Goal: Information Seeking & Learning: Check status

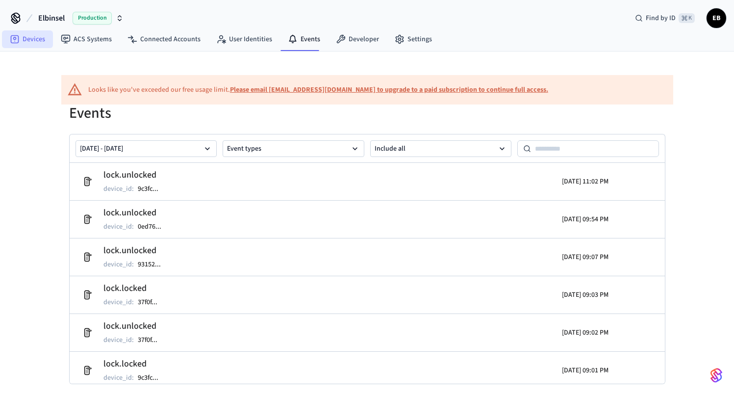
click at [26, 45] on link "Devices" at bounding box center [27, 39] width 51 height 18
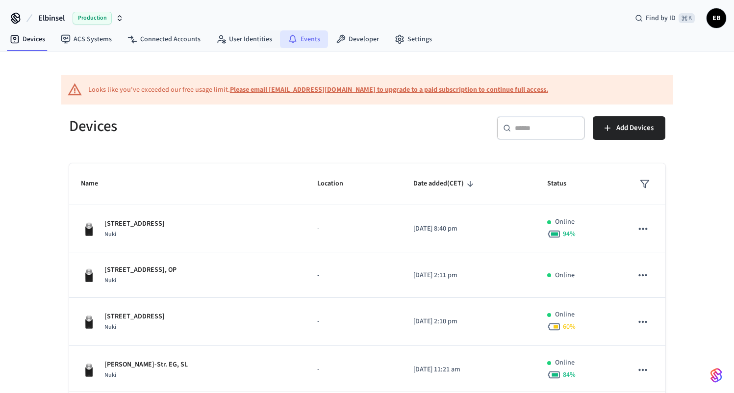
click at [292, 37] on icon at bounding box center [293, 39] width 10 height 10
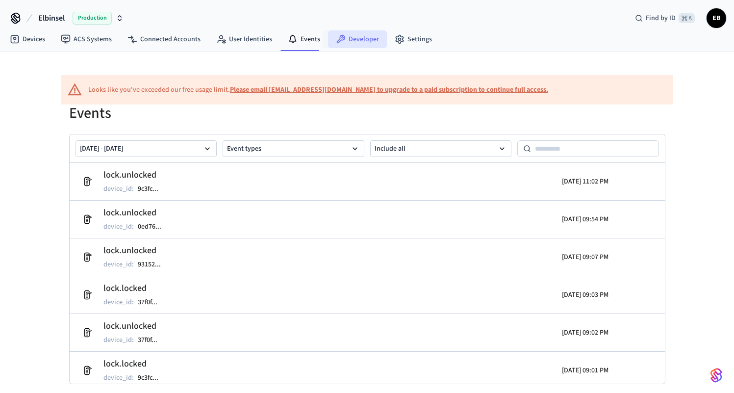
click at [340, 41] on icon at bounding box center [341, 39] width 10 height 10
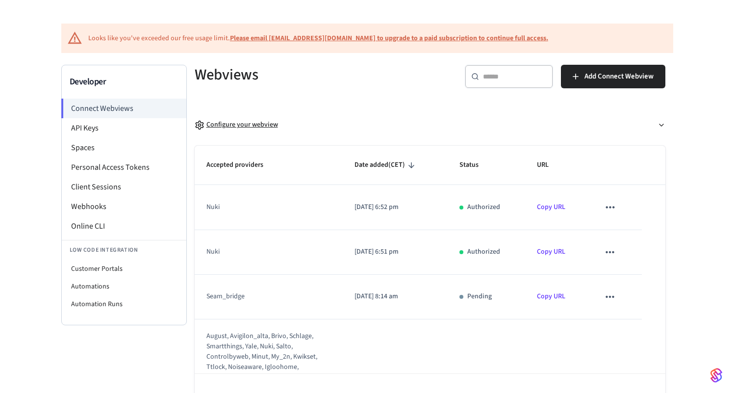
scroll to position [10, 0]
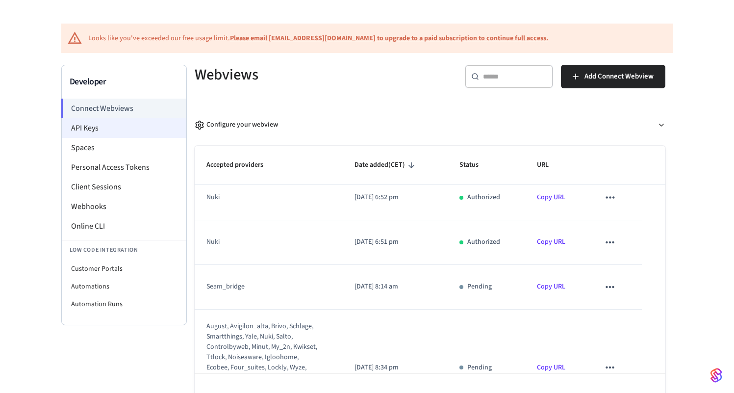
click at [112, 126] on li "API Keys" at bounding box center [124, 128] width 125 height 20
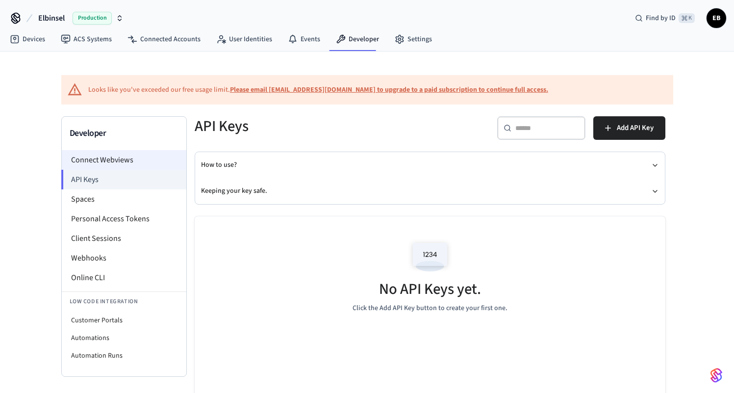
click at [122, 156] on li "Connect Webviews" at bounding box center [124, 160] width 125 height 20
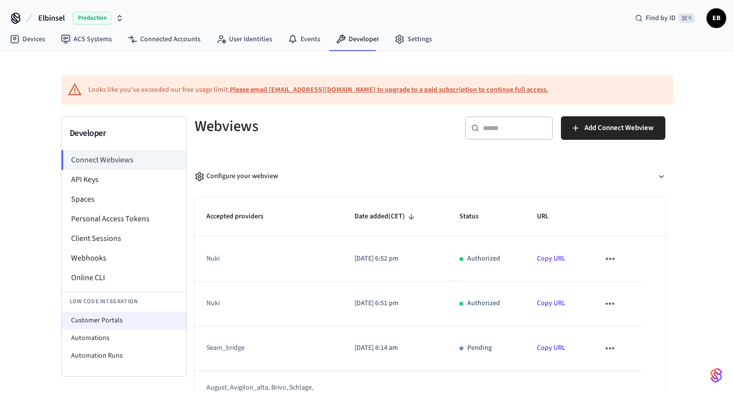
click at [103, 320] on li "Customer Portals" at bounding box center [124, 320] width 125 height 18
select select "**********"
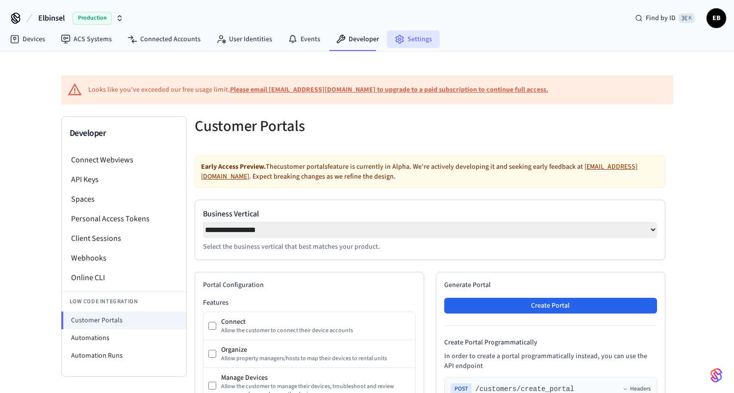
click at [409, 42] on link "Settings" at bounding box center [413, 39] width 53 height 18
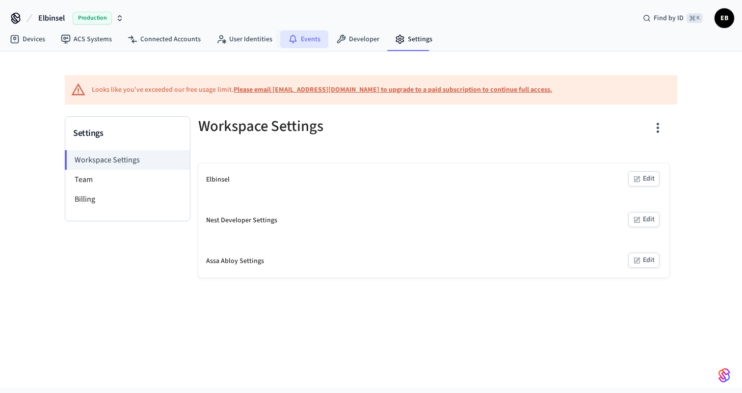
click at [309, 43] on link "Events" at bounding box center [304, 39] width 48 height 18
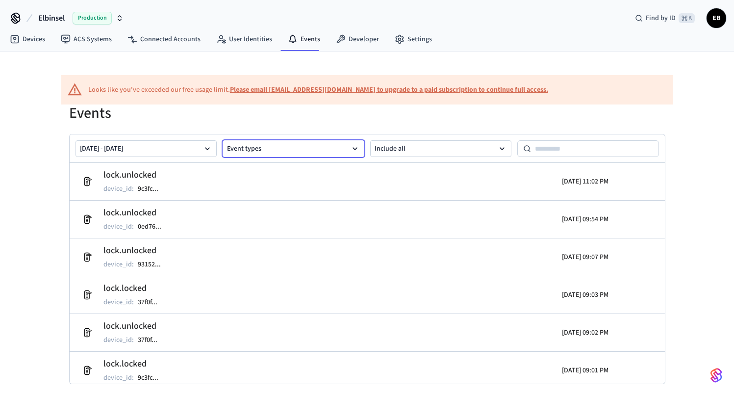
click at [259, 151] on button "Event types" at bounding box center [294, 148] width 142 height 17
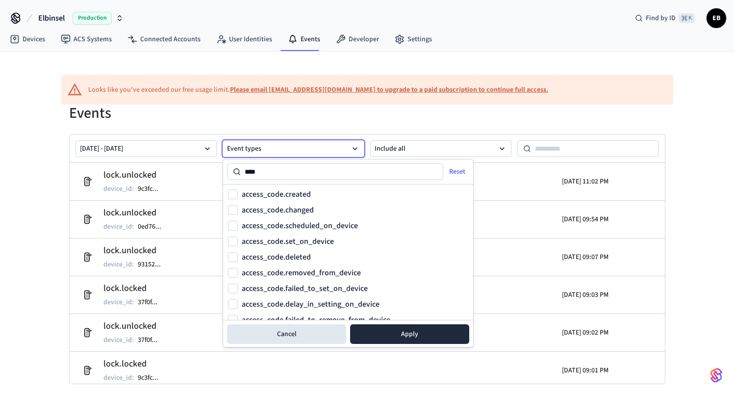
type input "****"
click at [322, 228] on label "access_code.scheduled_on_device" at bounding box center [300, 226] width 116 height 8
click at [238, 228] on button "access_code.scheduled_on_device" at bounding box center [233, 226] width 10 height 10
click at [233, 242] on button "access_code.set_on_device" at bounding box center [233, 241] width 10 height 10
click at [406, 331] on button "Apply" at bounding box center [409, 334] width 119 height 20
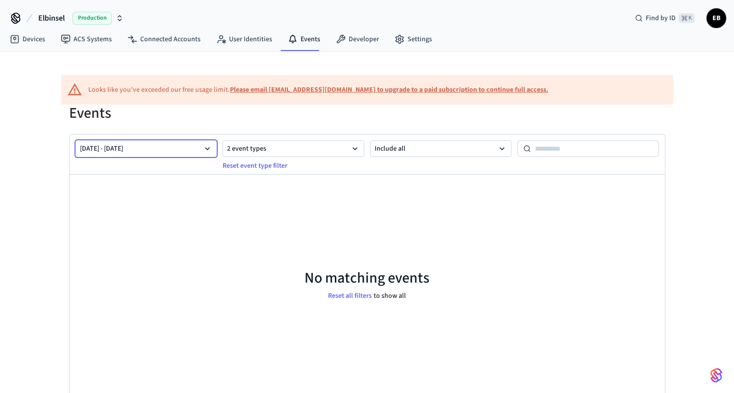
click at [158, 145] on button "[DATE] - [DATE]" at bounding box center [147, 148] width 142 height 17
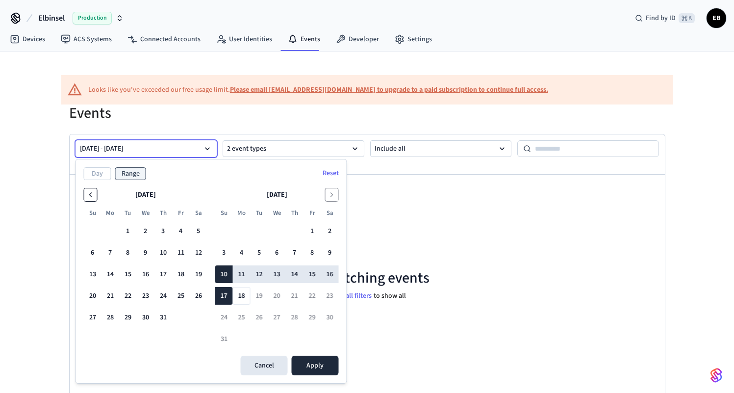
click at [90, 194] on icon "Go to the Previous Month" at bounding box center [91, 195] width 2 height 4
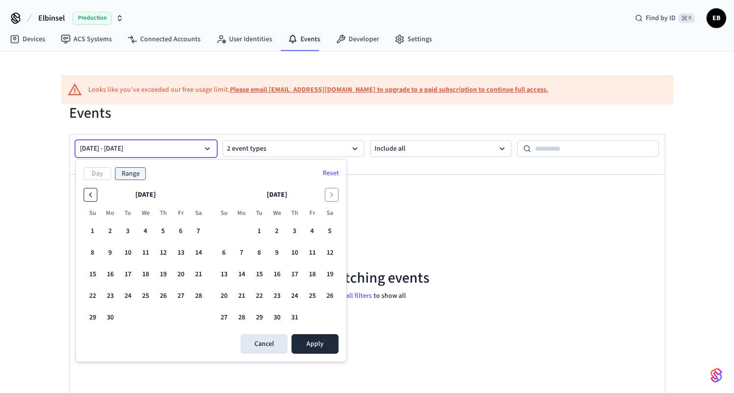
click at [90, 194] on icon "Go to the Previous Month" at bounding box center [91, 195] width 2 height 4
click at [91, 195] on icon "Go to the Previous Month" at bounding box center [91, 195] width 8 height 8
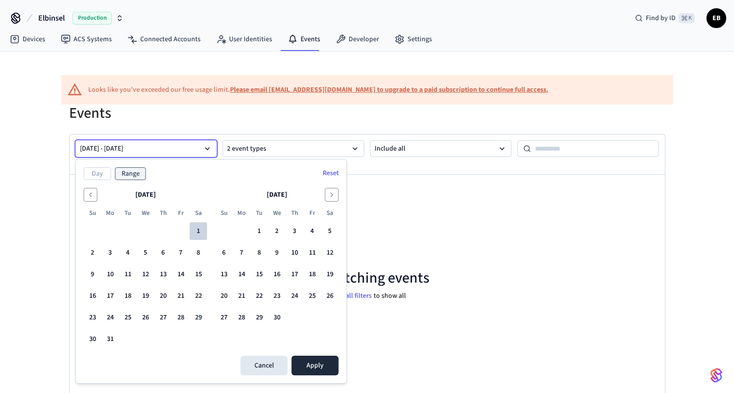
click at [199, 233] on button "1" at bounding box center [199, 231] width 18 height 18
click at [334, 196] on icon "Go to the Next Month" at bounding box center [332, 195] width 8 height 8
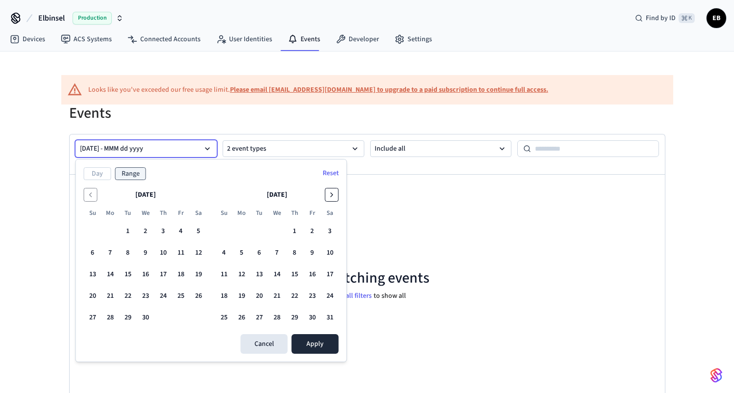
click at [334, 196] on icon "Go to the Next Month" at bounding box center [332, 195] width 8 height 8
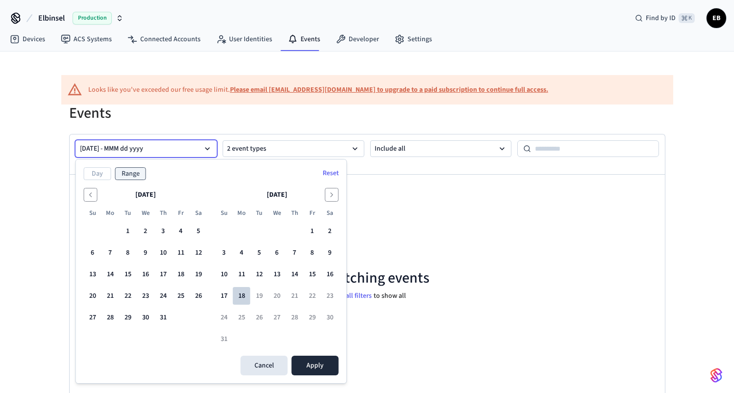
click at [243, 291] on button "18" at bounding box center [242, 296] width 18 height 18
click at [91, 195] on icon "Go to the Previous Month" at bounding box center [91, 195] width 8 height 8
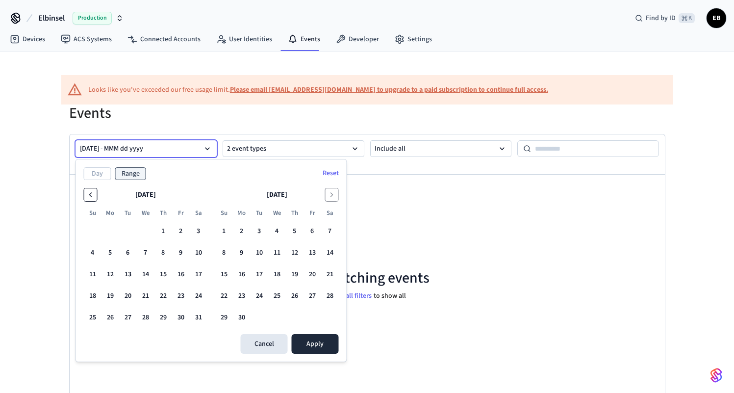
click at [91, 195] on icon "Go to the Previous Month" at bounding box center [91, 195] width 8 height 8
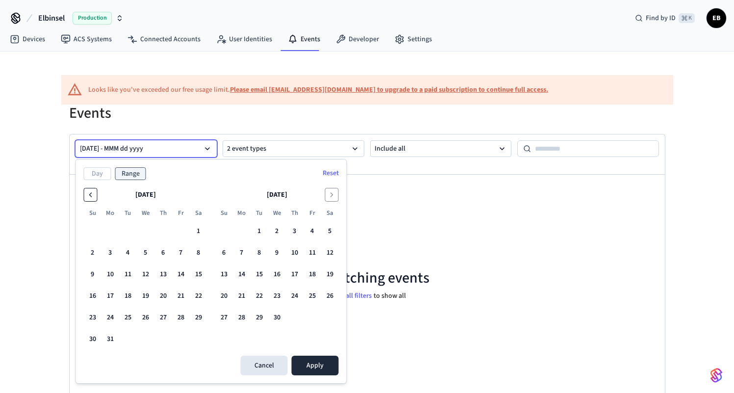
click at [91, 195] on icon "Go to the Previous Month" at bounding box center [91, 195] width 8 height 8
click at [332, 230] on button "1" at bounding box center [330, 231] width 18 height 18
click at [135, 145] on button "[DATE] - MMM dd yyyy" at bounding box center [147, 148] width 142 height 17
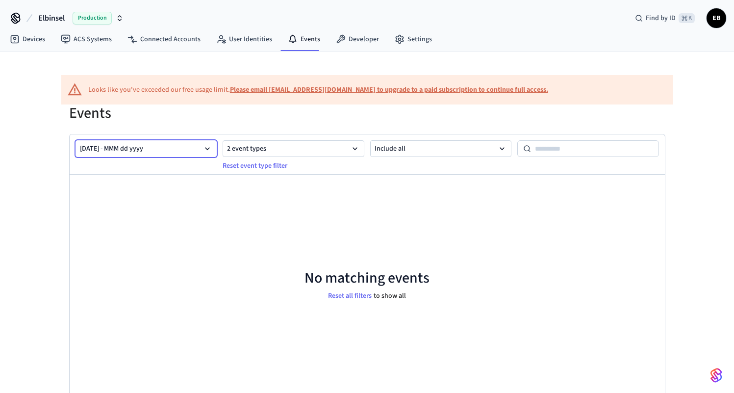
click at [135, 145] on button "[DATE] - MMM dd yyyy" at bounding box center [147, 148] width 142 height 17
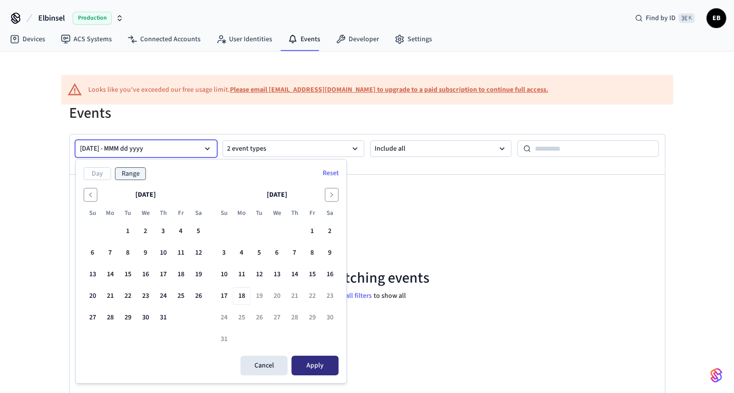
click at [329, 361] on button "Apply" at bounding box center [315, 366] width 47 height 20
click at [332, 197] on icon "Go to the Next Month" at bounding box center [332, 195] width 8 height 8
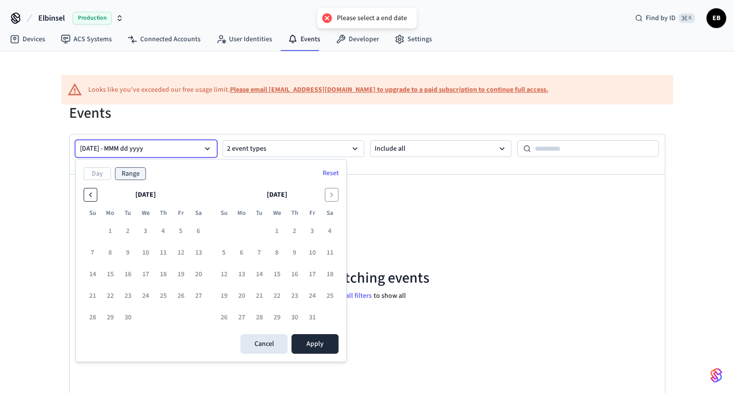
click at [89, 195] on icon "Go to the Previous Month" at bounding box center [91, 195] width 8 height 8
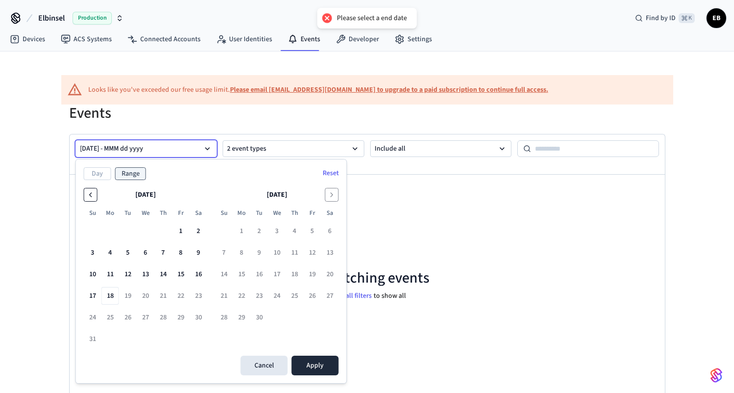
click at [90, 194] on icon "Go to the Previous Month" at bounding box center [91, 195] width 2 height 4
click at [242, 294] on button "18" at bounding box center [242, 296] width 18 height 18
click at [224, 252] on button "3" at bounding box center [224, 253] width 18 height 18
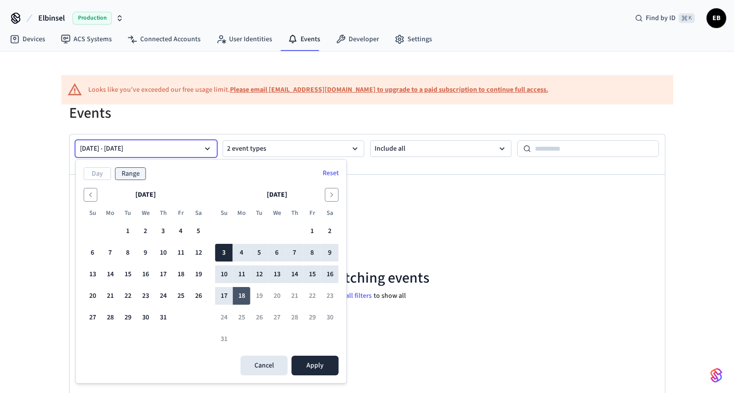
click at [247, 295] on button "18" at bounding box center [242, 296] width 18 height 18
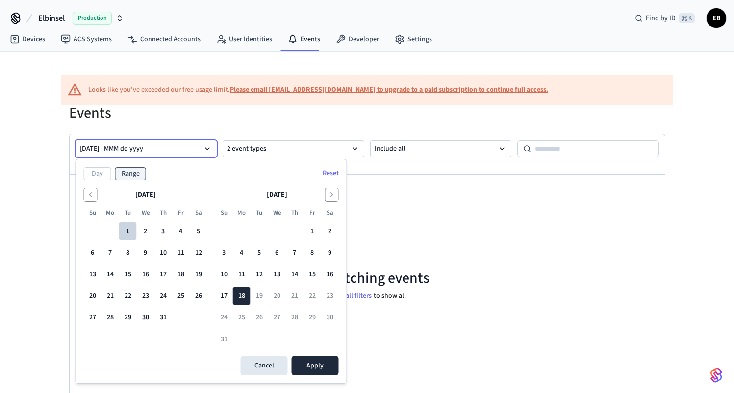
click at [129, 230] on button "1" at bounding box center [128, 231] width 18 height 18
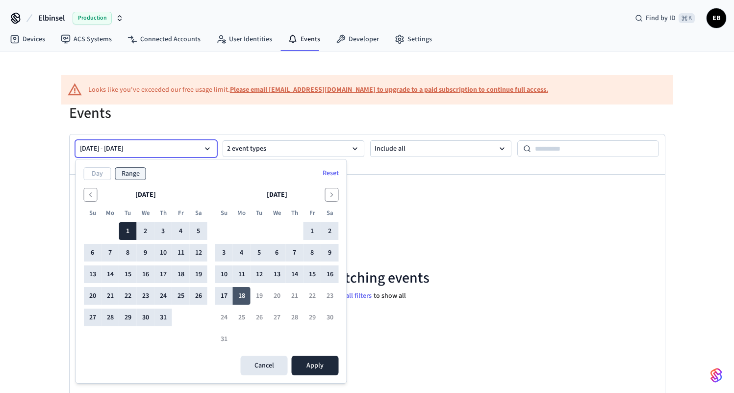
click at [245, 295] on button "18" at bounding box center [242, 296] width 18 height 18
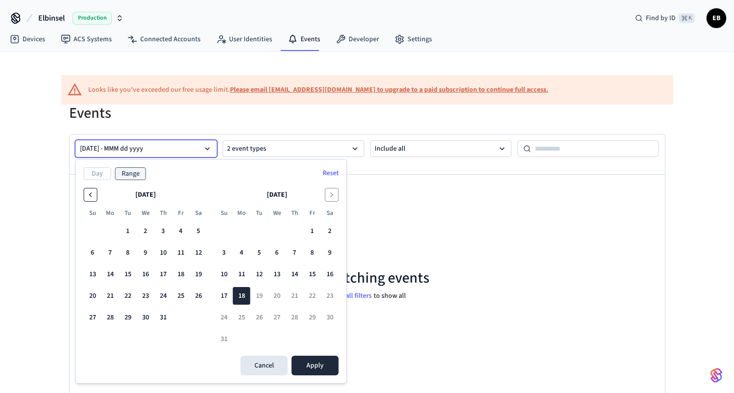
click at [91, 196] on icon "Go to the Previous Month" at bounding box center [91, 195] width 2 height 4
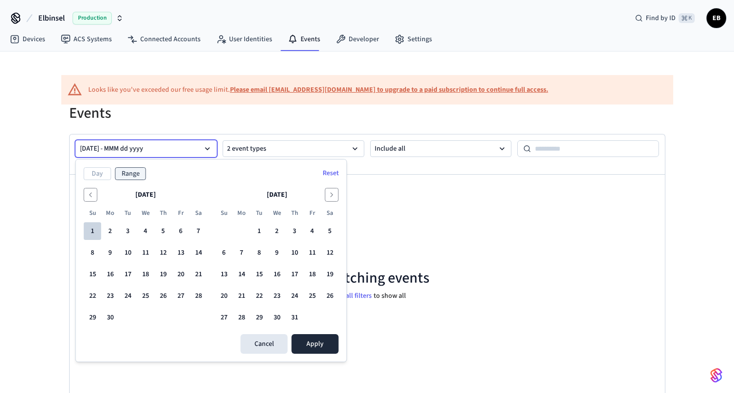
click at [93, 229] on button "1" at bounding box center [93, 231] width 18 height 18
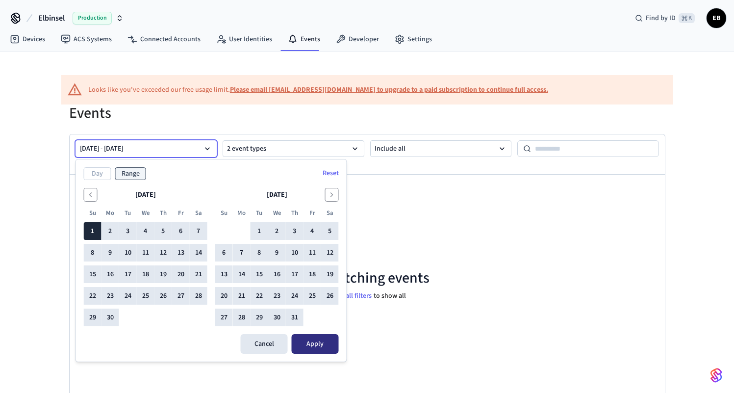
click at [318, 345] on button "Apply" at bounding box center [315, 344] width 47 height 20
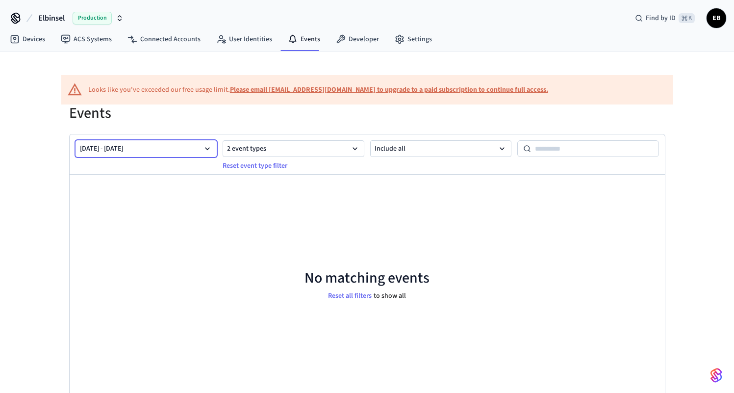
click at [178, 150] on button "[DATE] - [DATE]" at bounding box center [147, 148] width 142 height 17
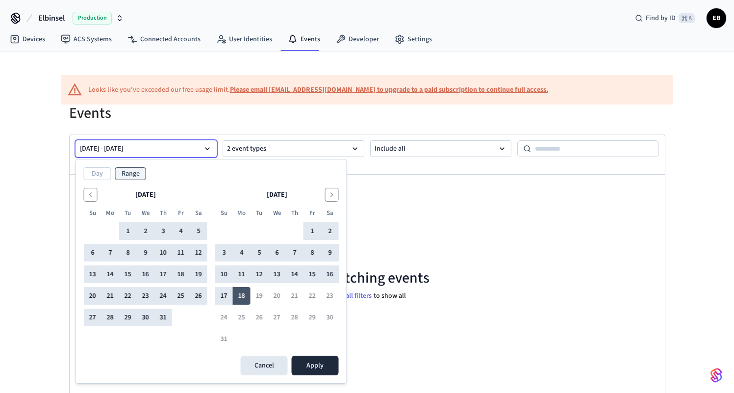
click at [242, 295] on button "18" at bounding box center [242, 296] width 18 height 18
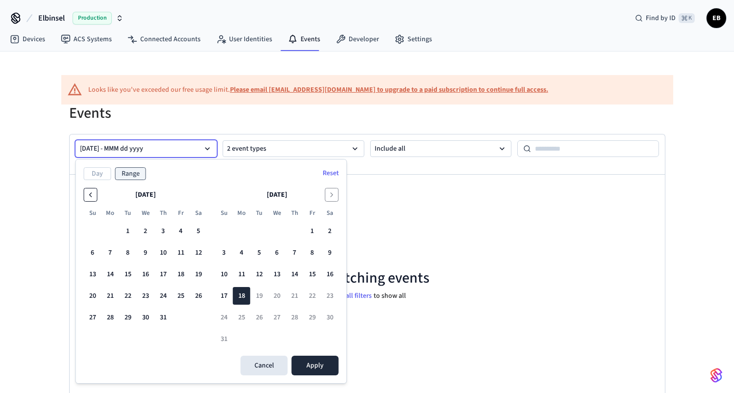
click at [92, 194] on icon "Go to the Previous Month" at bounding box center [91, 195] width 8 height 8
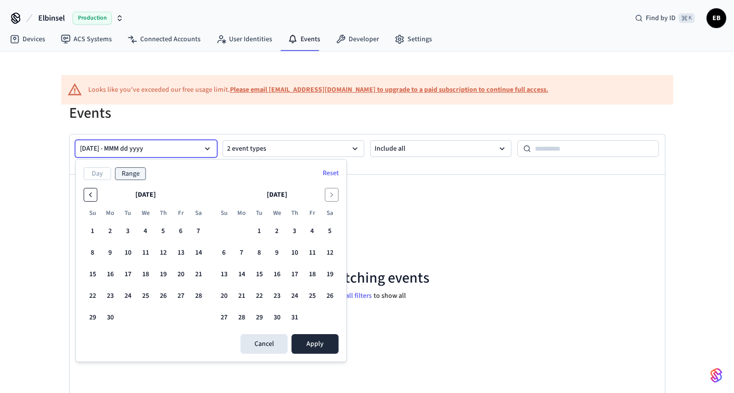
click at [92, 194] on icon "Go to the Previous Month" at bounding box center [91, 195] width 8 height 8
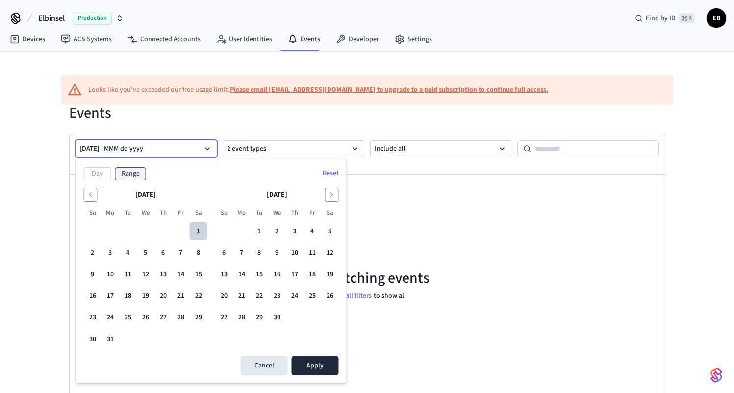
click at [203, 233] on button "1" at bounding box center [199, 231] width 18 height 18
click at [91, 196] on icon "Go to the Previous Month" at bounding box center [91, 195] width 8 height 8
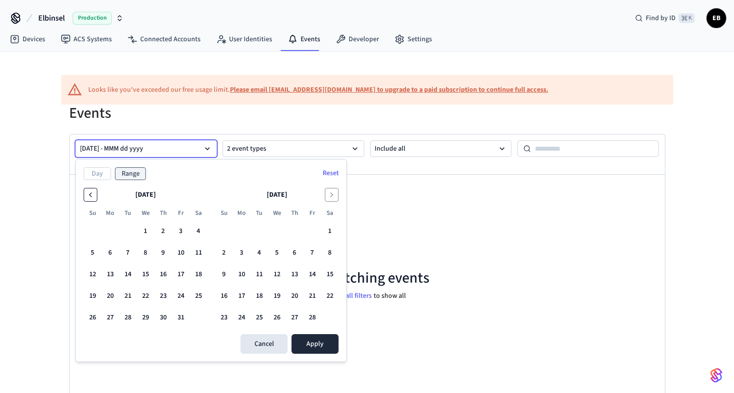
click at [91, 196] on icon "Go to the Previous Month" at bounding box center [91, 195] width 8 height 8
click at [335, 196] on icon "Go to the Next Month" at bounding box center [332, 195] width 8 height 8
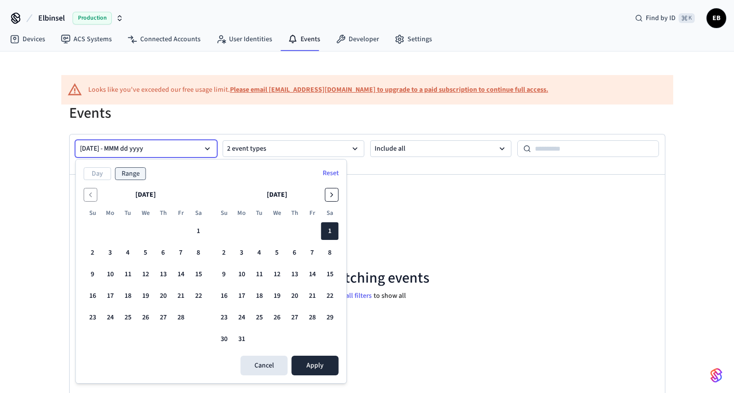
click at [335, 195] on icon "Go to the Next Month" at bounding box center [332, 195] width 8 height 8
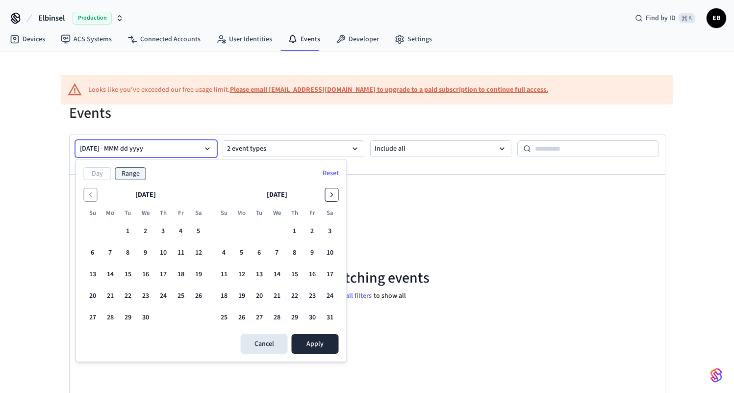
click at [335, 195] on icon "Go to the Next Month" at bounding box center [332, 195] width 8 height 8
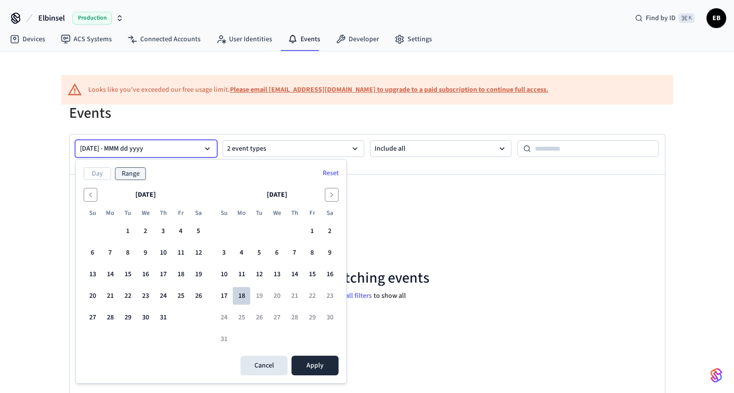
click at [241, 297] on button "18" at bounding box center [242, 296] width 18 height 18
click at [93, 193] on icon "Go to the Previous Month" at bounding box center [91, 195] width 8 height 8
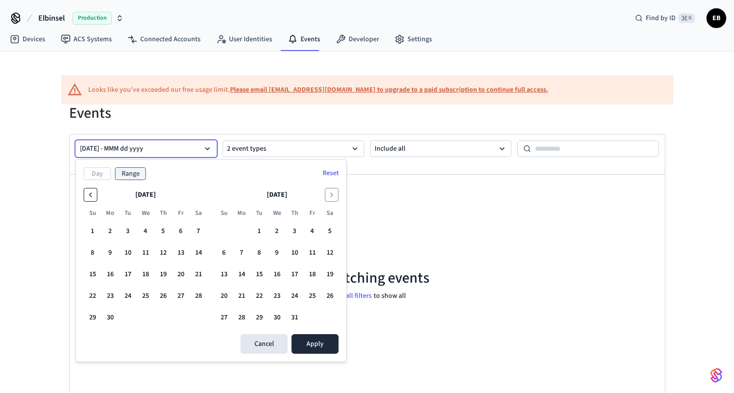
click at [93, 193] on icon "Go to the Previous Month" at bounding box center [91, 195] width 8 height 8
click at [126, 234] on button "1" at bounding box center [128, 231] width 18 height 18
drag, startPoint x: 129, startPoint y: 232, endPoint x: 146, endPoint y: 311, distance: 81.4
click at [146, 311] on tbody "1 2 3 4 5 6 7 8 9 10 11 12 13 14 15 16 17 18 19 20 21 22 23 24 25 26 27 28 29 30" at bounding box center [146, 272] width 124 height 108
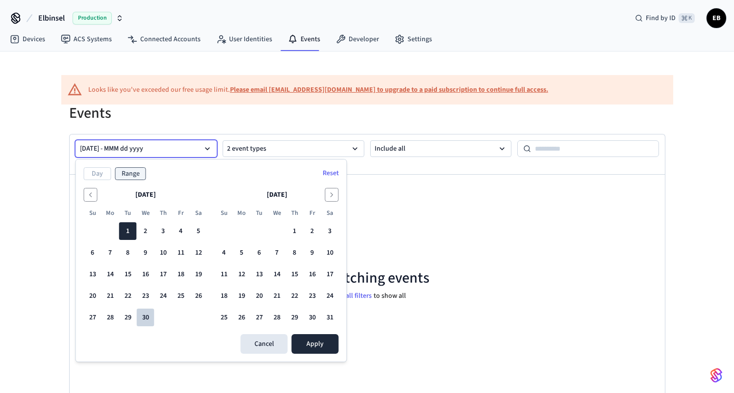
click at [146, 311] on button "30" at bounding box center [146, 318] width 18 height 18
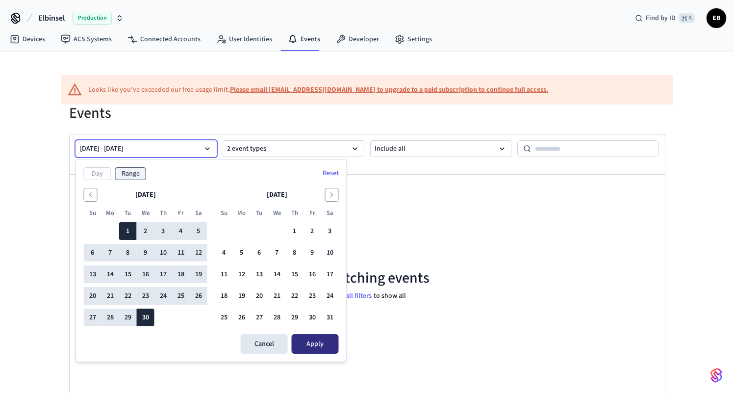
click at [303, 342] on button "Apply" at bounding box center [315, 344] width 47 height 20
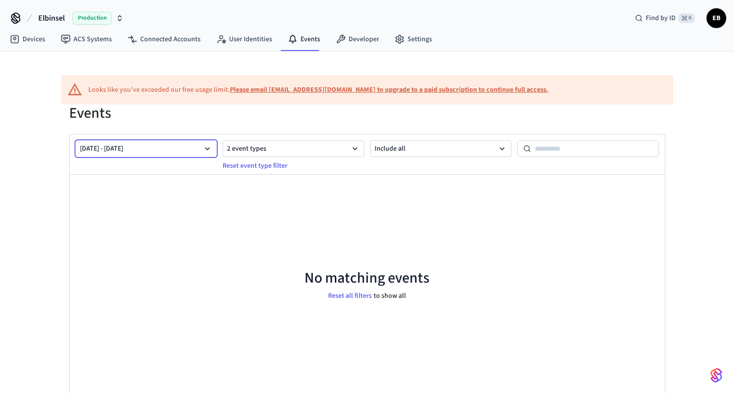
click at [201, 145] on button "[DATE] - [DATE]" at bounding box center [147, 148] width 142 height 17
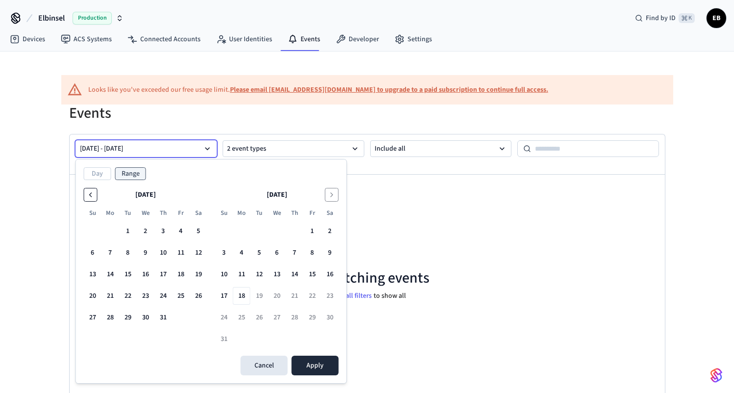
click at [92, 193] on icon "Go to the Previous Month" at bounding box center [91, 195] width 8 height 8
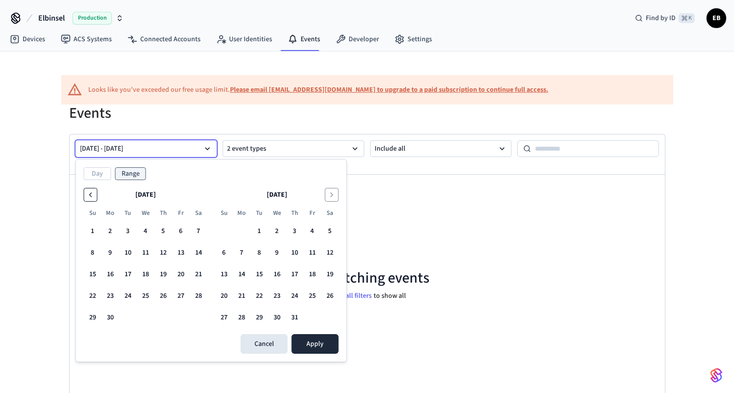
click at [92, 193] on icon "Go to the Previous Month" at bounding box center [91, 195] width 8 height 8
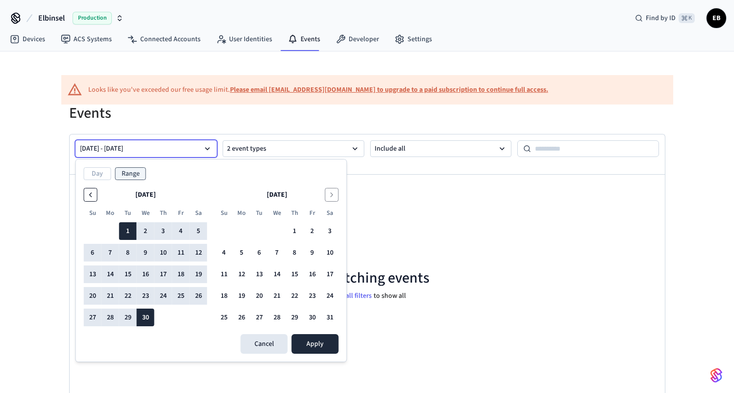
click at [92, 193] on icon "Go to the Previous Month" at bounding box center [91, 195] width 8 height 8
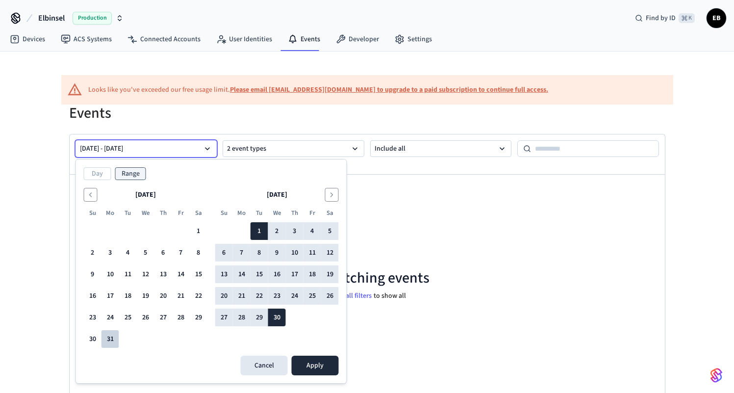
click at [107, 338] on button "31" at bounding box center [111, 339] width 18 height 18
click at [197, 232] on button "1" at bounding box center [199, 231] width 18 height 18
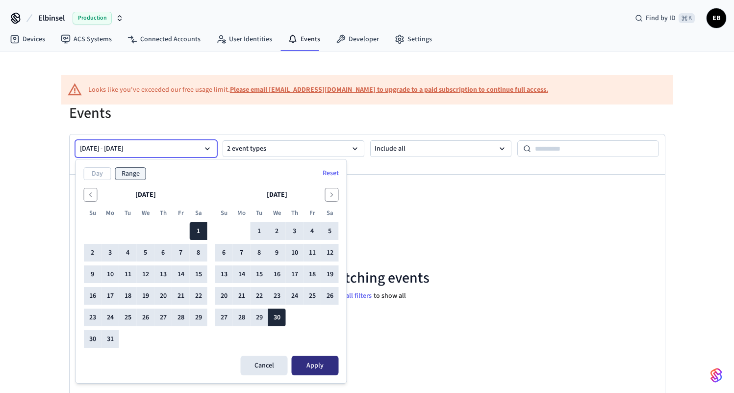
click at [309, 368] on button "Apply" at bounding box center [315, 366] width 47 height 20
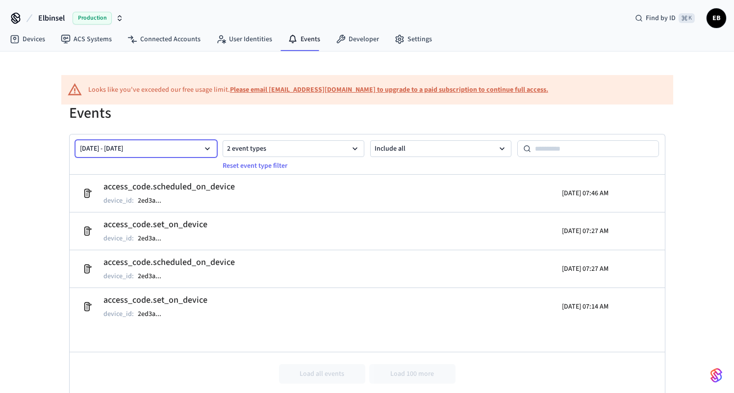
click at [205, 149] on icon "button" at bounding box center [208, 149] width 10 height 10
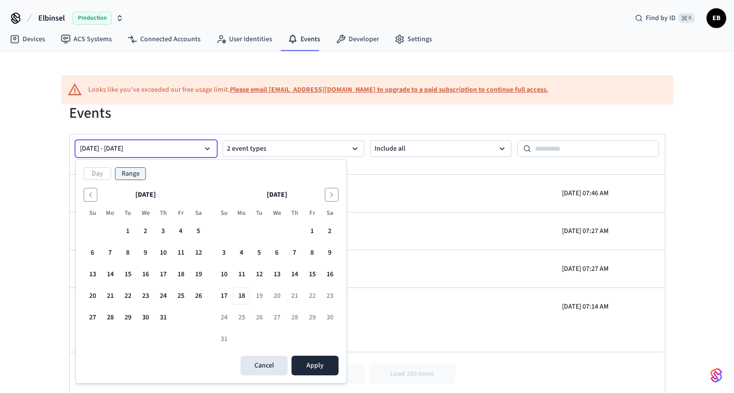
click at [205, 149] on icon "button" at bounding box center [208, 149] width 10 height 10
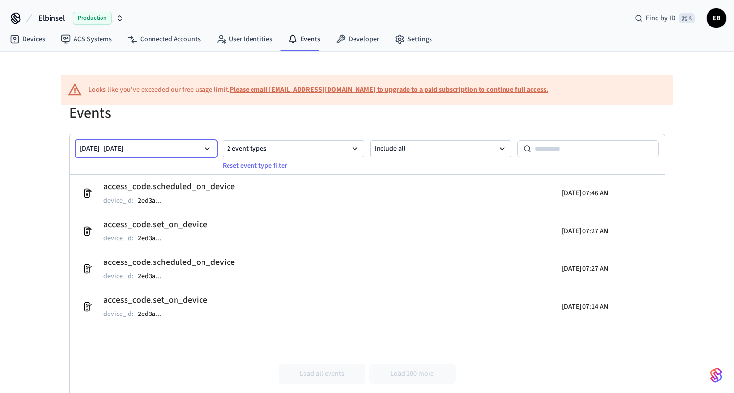
click at [205, 149] on icon "button" at bounding box center [208, 149] width 10 height 10
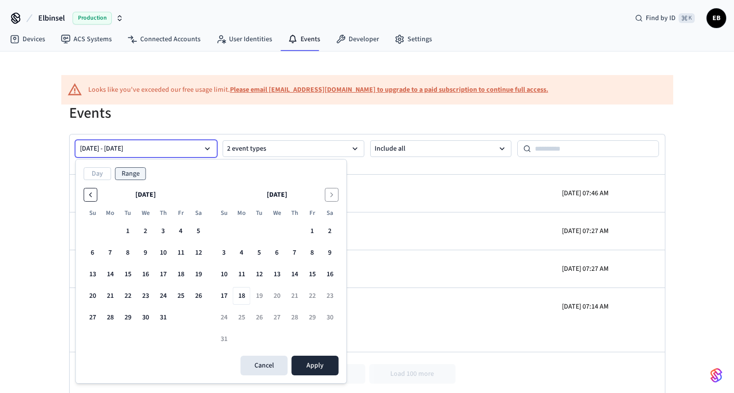
click at [88, 190] on button "Go to the Previous Month" at bounding box center [91, 195] width 14 height 14
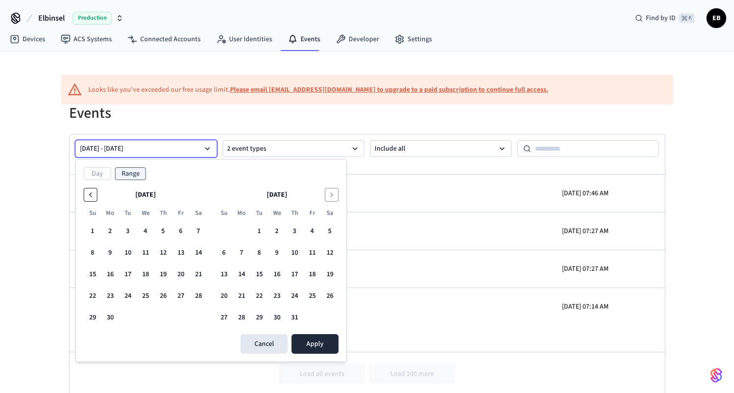
click at [88, 190] on button "Go to the Previous Month" at bounding box center [91, 195] width 14 height 14
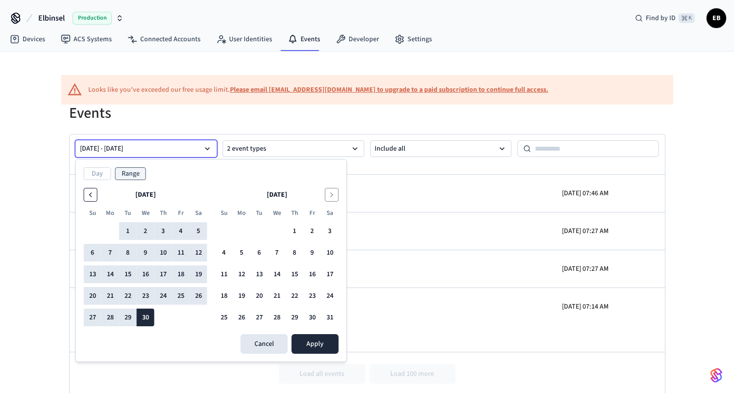
click at [88, 190] on button "Go to the Previous Month" at bounding box center [91, 195] width 14 height 14
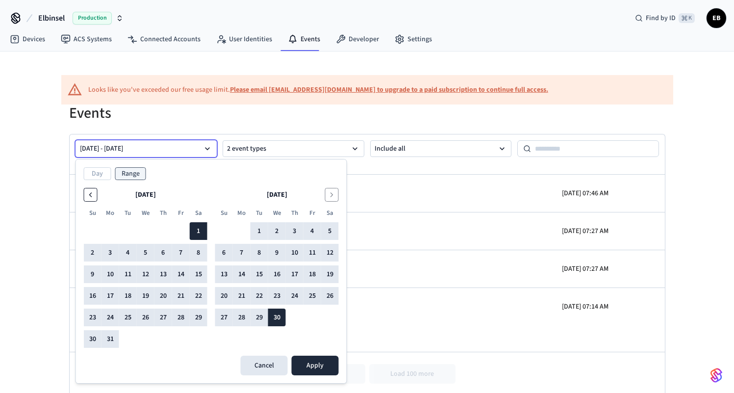
click at [88, 190] on button "Go to the Previous Month" at bounding box center [91, 195] width 14 height 14
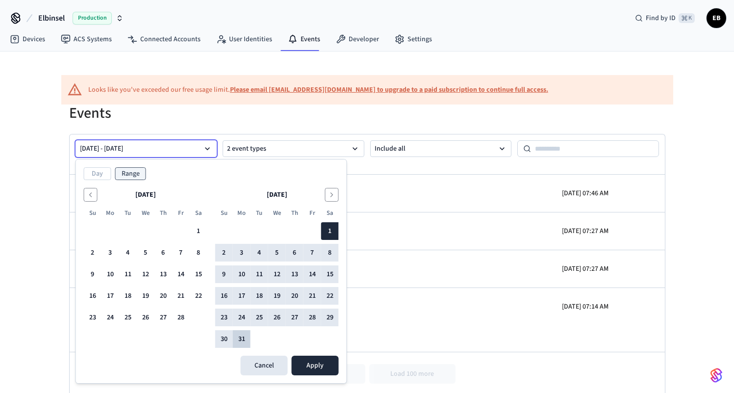
click at [242, 336] on button "31" at bounding box center [242, 339] width 18 height 18
click at [202, 235] on button "1" at bounding box center [199, 231] width 18 height 18
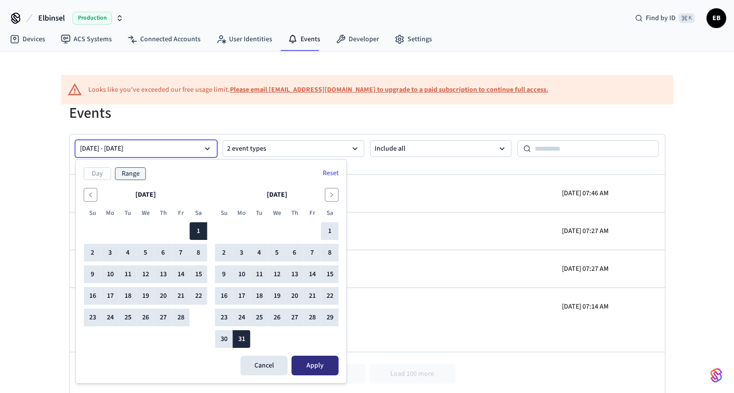
click at [315, 364] on button "Apply" at bounding box center [315, 366] width 47 height 20
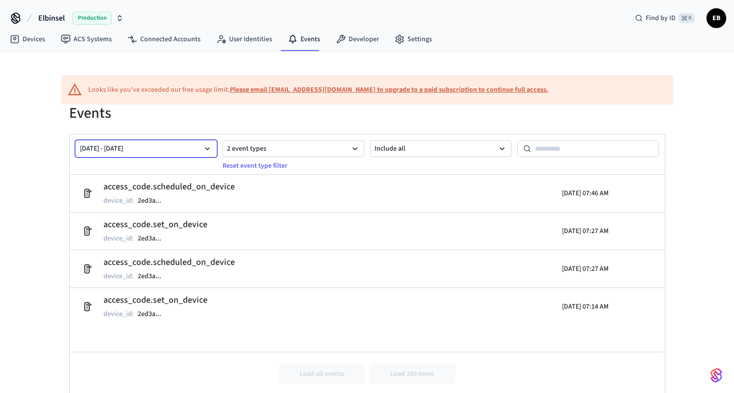
click at [207, 148] on icon "button" at bounding box center [208, 149] width 10 height 10
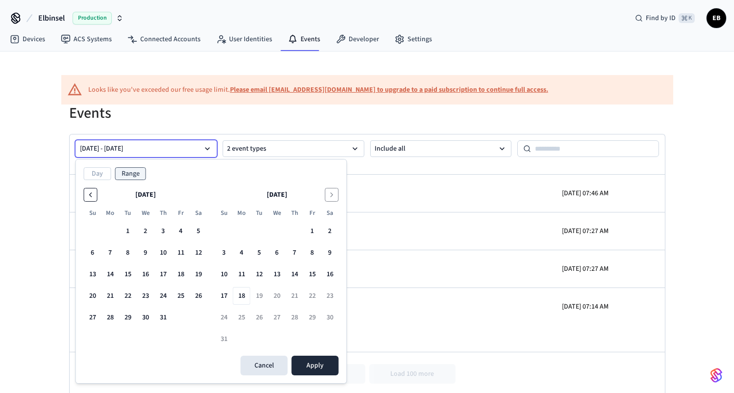
click at [89, 194] on icon "Go to the Previous Month" at bounding box center [91, 195] width 8 height 8
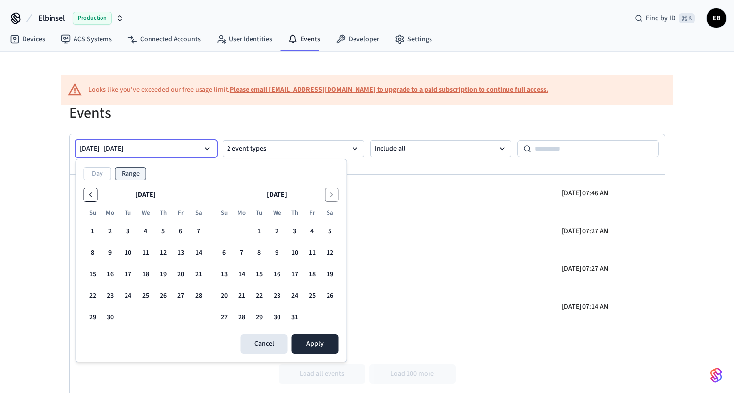
click at [89, 194] on icon "Go to the Previous Month" at bounding box center [91, 195] width 8 height 8
click at [333, 319] on button "31" at bounding box center [330, 318] width 18 height 18
click at [127, 234] on button "1" at bounding box center [128, 231] width 18 height 18
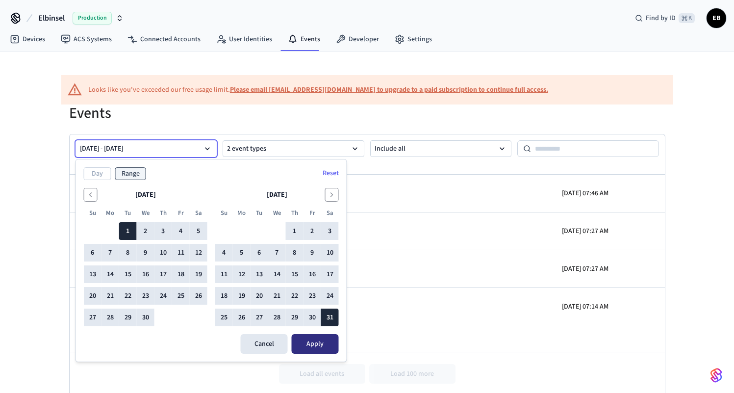
click at [317, 341] on button "Apply" at bounding box center [315, 344] width 47 height 20
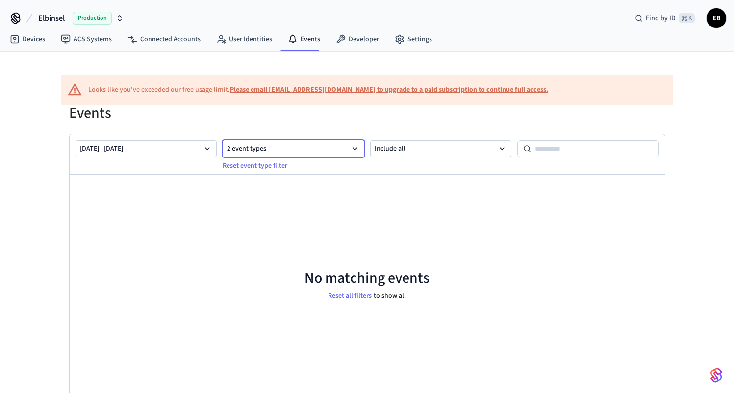
click at [251, 146] on button "2 event types" at bounding box center [294, 148] width 142 height 17
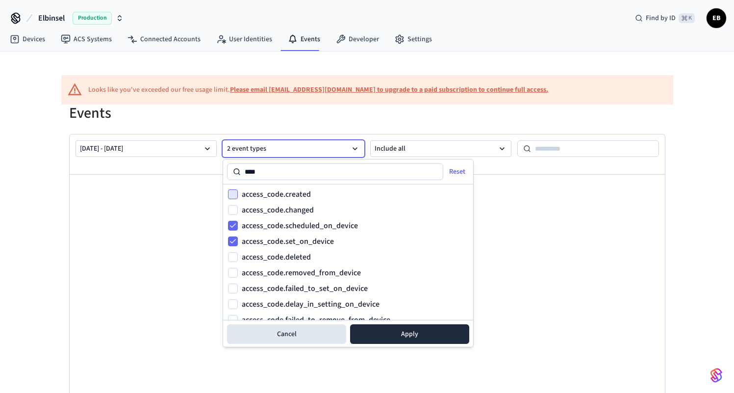
type input "****"
click at [234, 192] on button "access_code.created" at bounding box center [233, 194] width 10 height 10
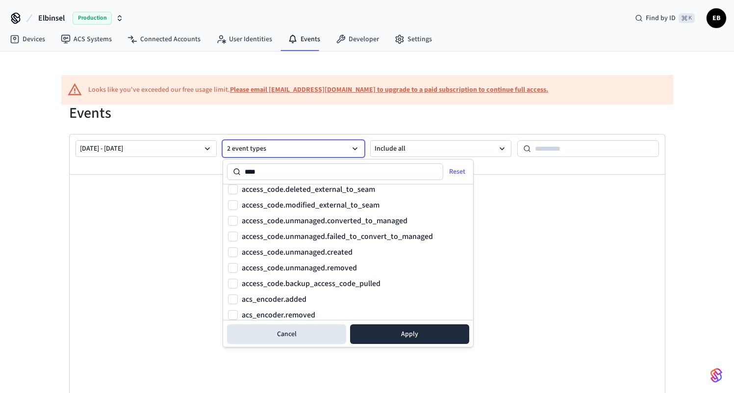
scroll to position [167, 0]
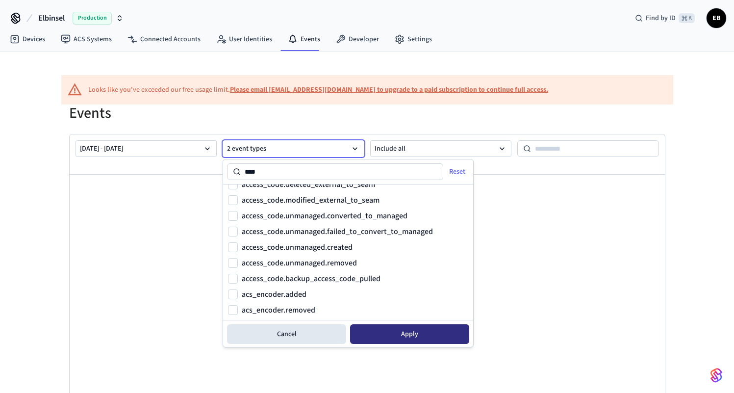
click at [386, 331] on button "Apply" at bounding box center [409, 334] width 119 height 20
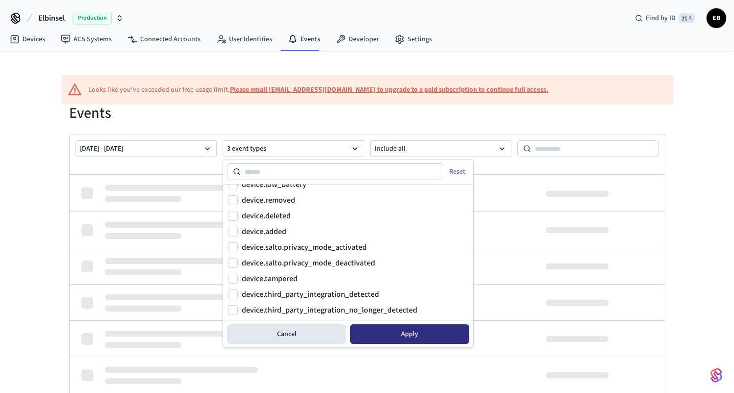
scroll to position [528, 0]
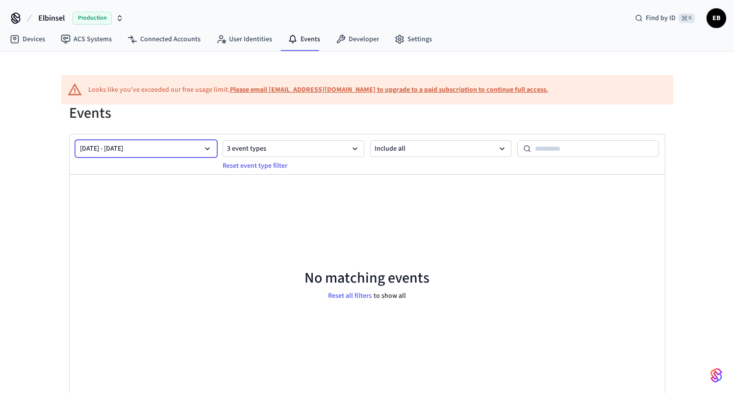
click at [199, 153] on button "[DATE] - [DATE]" at bounding box center [147, 148] width 142 height 17
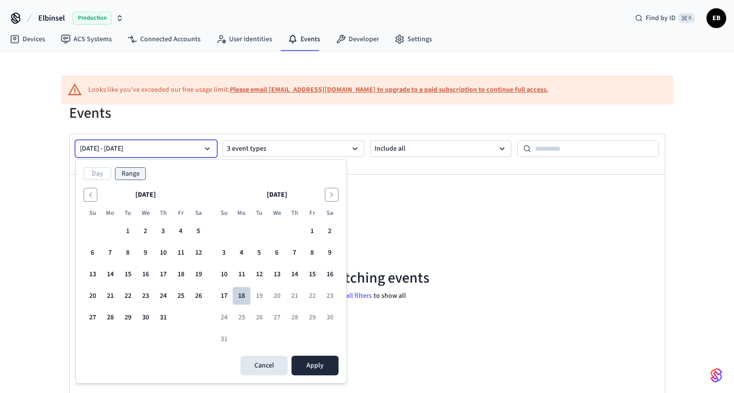
click at [242, 296] on button "18" at bounding box center [242, 296] width 18 height 18
click at [131, 230] on button "1" at bounding box center [128, 231] width 18 height 18
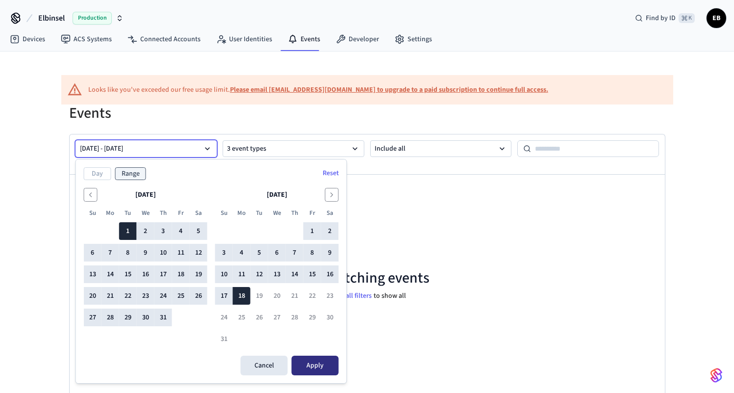
click at [320, 362] on button "Apply" at bounding box center [315, 366] width 47 height 20
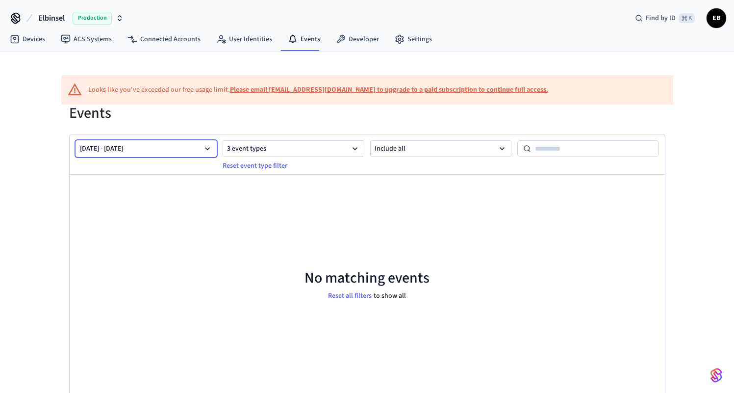
click at [196, 149] on button "[DATE] - [DATE]" at bounding box center [147, 148] width 142 height 17
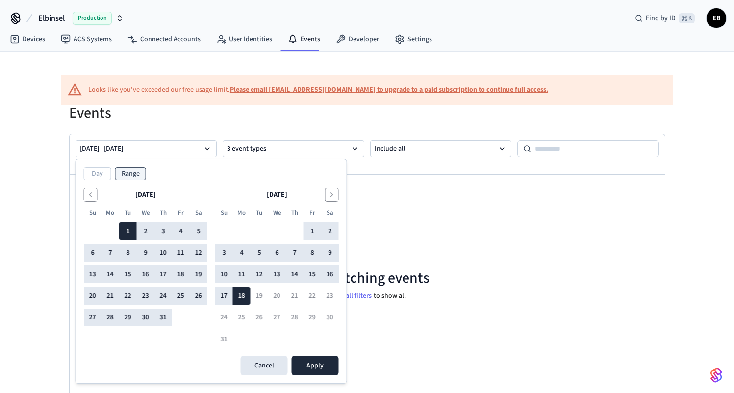
click at [231, 129] on div "Events [DATE] - [DATE] 3 event types Reset event type filter Include all No mat…" at bounding box center [367, 258] width 612 height 309
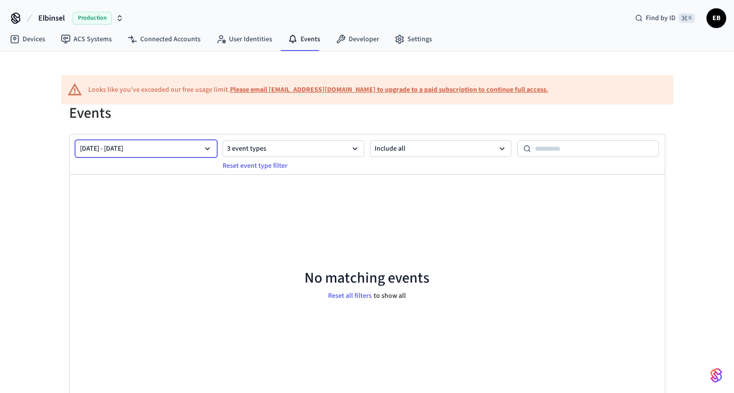
click at [209, 150] on icon "button" at bounding box center [208, 149] width 10 height 10
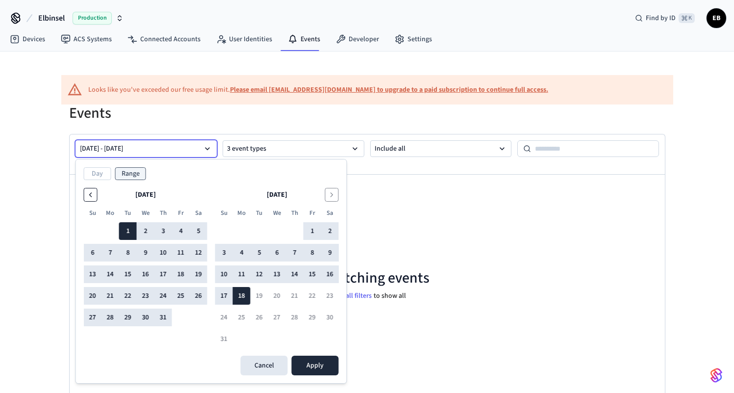
click at [90, 193] on icon "Go to the Previous Month" at bounding box center [91, 195] width 8 height 8
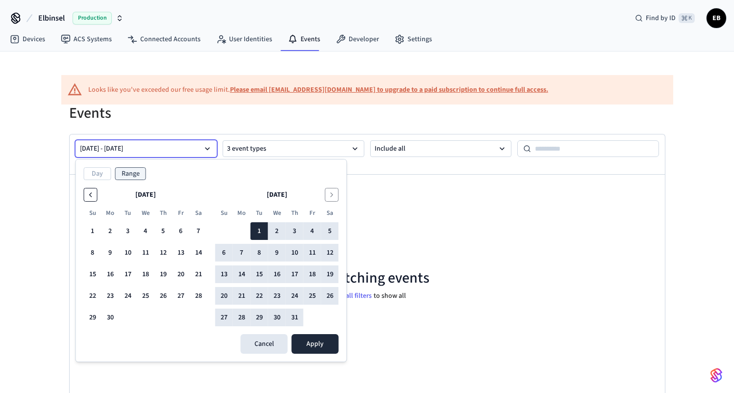
click at [90, 193] on icon "Go to the Previous Month" at bounding box center [91, 195] width 8 height 8
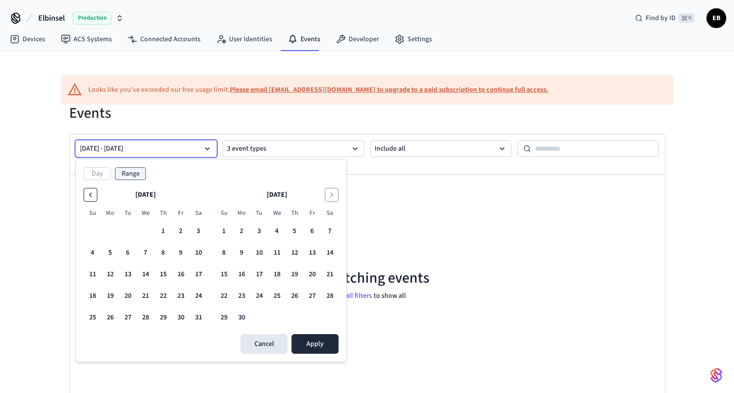
click at [90, 193] on icon "Go to the Previous Month" at bounding box center [91, 195] width 8 height 8
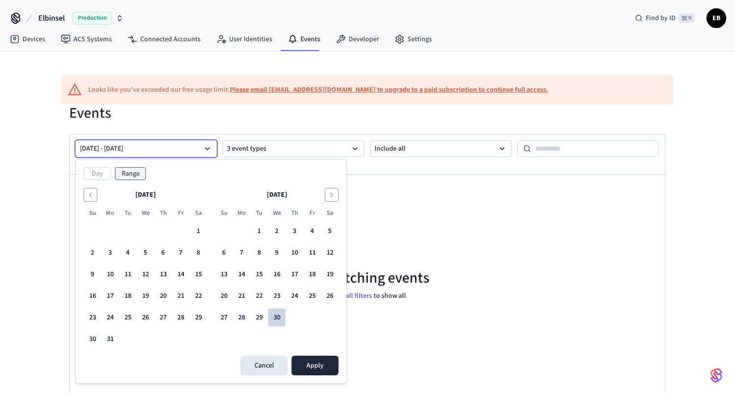
click at [280, 317] on button "30" at bounding box center [277, 318] width 18 height 18
click at [198, 229] on button "1" at bounding box center [199, 231] width 18 height 18
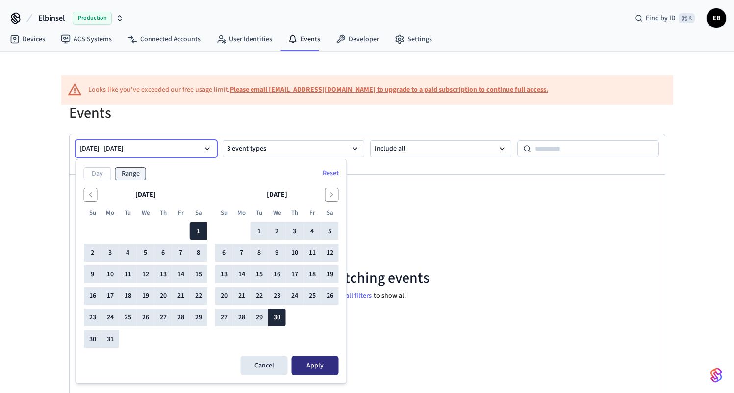
click at [319, 361] on button "Apply" at bounding box center [315, 366] width 47 height 20
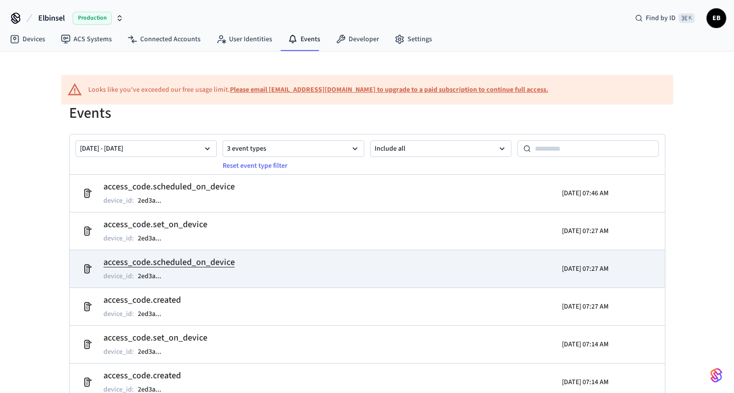
click at [335, 265] on td "access_code.scheduled_on_device device_id : 2ed3a ..." at bounding box center [270, 268] width 386 height 27
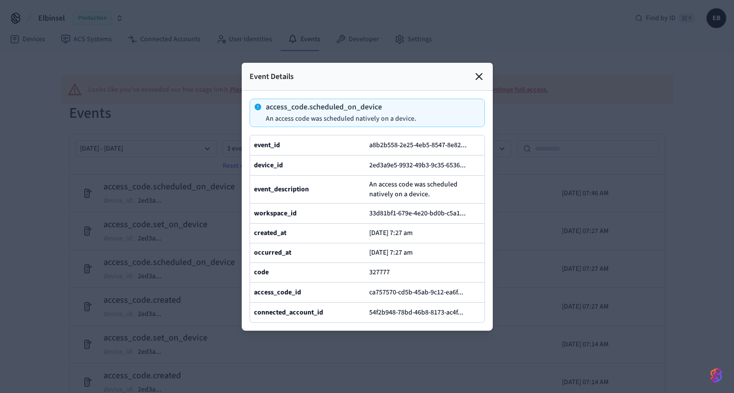
click at [477, 74] on icon at bounding box center [479, 77] width 6 height 6
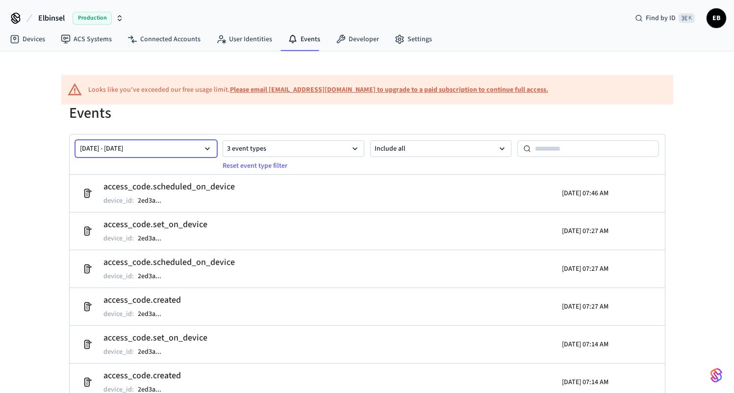
click at [209, 150] on icon "button" at bounding box center [208, 149] width 10 height 10
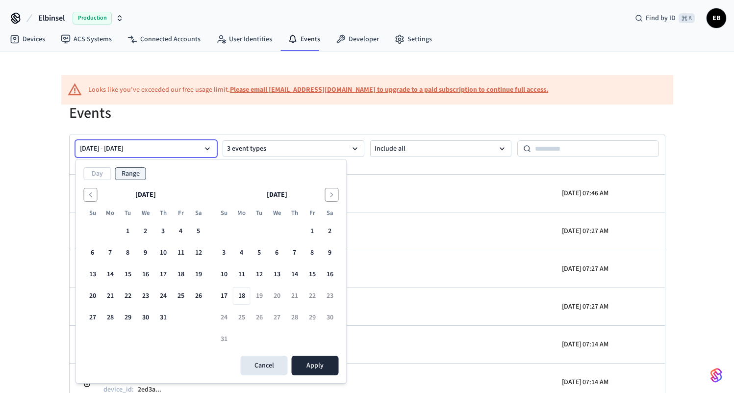
click at [237, 125] on div "Events [DATE] - [DATE] 3 event types Reset event type filter Include all access…" at bounding box center [367, 258] width 612 height 309
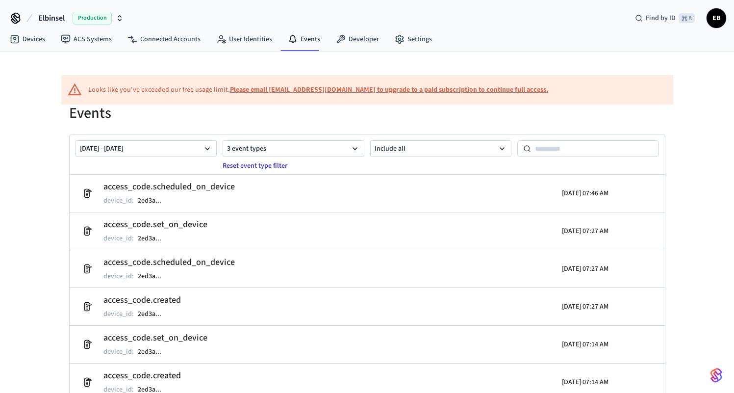
click at [243, 163] on button "Reset event type filter" at bounding box center [255, 166] width 77 height 16
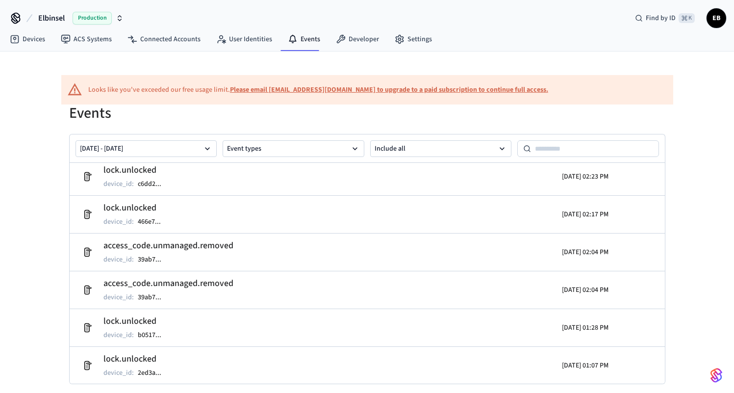
scroll to position [1384, 0]
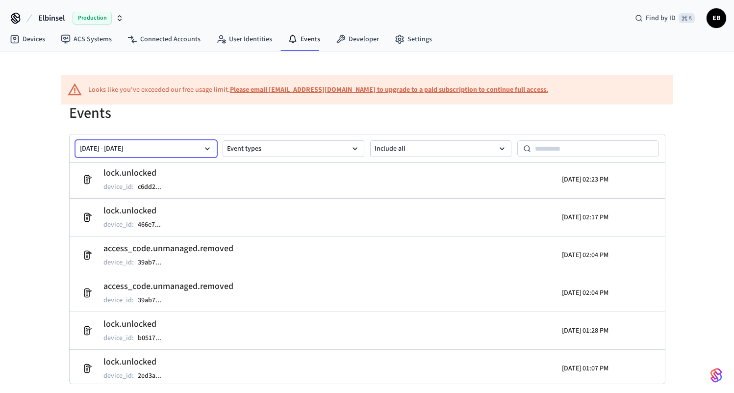
click at [206, 147] on icon "button" at bounding box center [208, 149] width 10 height 10
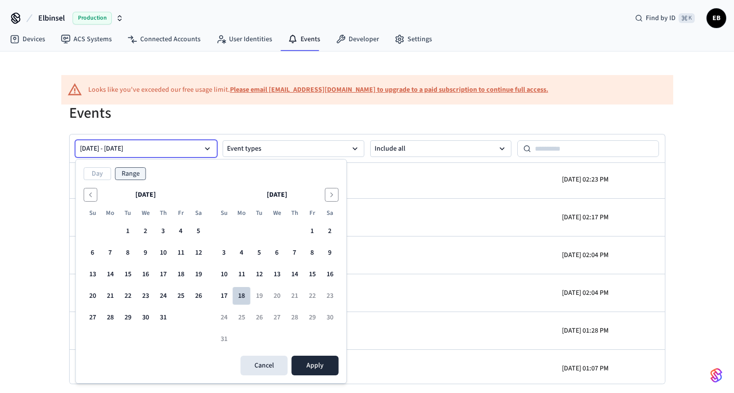
click at [242, 296] on button "18" at bounding box center [242, 296] width 18 height 18
click at [119, 223] on button "1" at bounding box center [128, 231] width 18 height 18
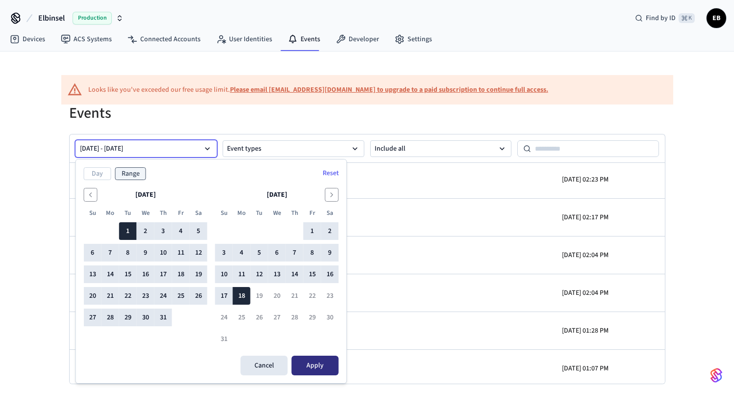
click at [320, 373] on button "Apply" at bounding box center [315, 366] width 47 height 20
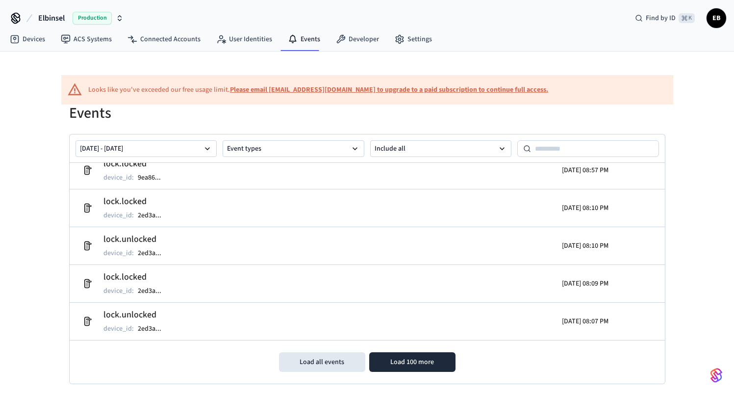
scroll to position [9, 0]
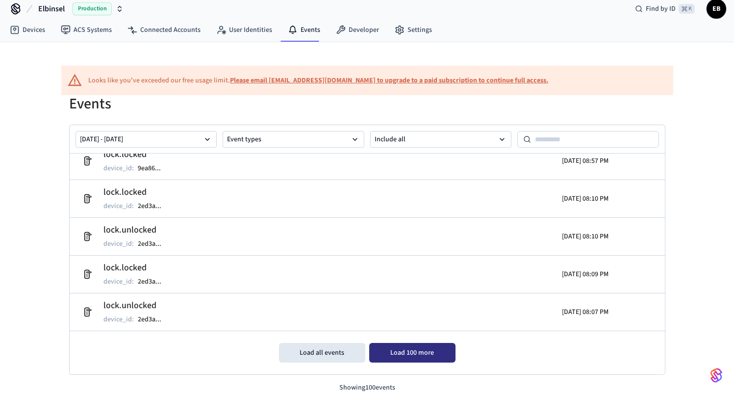
click at [395, 346] on button "Load 100 more" at bounding box center [412, 353] width 86 height 20
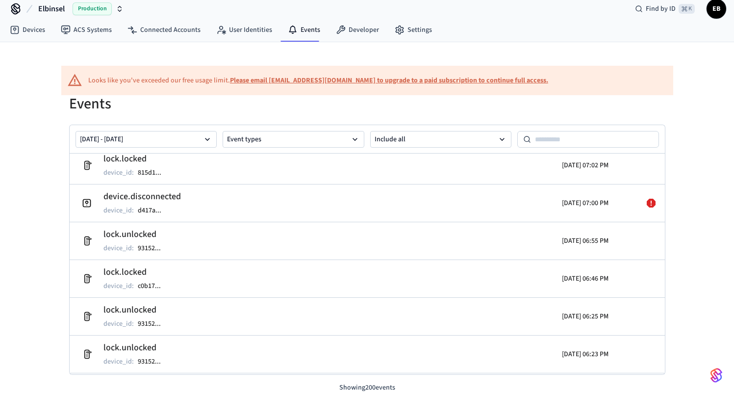
scroll to position [6977, 0]
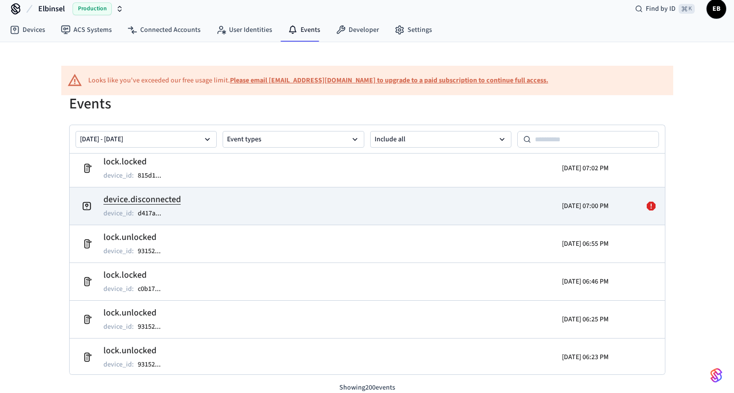
click at [647, 206] on icon at bounding box center [651, 206] width 9 height 9
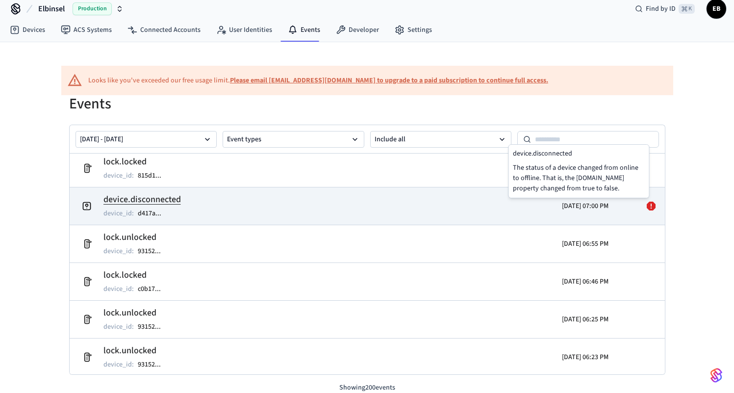
click at [303, 213] on td "device.disconnected device_id : d417a ..." at bounding box center [270, 205] width 386 height 27
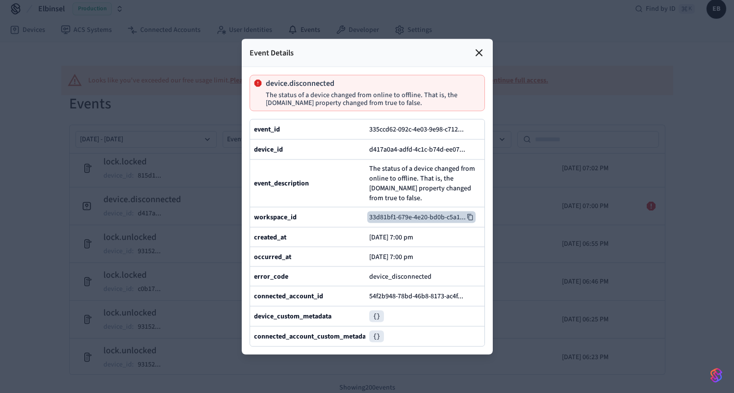
scroll to position [0, 0]
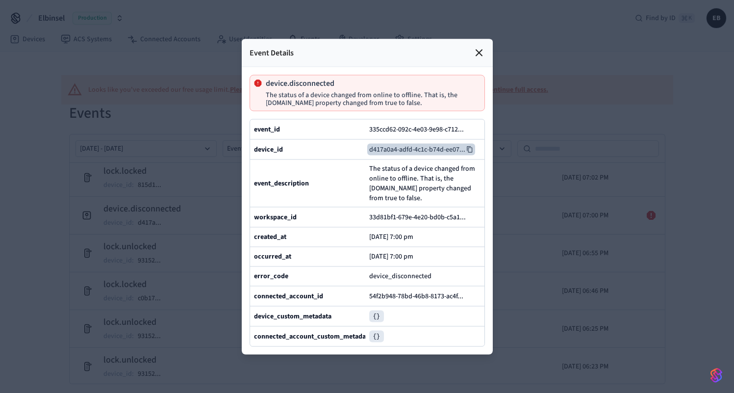
click at [419, 143] on button "d417a0a4-adfd-4c1c-b74d-ee07 ..." at bounding box center [421, 149] width 108 height 12
click at [474, 47] on icon at bounding box center [479, 53] width 12 height 12
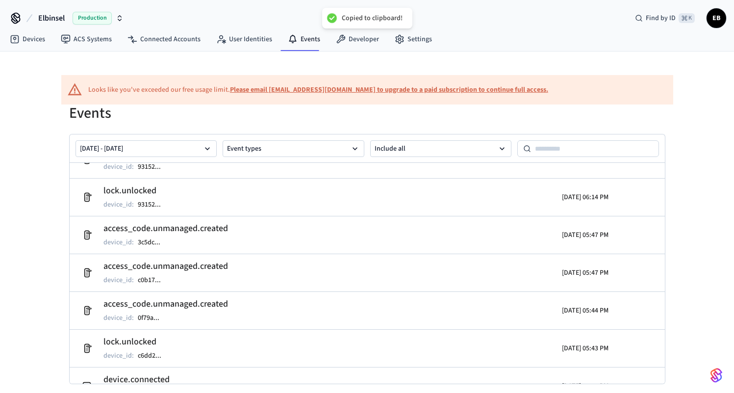
scroll to position [7283, 0]
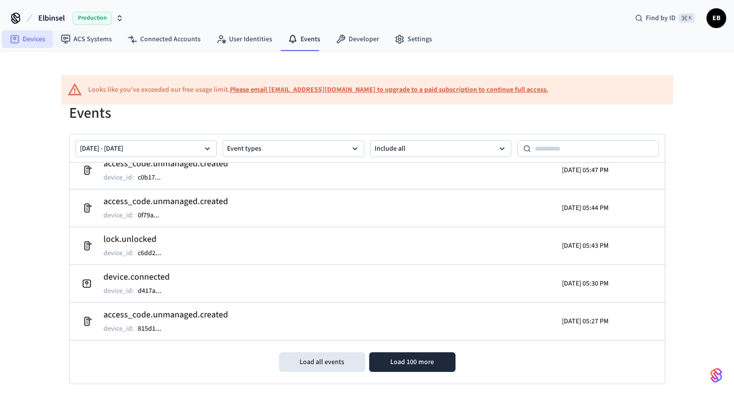
click at [45, 40] on link "Devices" at bounding box center [27, 39] width 51 height 18
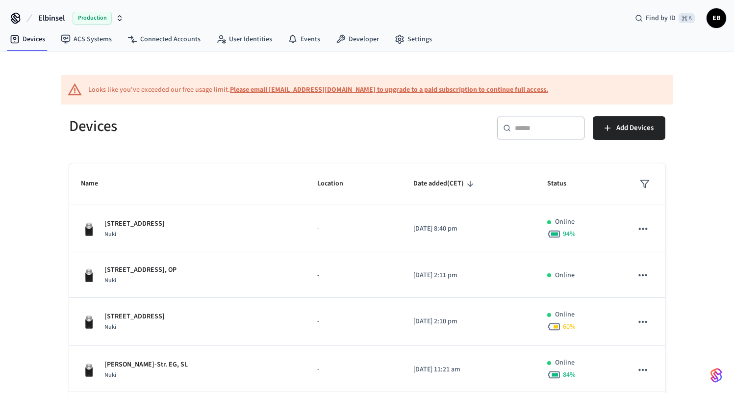
click at [536, 129] on input "text" at bounding box center [547, 128] width 64 height 10
paste input "**********"
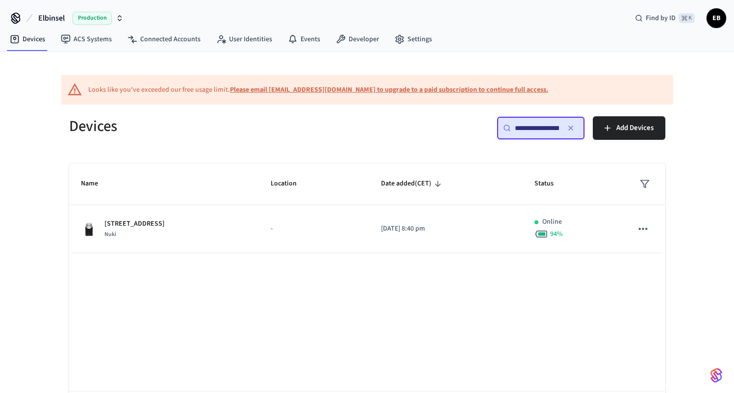
scroll to position [0, 74]
type input "**********"
click at [572, 128] on icon "button" at bounding box center [571, 128] width 8 height 8
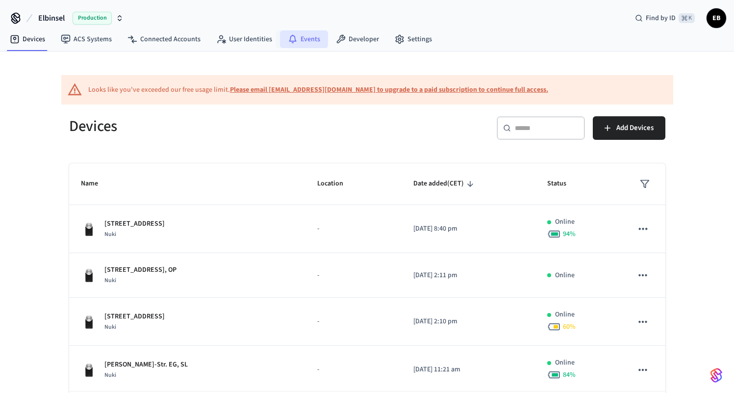
click at [303, 40] on link "Events" at bounding box center [304, 39] width 48 height 18
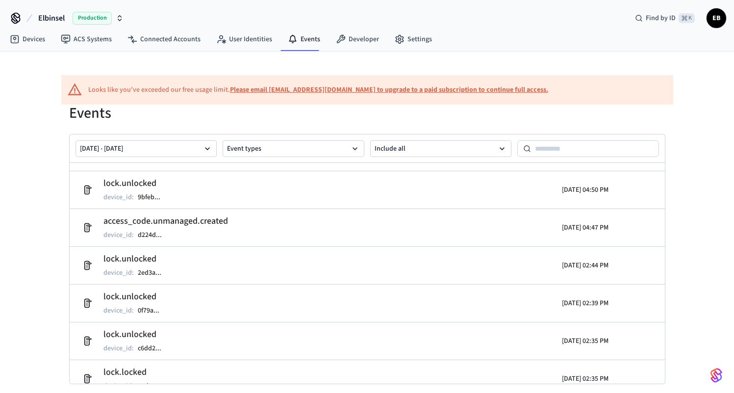
scroll to position [1449, 0]
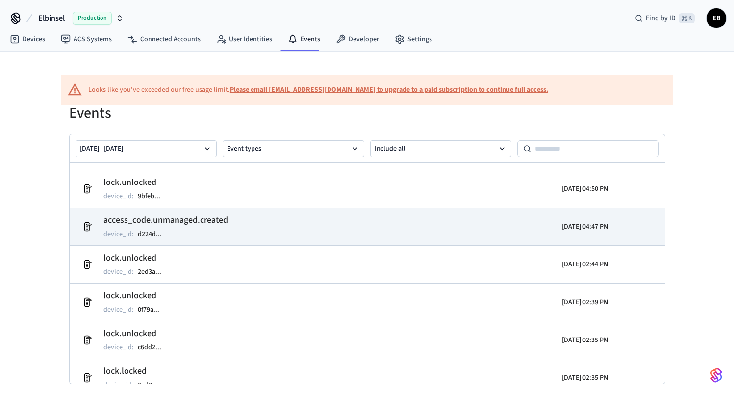
click at [238, 223] on td "access_code.unmanaged.created device_id : d224d ..." at bounding box center [270, 226] width 386 height 27
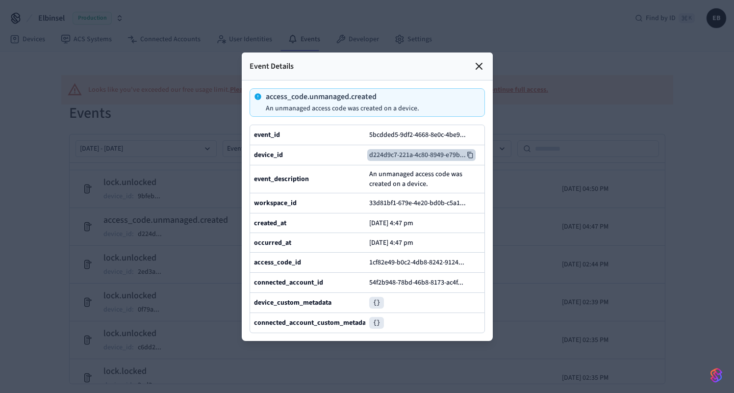
click at [474, 152] on icon at bounding box center [470, 155] width 7 height 7
click at [481, 60] on icon at bounding box center [479, 66] width 12 height 12
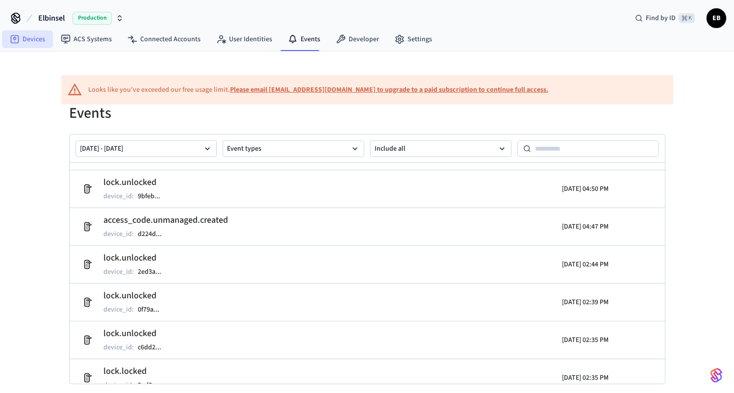
click at [35, 34] on link "Devices" at bounding box center [27, 39] width 51 height 18
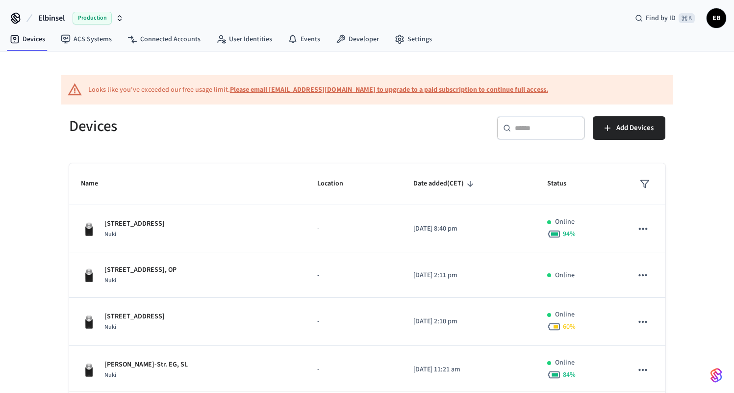
click at [526, 130] on input "text" at bounding box center [547, 128] width 64 height 10
paste input "**********"
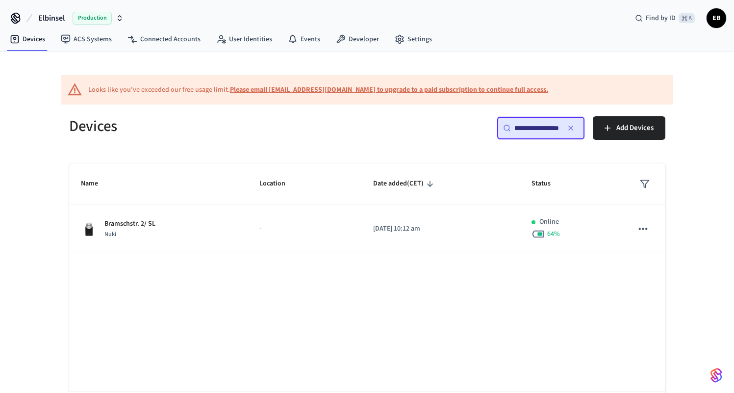
type input "**********"
click at [571, 129] on icon "button" at bounding box center [571, 128] width 4 height 4
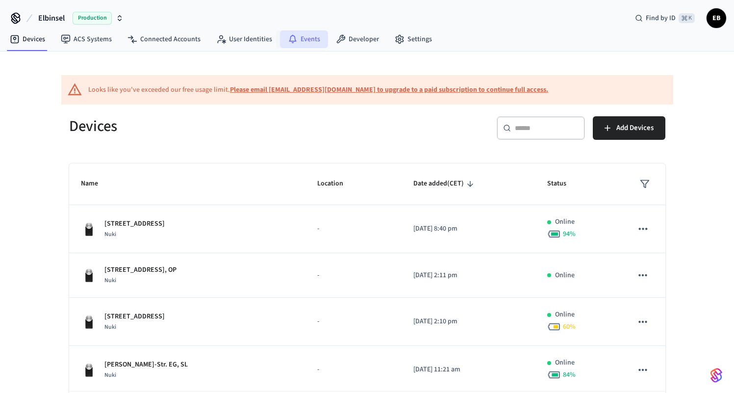
click at [295, 42] on link "Events" at bounding box center [304, 39] width 48 height 18
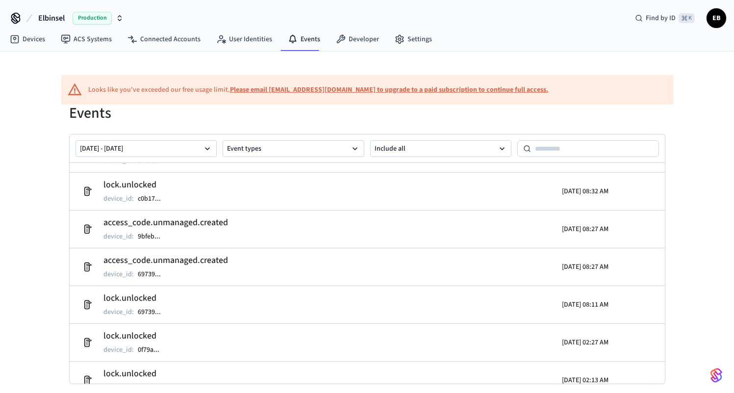
scroll to position [2716, 0]
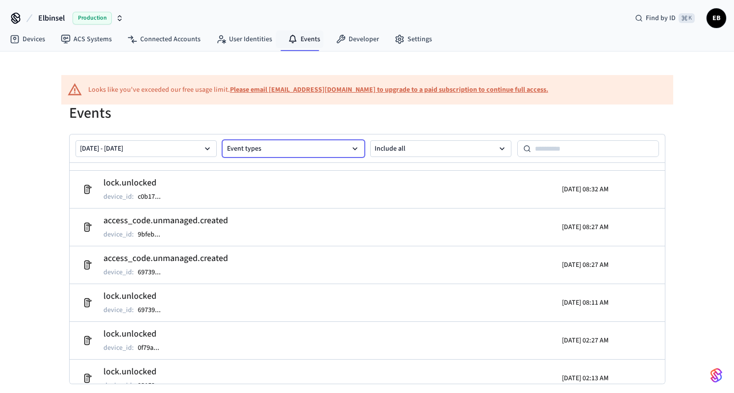
click at [341, 151] on button "Event types" at bounding box center [294, 148] width 142 height 17
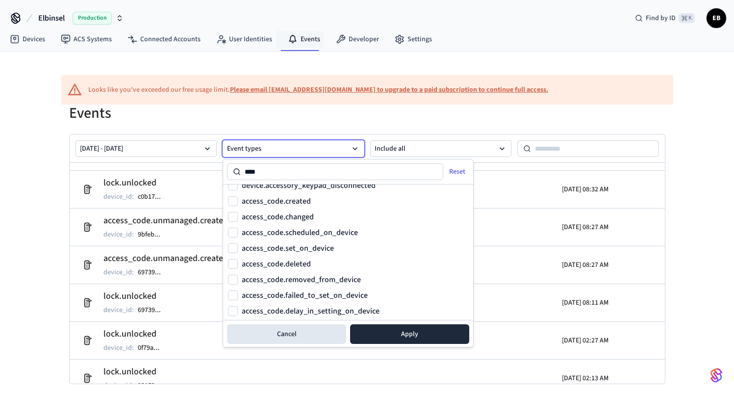
scroll to position [0, 0]
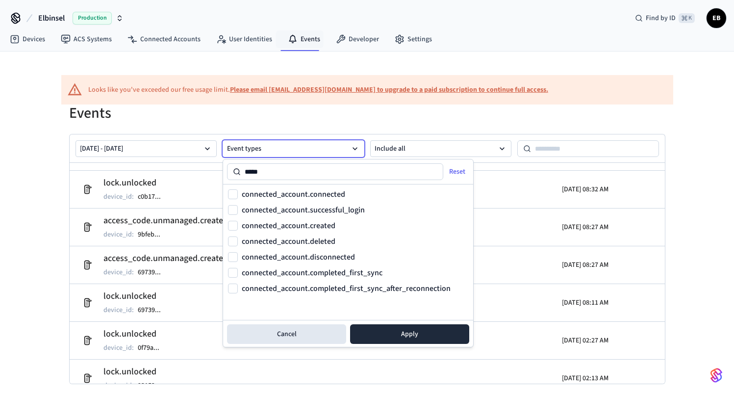
type input "*****"
click at [290, 261] on label "connected_account.disconnected" at bounding box center [298, 257] width 113 height 8
click at [238, 261] on button "connected_account.disconnected" at bounding box center [233, 257] width 10 height 10
click at [300, 193] on label "connected_account.connected" at bounding box center [293, 194] width 103 height 8
click at [238, 193] on button "connected_account.connected" at bounding box center [233, 194] width 10 height 10
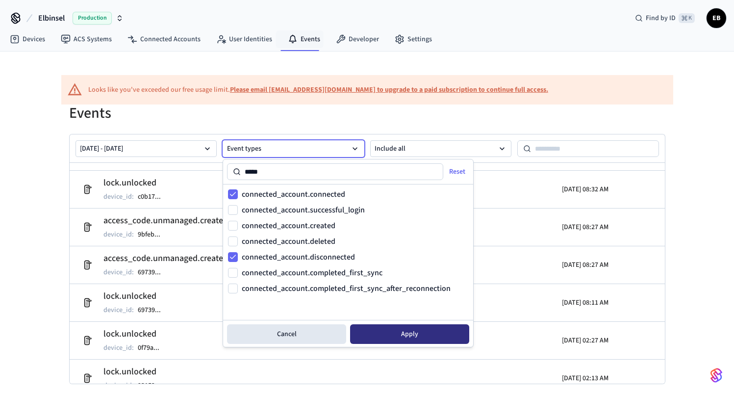
click at [408, 339] on button "Apply" at bounding box center [409, 334] width 119 height 20
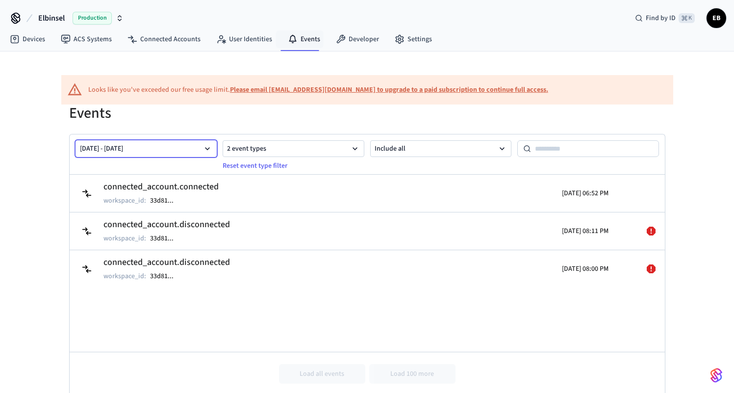
click at [209, 148] on icon "button" at bounding box center [207, 148] width 5 height 3
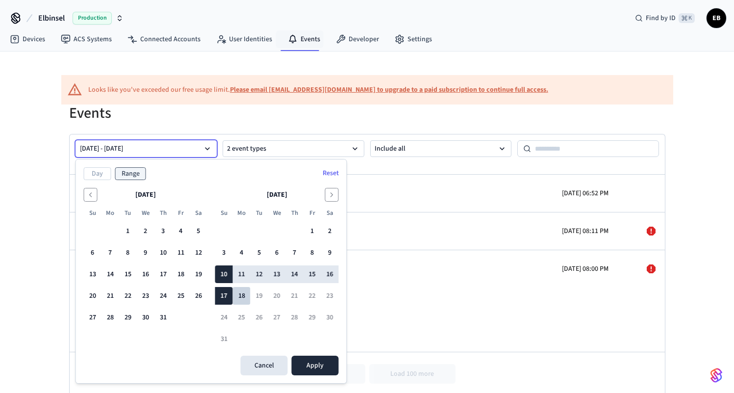
click at [238, 296] on button "18" at bounding box center [242, 296] width 18 height 18
click at [127, 228] on button "1" at bounding box center [128, 231] width 18 height 18
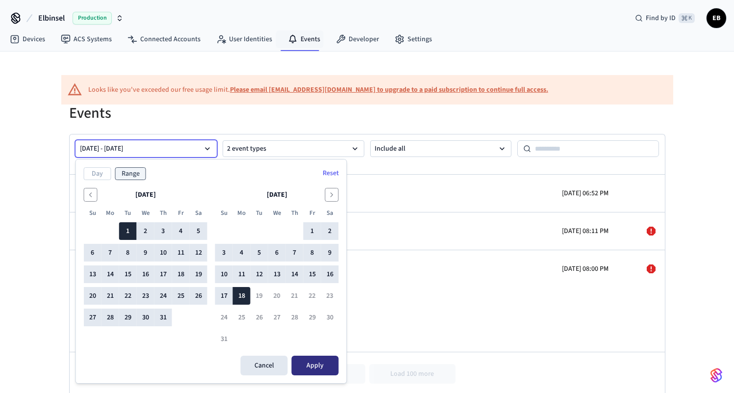
click at [303, 361] on button "Apply" at bounding box center [315, 366] width 47 height 20
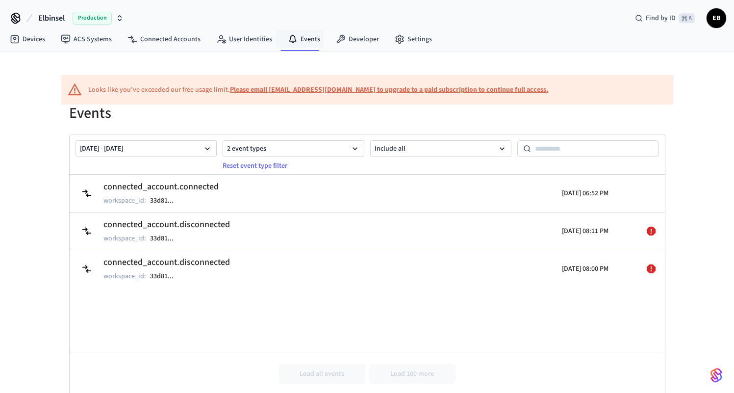
scroll to position [21, 0]
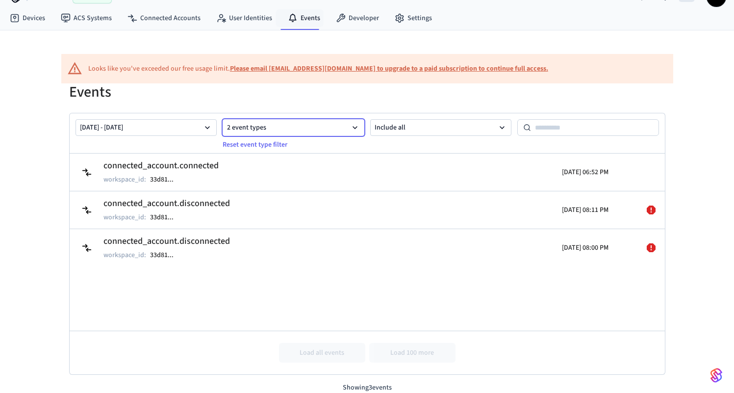
click at [346, 127] on button "2 event types" at bounding box center [294, 127] width 142 height 17
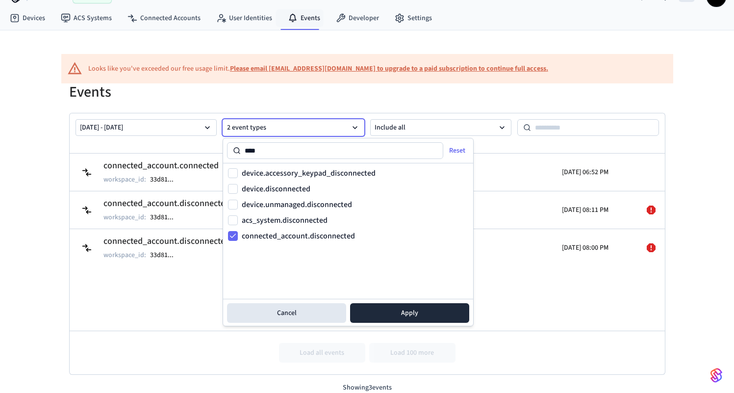
type input "****"
click at [278, 190] on label "device.disconnected" at bounding box center [276, 189] width 69 height 8
click at [238, 190] on button "device.disconnected" at bounding box center [233, 189] width 10 height 10
click at [408, 310] on button "Apply" at bounding box center [409, 313] width 119 height 20
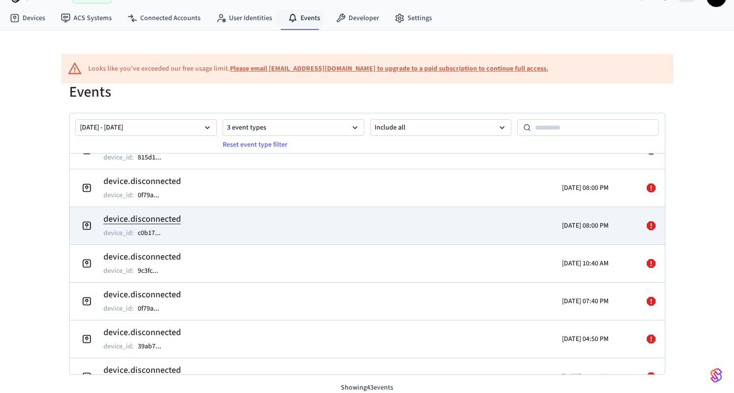
scroll to position [1035, 0]
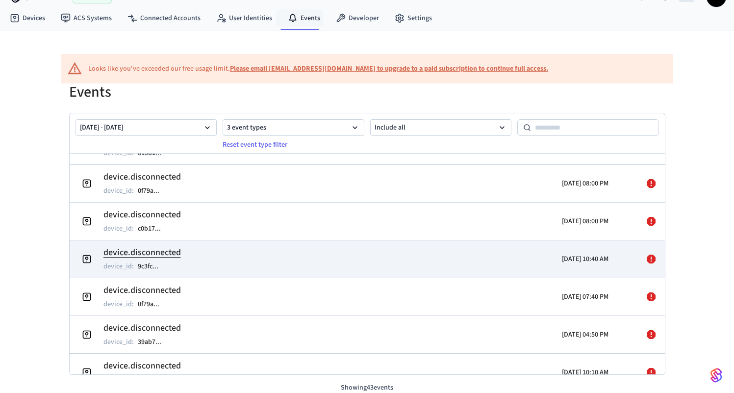
click at [647, 258] on icon at bounding box center [651, 259] width 9 height 9
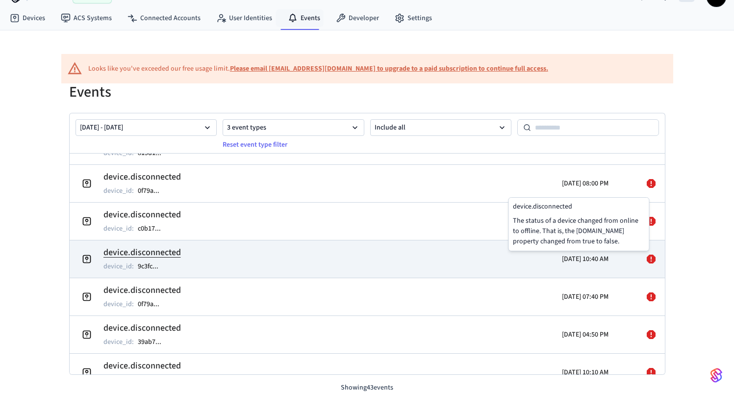
click at [464, 258] on div "[DATE] 10:40 AM" at bounding box center [536, 258] width 145 height 27
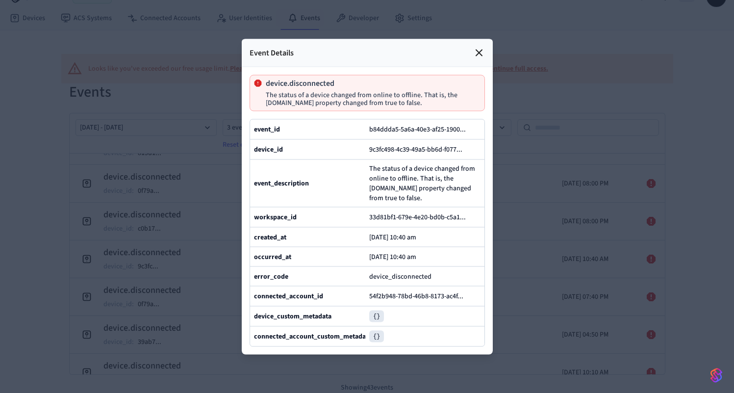
click at [480, 50] on icon at bounding box center [479, 53] width 6 height 6
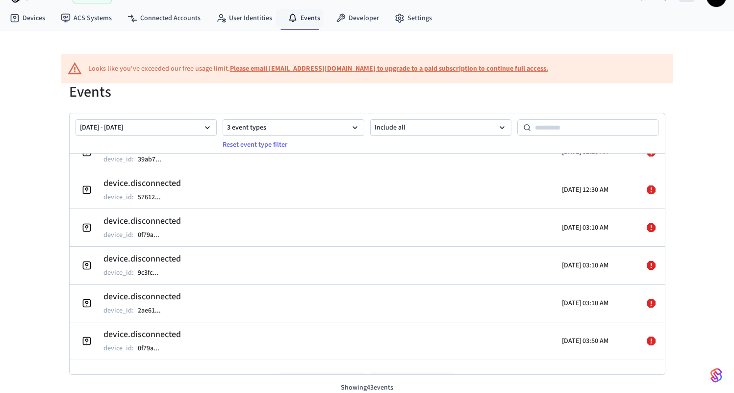
scroll to position [1432, 0]
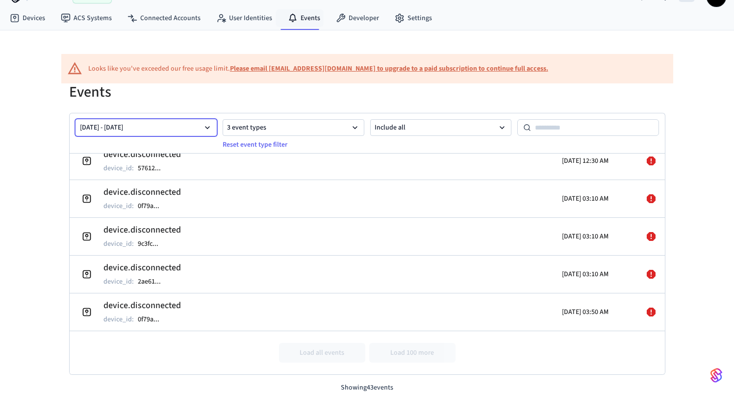
click at [183, 127] on button "[DATE] - [DATE]" at bounding box center [147, 127] width 142 height 17
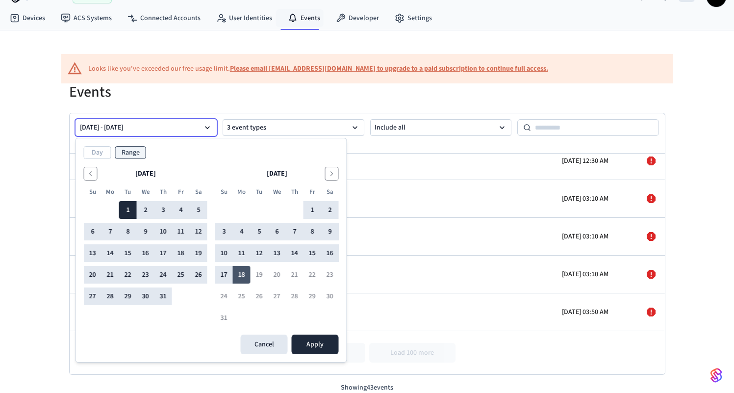
click at [243, 277] on button "18" at bounding box center [242, 275] width 18 height 18
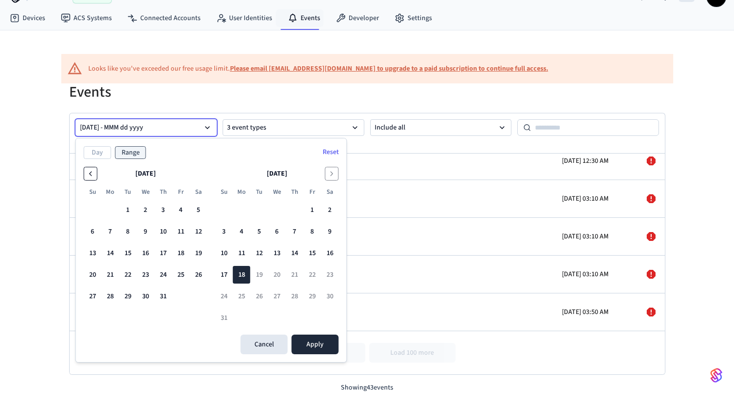
click at [90, 176] on icon "Go to the Previous Month" at bounding box center [91, 174] width 8 height 8
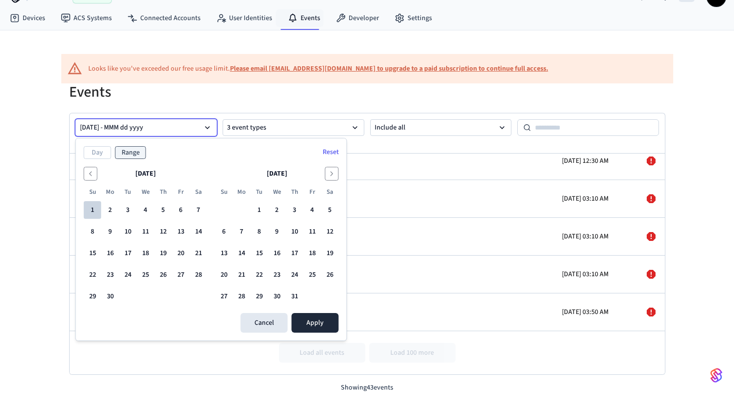
click at [92, 209] on button "1" at bounding box center [93, 210] width 18 height 18
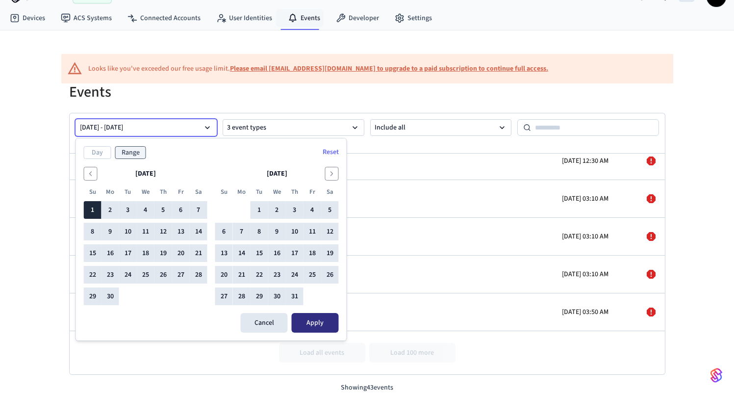
click at [308, 319] on button "Apply" at bounding box center [315, 323] width 47 height 20
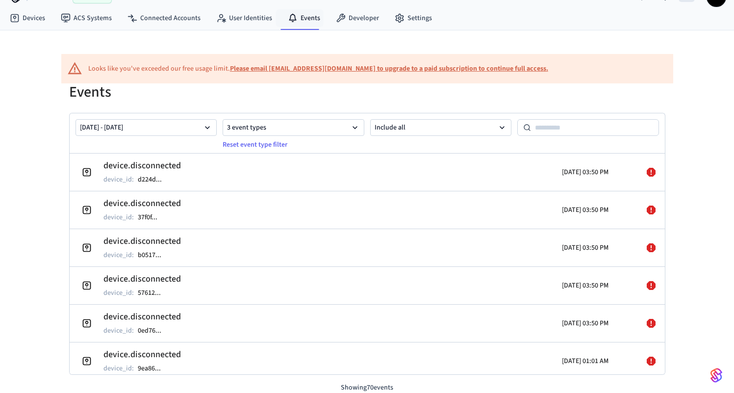
scroll to position [2439, 0]
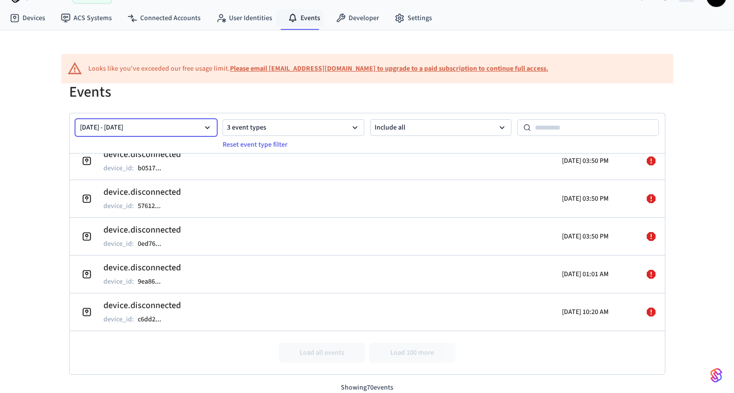
click at [210, 126] on icon "button" at bounding box center [208, 128] width 10 height 10
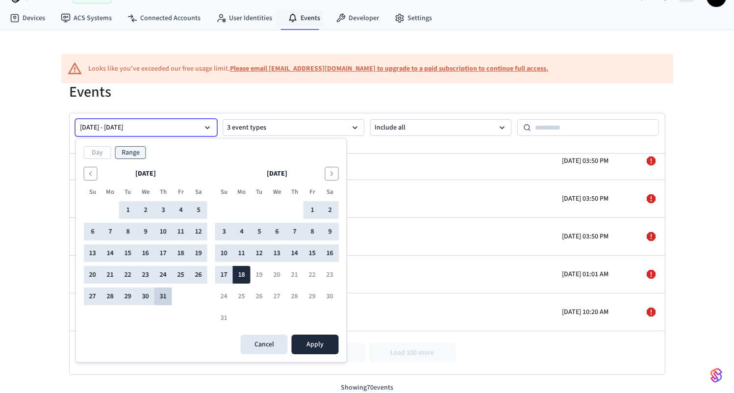
click at [164, 298] on button "31" at bounding box center [164, 296] width 18 height 18
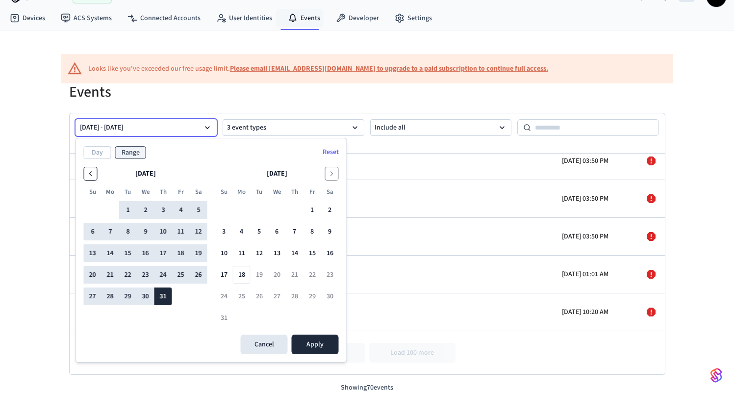
click at [88, 174] on icon "Go to the Previous Month" at bounding box center [91, 174] width 8 height 8
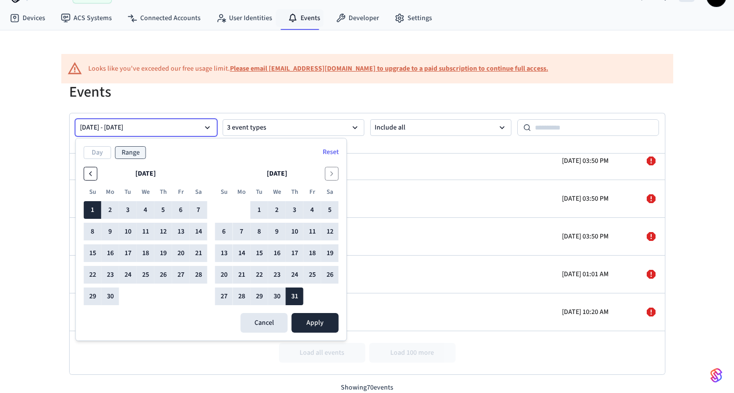
click at [88, 170] on icon "Go to the Previous Month" at bounding box center [91, 174] width 8 height 8
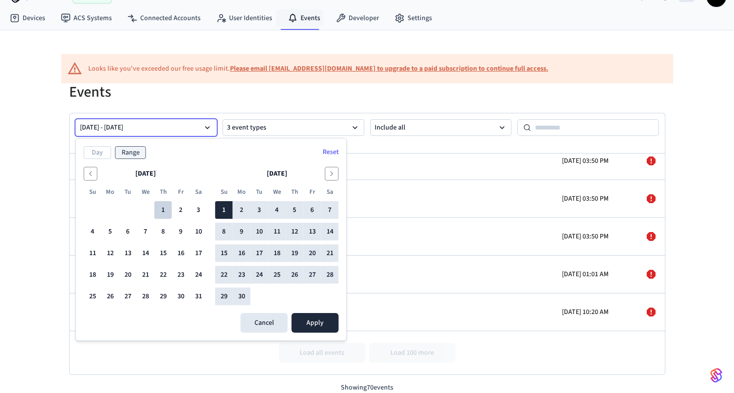
click at [161, 208] on button "1" at bounding box center [164, 210] width 18 height 18
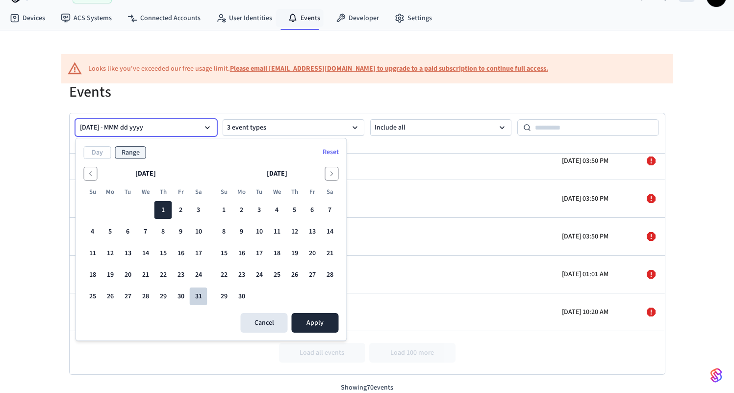
click at [201, 293] on button "31" at bounding box center [199, 296] width 18 height 18
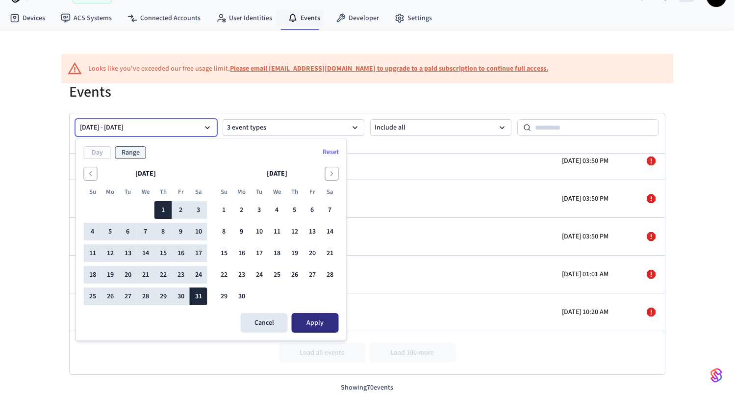
click at [314, 321] on button "Apply" at bounding box center [315, 323] width 47 height 20
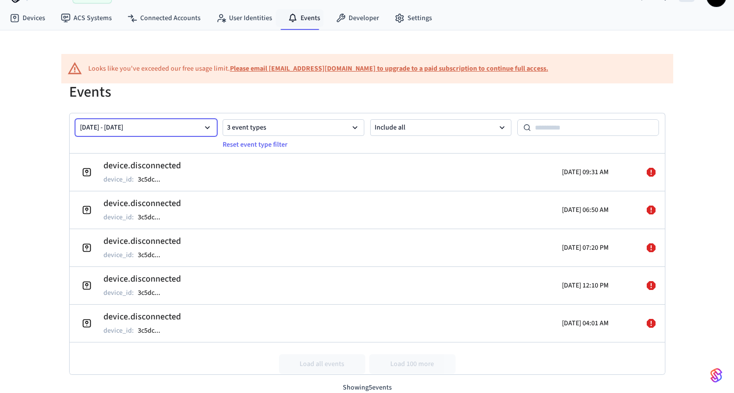
click at [208, 128] on icon "button" at bounding box center [207, 127] width 5 height 3
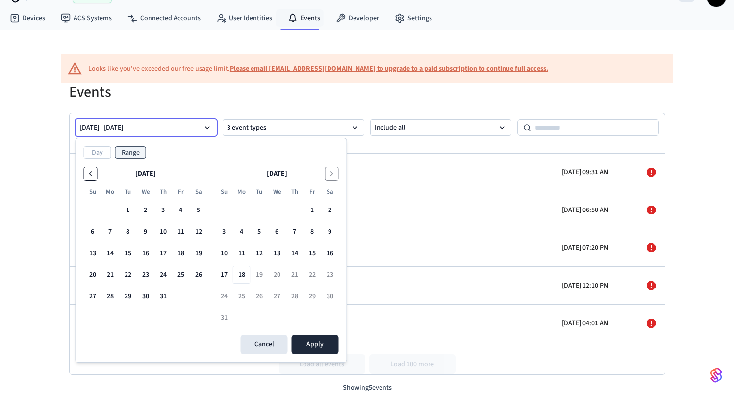
click at [89, 175] on icon "Go to the Previous Month" at bounding box center [91, 174] width 8 height 8
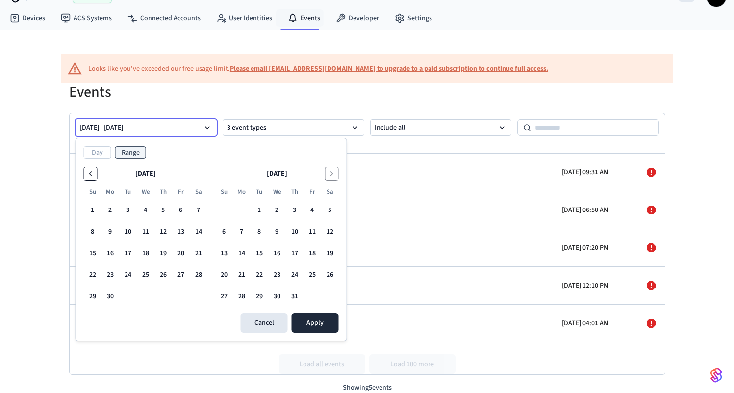
click at [89, 175] on icon "Go to the Previous Month" at bounding box center [91, 174] width 8 height 8
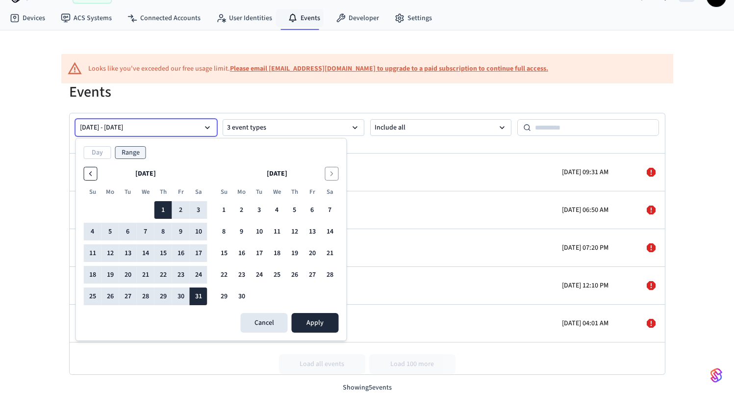
click at [89, 175] on icon "Go to the Previous Month" at bounding box center [91, 174] width 8 height 8
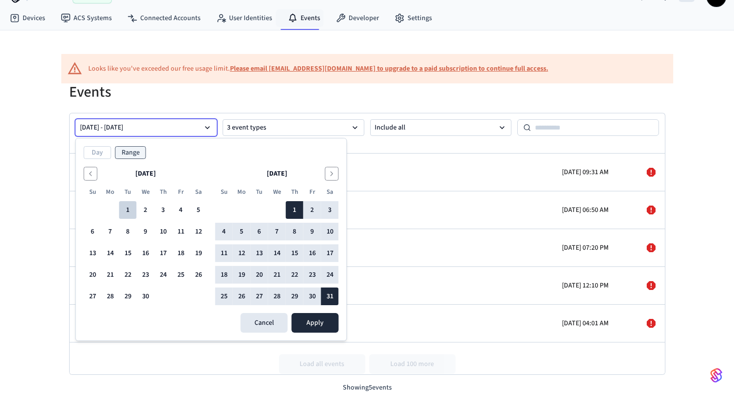
click at [126, 210] on button "1" at bounding box center [128, 210] width 18 height 18
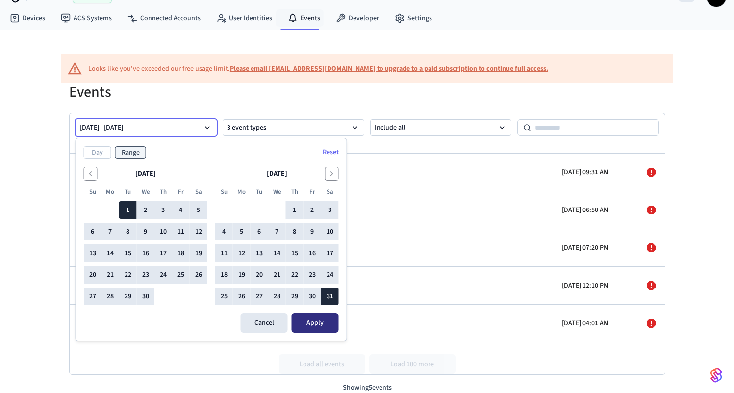
click at [317, 322] on button "Apply" at bounding box center [315, 323] width 47 height 20
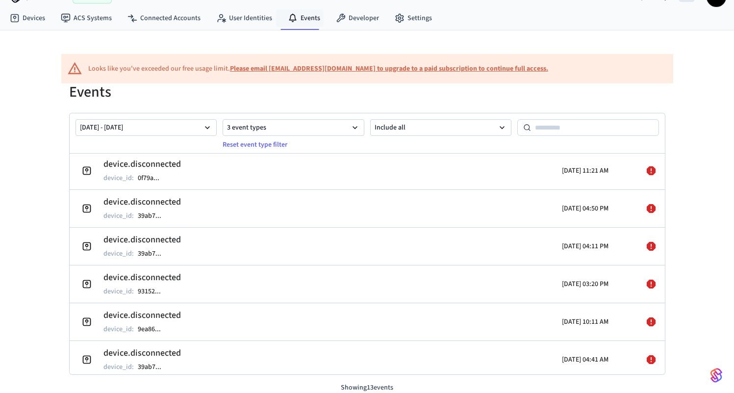
scroll to position [182, 0]
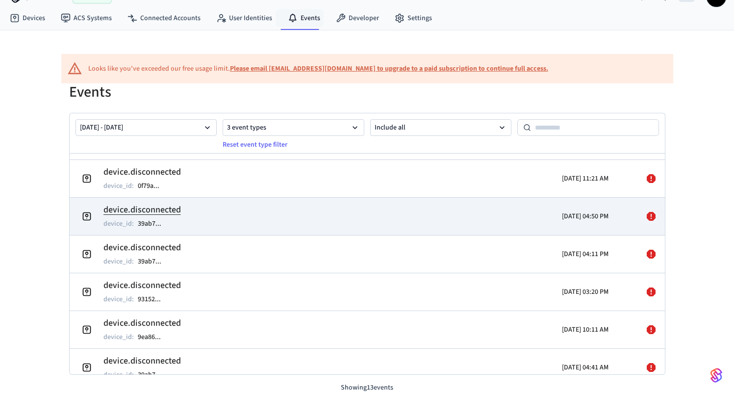
click at [645, 215] on icon at bounding box center [651, 216] width 12 height 12
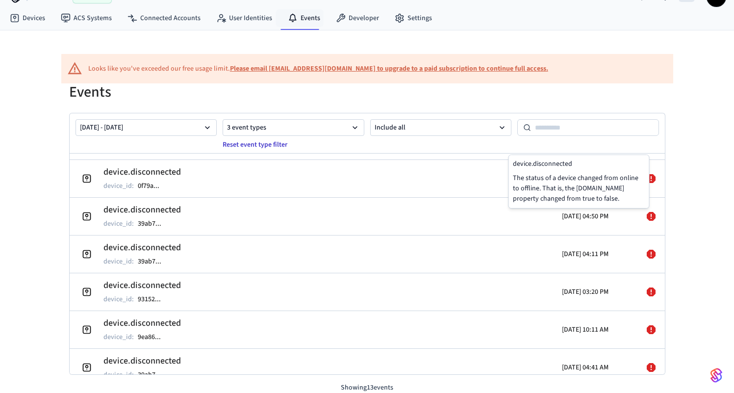
click at [235, 144] on button "Reset event type filter" at bounding box center [255, 145] width 77 height 16
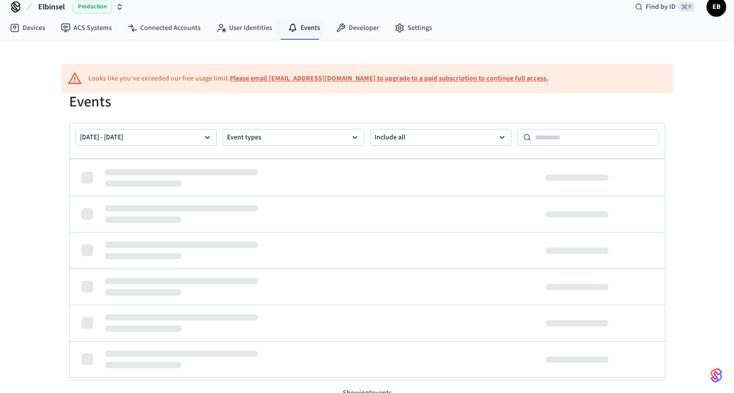
scroll to position [9, 0]
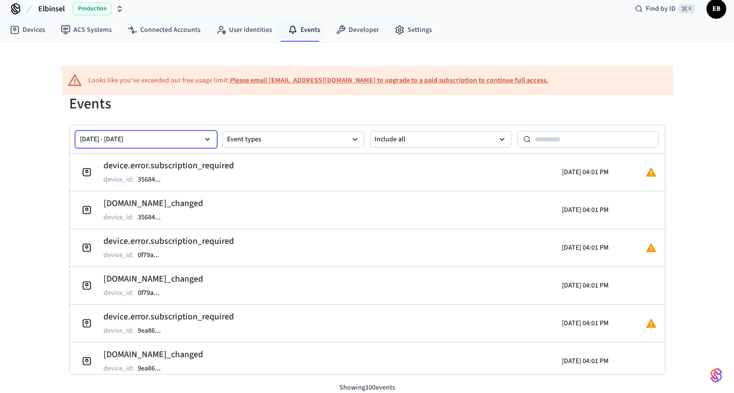
click at [206, 137] on icon "button" at bounding box center [208, 139] width 10 height 10
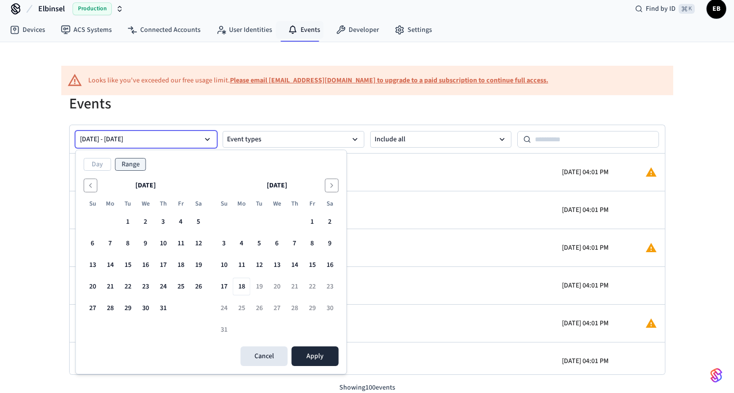
click at [208, 132] on button "[DATE] - [DATE]" at bounding box center [147, 139] width 142 height 17
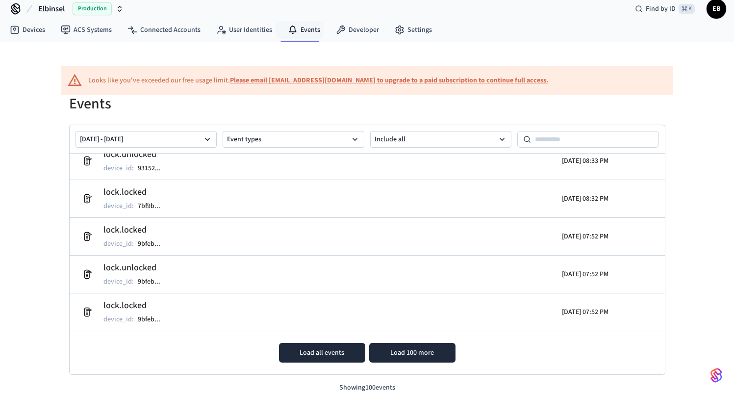
click at [294, 349] on button "Load all events" at bounding box center [322, 353] width 86 height 20
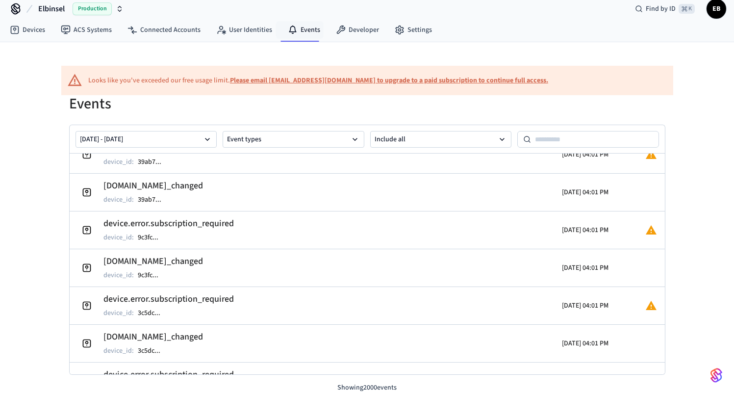
scroll to position [0, 0]
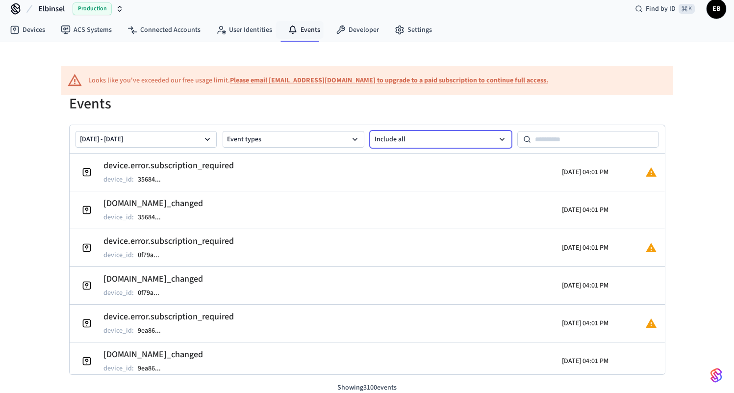
click at [501, 138] on icon "button" at bounding box center [502, 139] width 10 height 10
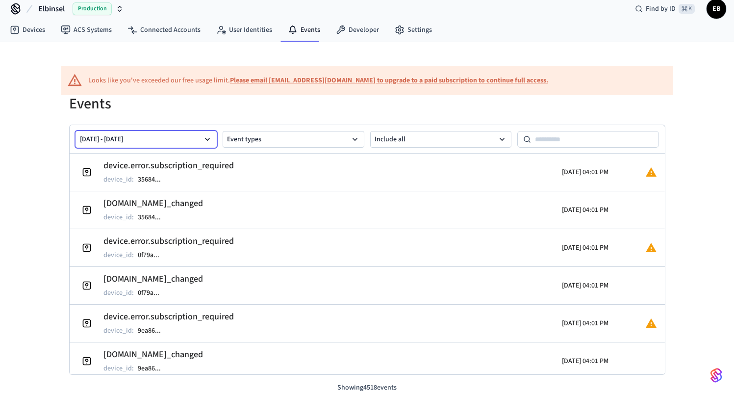
click at [178, 142] on button "[DATE] - [DATE]" at bounding box center [147, 139] width 142 height 17
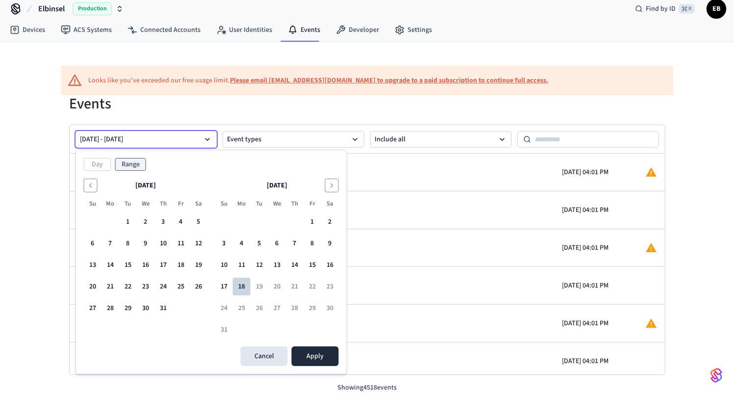
click at [239, 283] on button "18" at bounding box center [242, 287] width 18 height 18
click at [90, 187] on icon "Go to the Previous Month" at bounding box center [91, 185] width 8 height 8
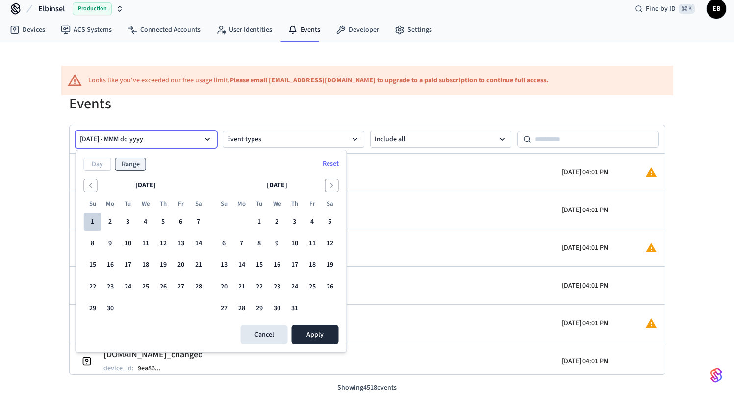
click at [91, 219] on button "1" at bounding box center [93, 222] width 18 height 18
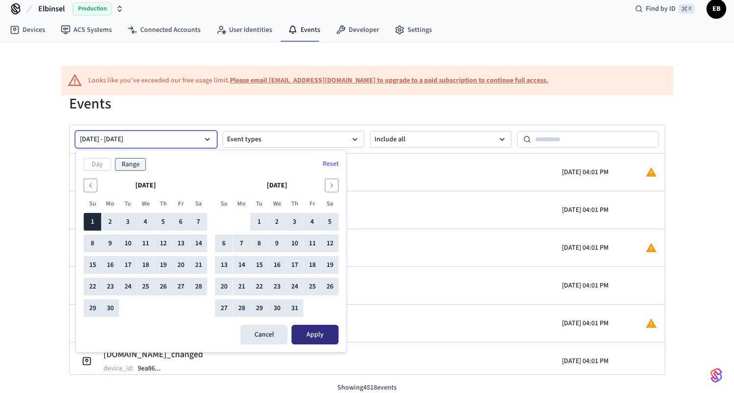
click at [304, 335] on button "Apply" at bounding box center [315, 335] width 47 height 20
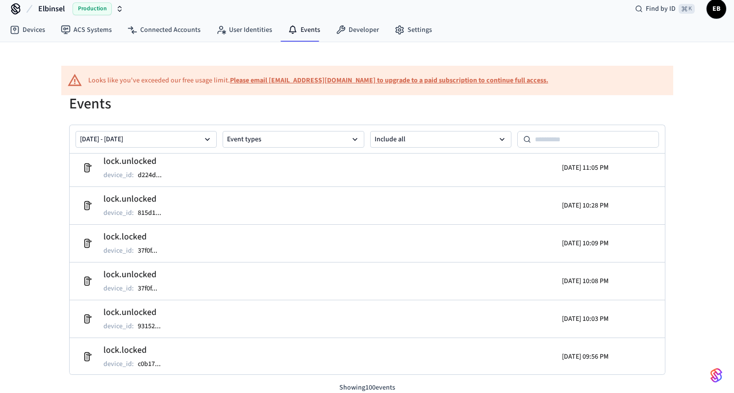
scroll to position [3558, 0]
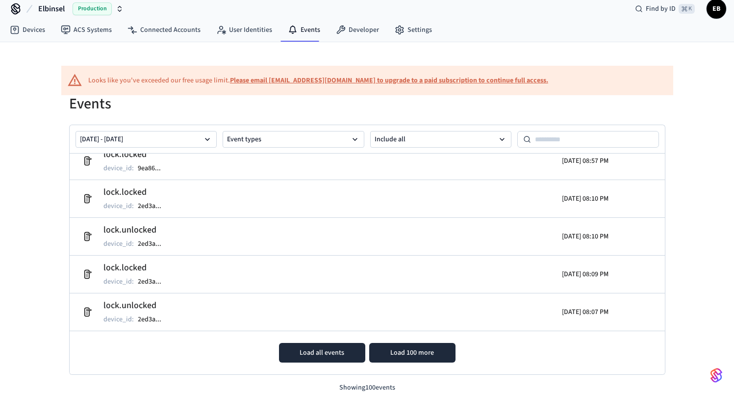
click at [353, 352] on button "Load all events" at bounding box center [322, 353] width 86 height 20
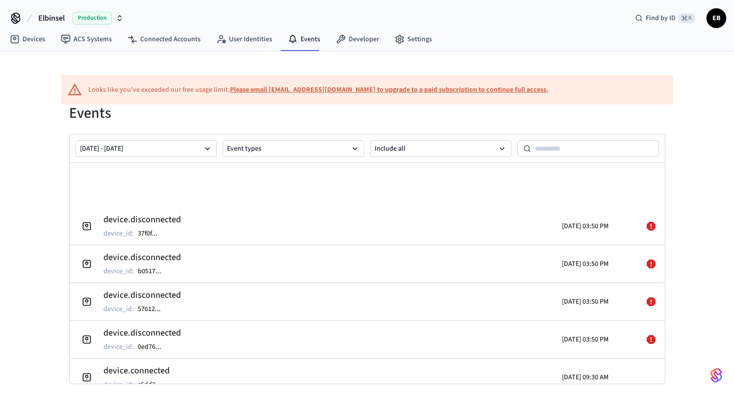
scroll to position [9, 0]
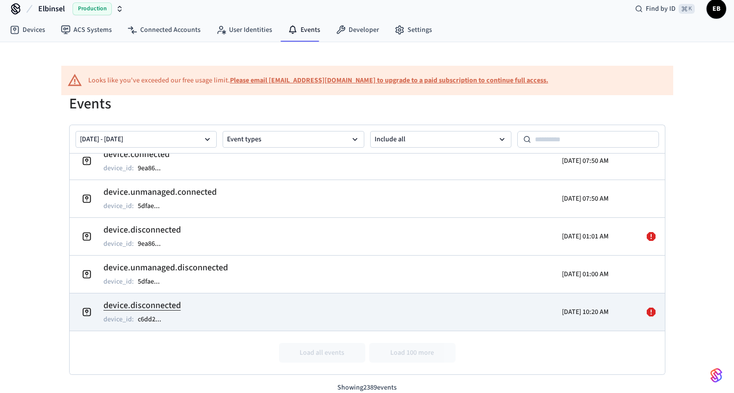
drag, startPoint x: 77, startPoint y: 167, endPoint x: 504, endPoint y: 317, distance: 452.8
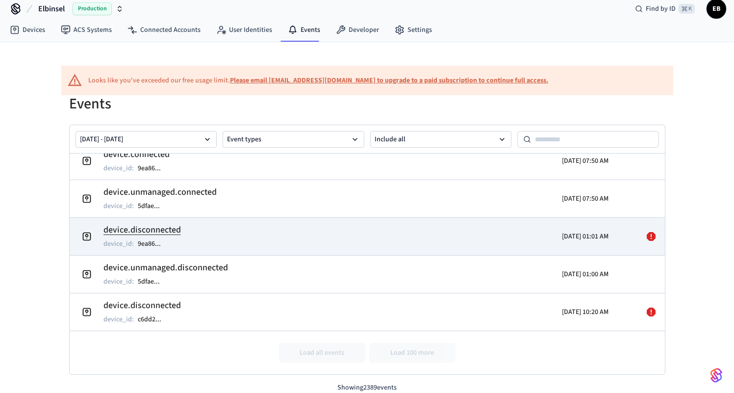
copy tbody "device.disconnected device_id : 37f0f ... [DATE] 03:50 PM device.disconnected d…"
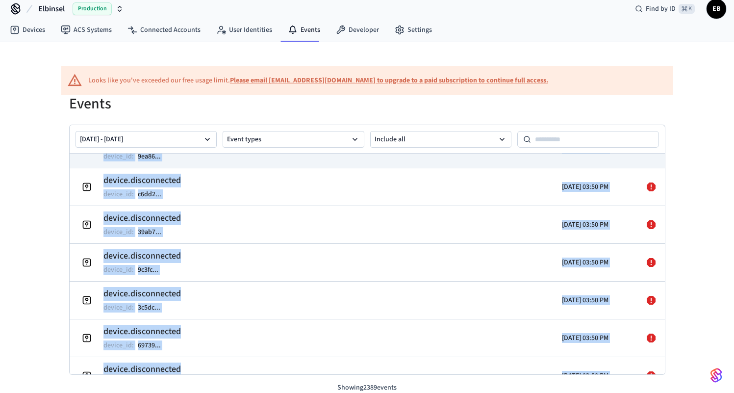
scroll to position [88198, 0]
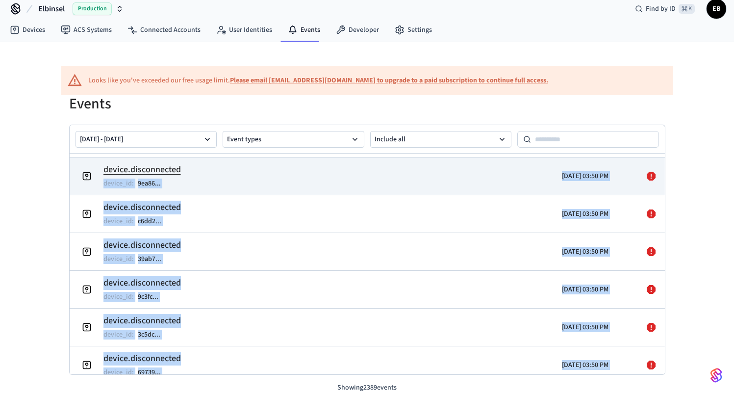
drag, startPoint x: 622, startPoint y: 312, endPoint x: 297, endPoint y: 165, distance: 356.7
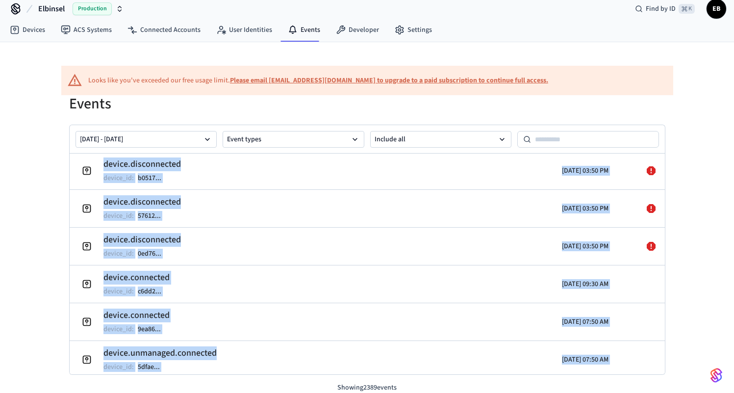
scroll to position [88996, 0]
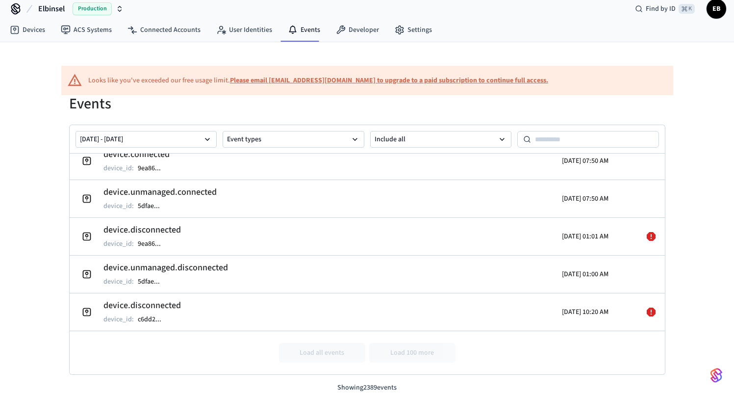
click at [700, 315] on div "Looks like you've exceeded our free usage limit. Please email [EMAIL_ADDRESS][D…" at bounding box center [367, 217] width 734 height 351
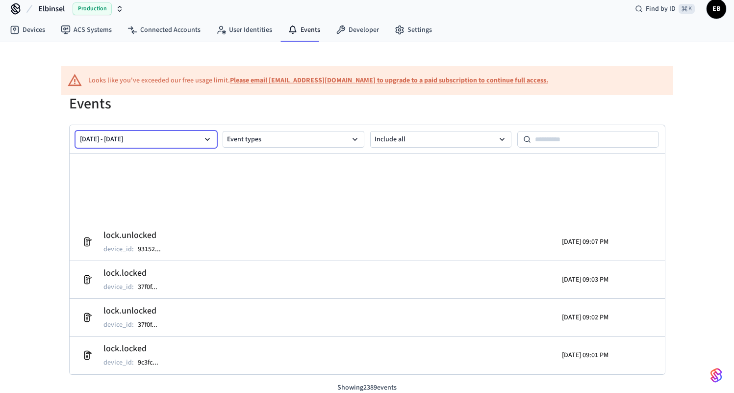
scroll to position [0, 0]
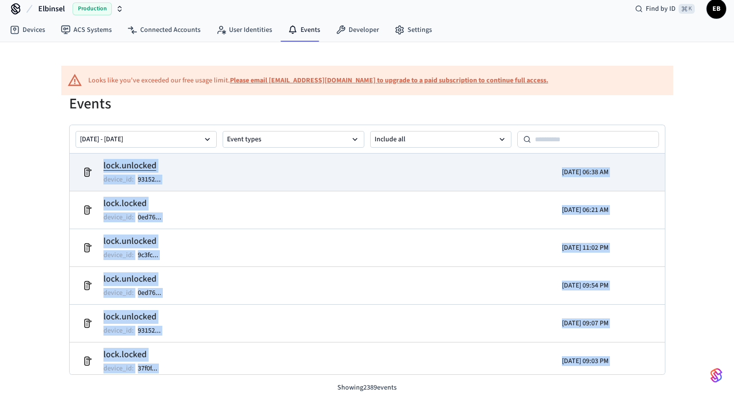
drag, startPoint x: 629, startPoint y: 313, endPoint x: 101, endPoint y: 171, distance: 546.6
copy tbody "lock.unlocked device_id : 93152 ... [DATE] 06:38 AM lock.locked device_id : 0ed…"
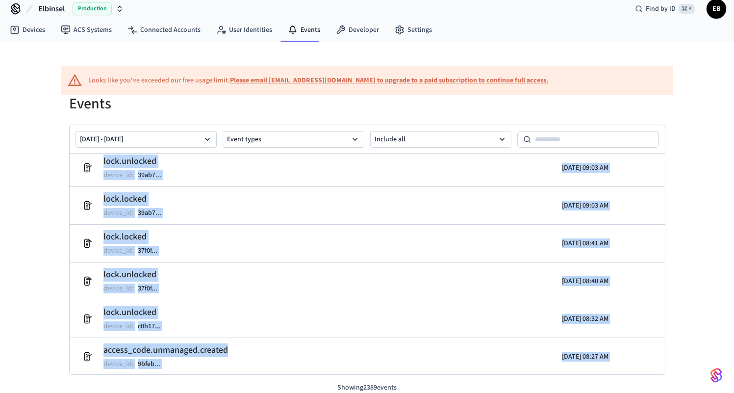
scroll to position [2701, 0]
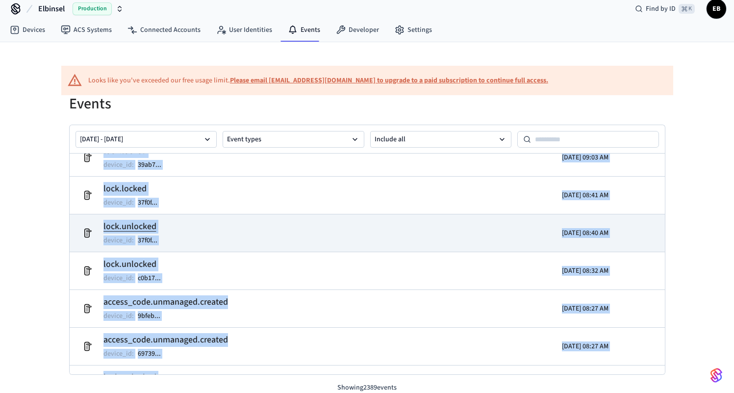
copy tbody "lock.unlocked device_id : 93152 ... [DATE] 06:38 AM lock.locked device_id : 0ed…"
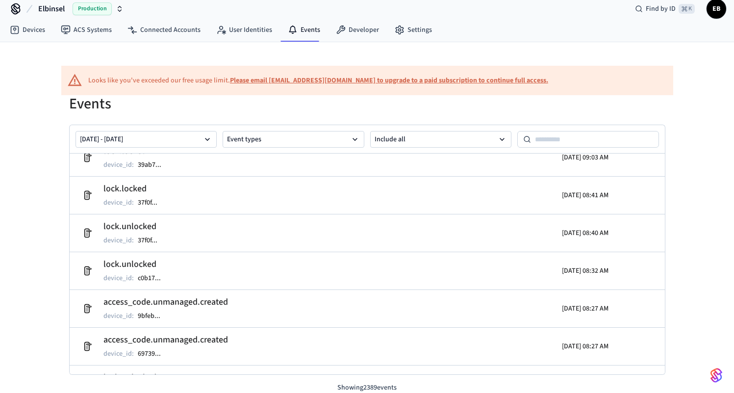
click at [685, 196] on div "Looks like you've exceeded our free usage limit. Please email [EMAIL_ADDRESS][D…" at bounding box center [367, 217] width 734 height 351
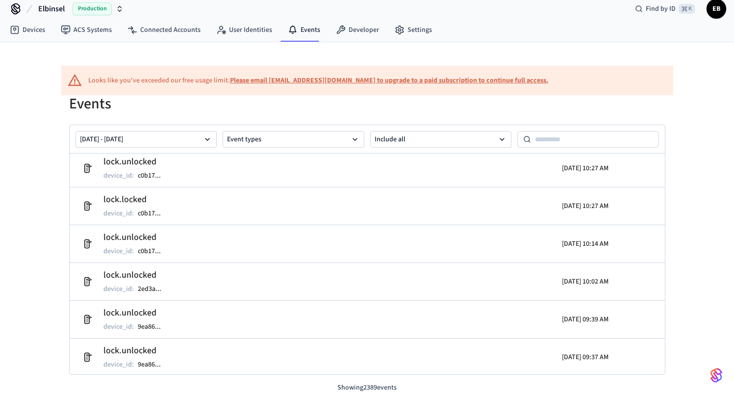
scroll to position [5759, 0]
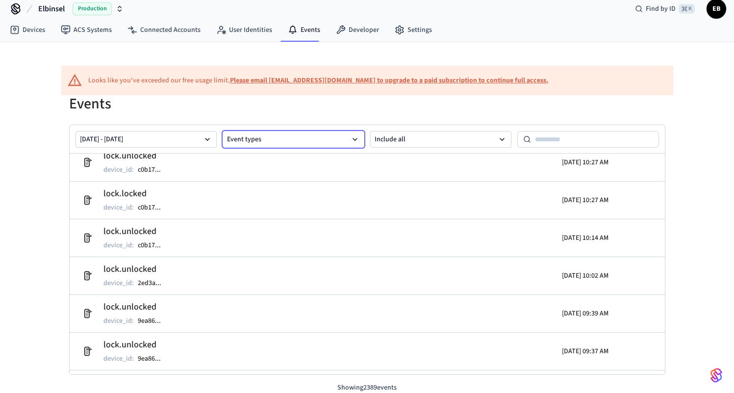
click at [304, 139] on button "Event types" at bounding box center [294, 139] width 142 height 17
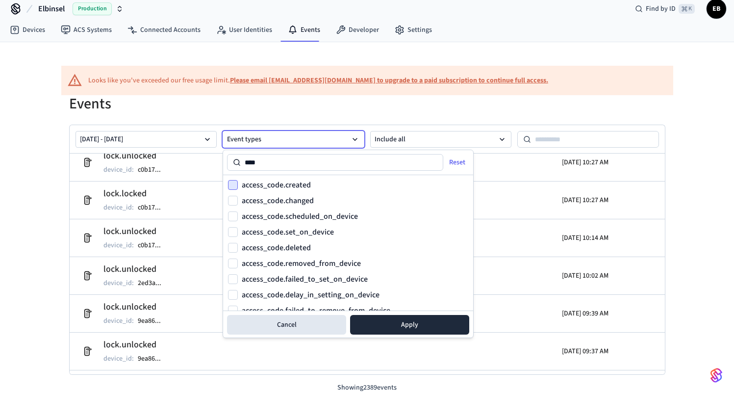
type input "****"
click at [232, 183] on button "access_code.created" at bounding box center [233, 185] width 10 height 10
click at [232, 217] on button "access_code.scheduled_on_device" at bounding box center [233, 216] width 10 height 10
click at [231, 232] on button "access_code.set_on_device" at bounding box center [233, 232] width 10 height 10
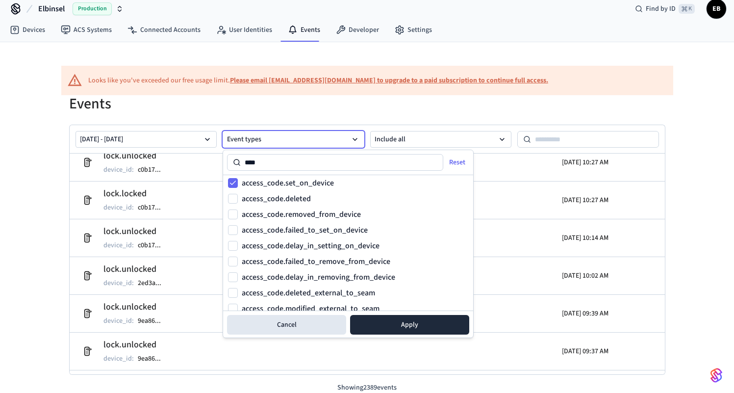
scroll to position [51, 0]
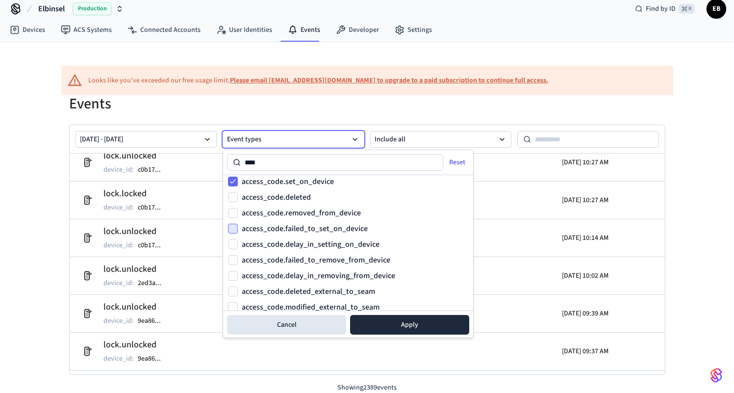
click at [232, 227] on button "access_code.failed_to_set_on_device" at bounding box center [233, 229] width 10 height 10
click at [232, 243] on button "access_code.delay_in_setting_on_device" at bounding box center [233, 244] width 10 height 10
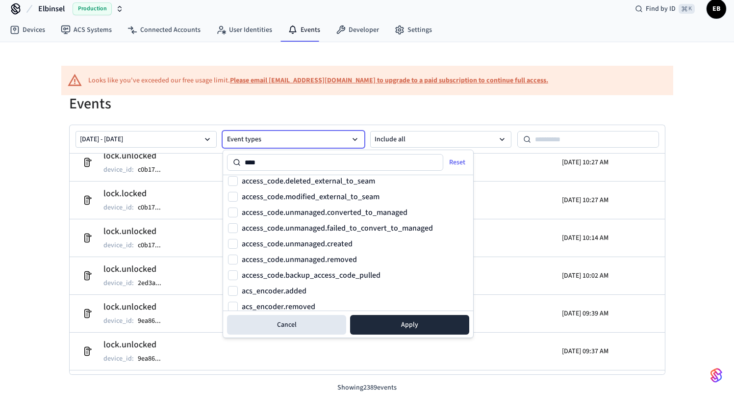
scroll to position [167, 0]
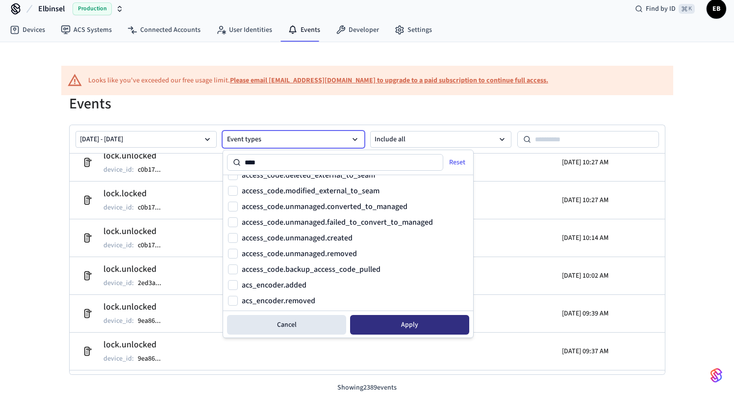
click at [390, 329] on button "Apply" at bounding box center [409, 325] width 119 height 20
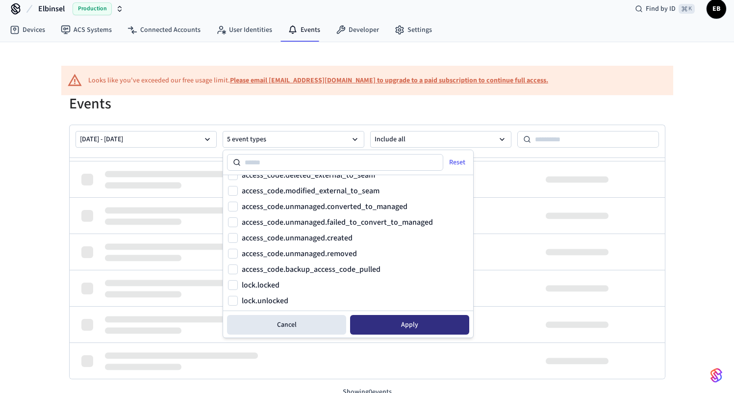
scroll to position [0, 0]
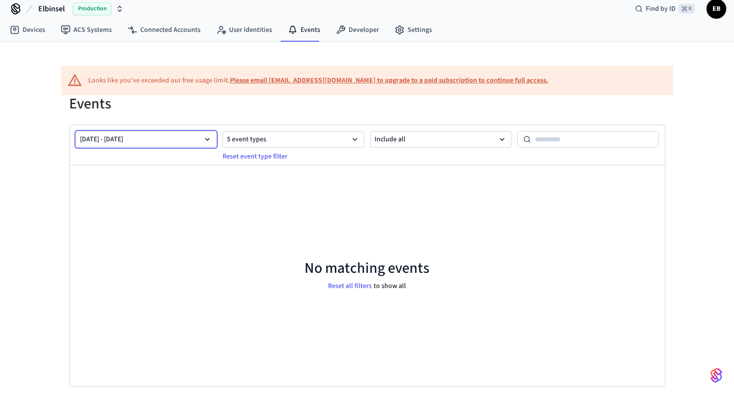
click at [206, 139] on icon "button" at bounding box center [207, 139] width 5 height 3
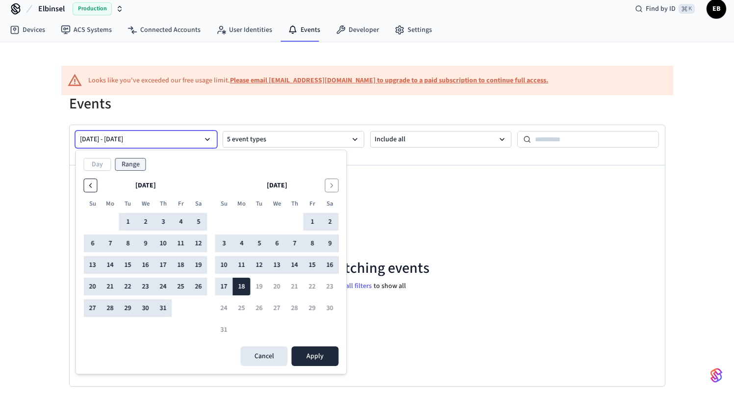
click at [90, 183] on icon "Go to the Previous Month" at bounding box center [91, 185] width 8 height 8
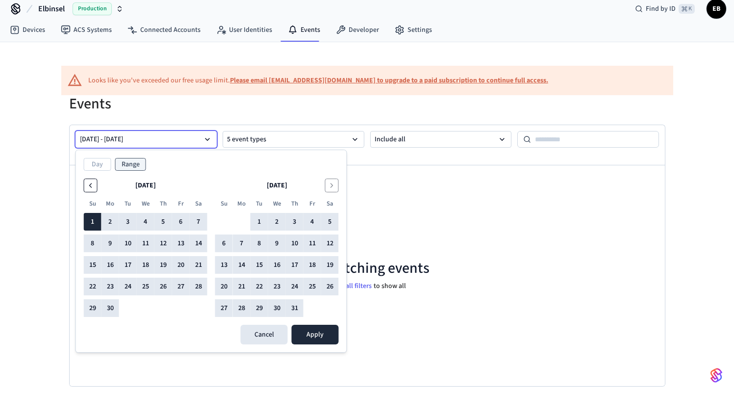
click at [90, 183] on icon "Go to the Previous Month" at bounding box center [91, 185] width 8 height 8
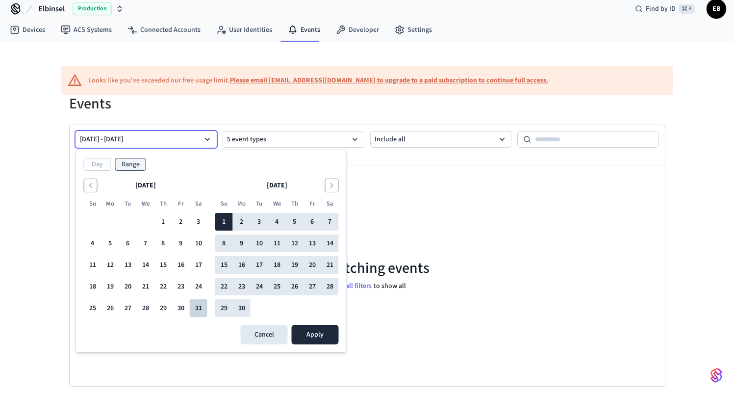
click at [199, 308] on button "31" at bounding box center [199, 308] width 18 height 18
click at [163, 221] on button "1" at bounding box center [164, 222] width 18 height 18
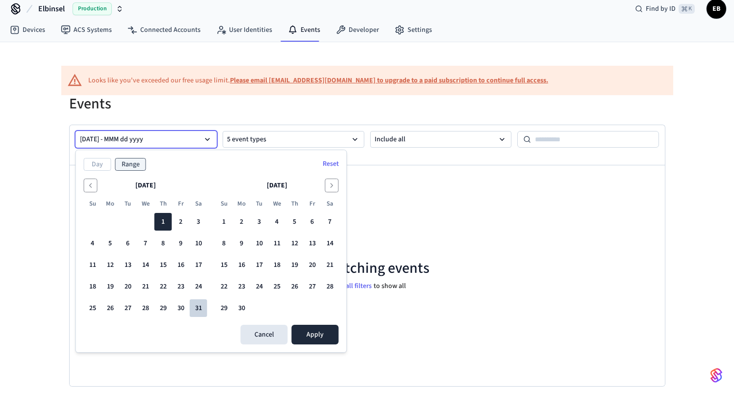
click at [199, 305] on button "31" at bounding box center [199, 308] width 18 height 18
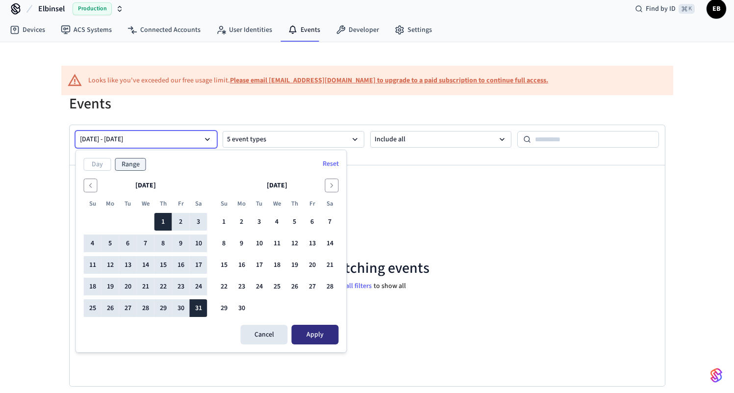
click at [315, 338] on button "Apply" at bounding box center [315, 335] width 47 height 20
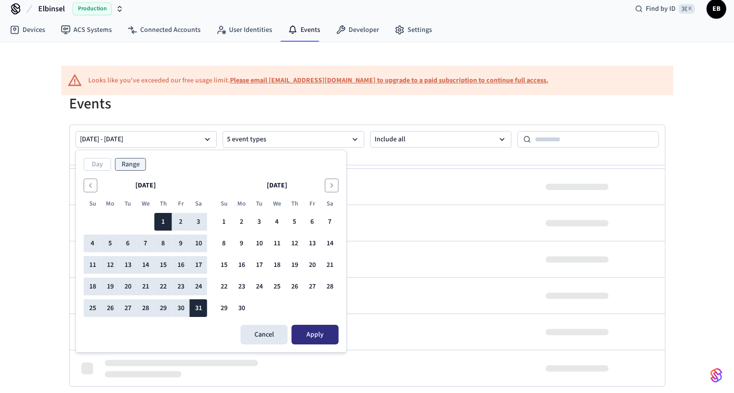
scroll to position [0, 0]
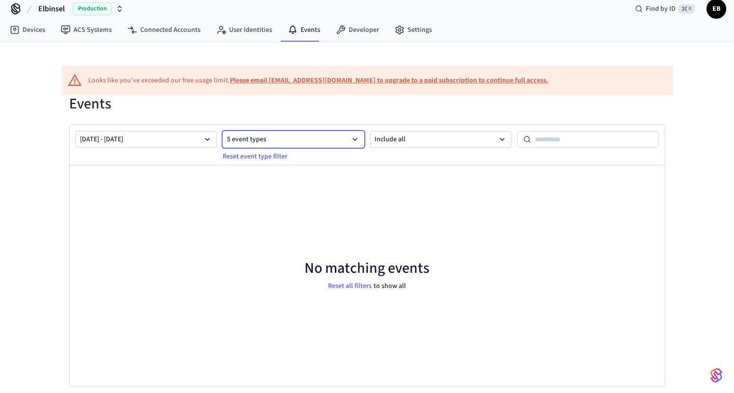
click at [355, 140] on icon "button" at bounding box center [355, 139] width 5 height 3
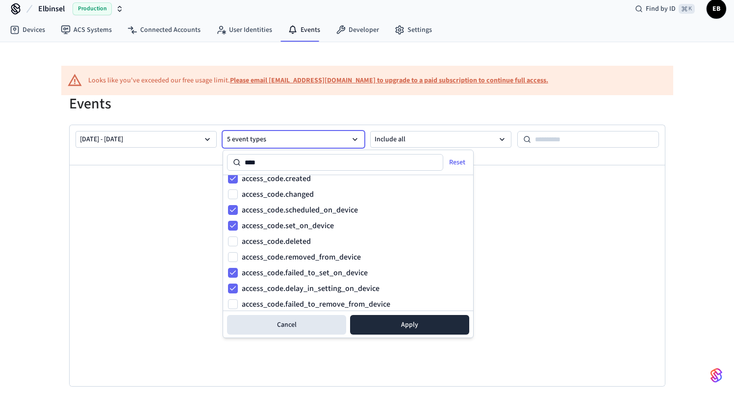
scroll to position [0, 0]
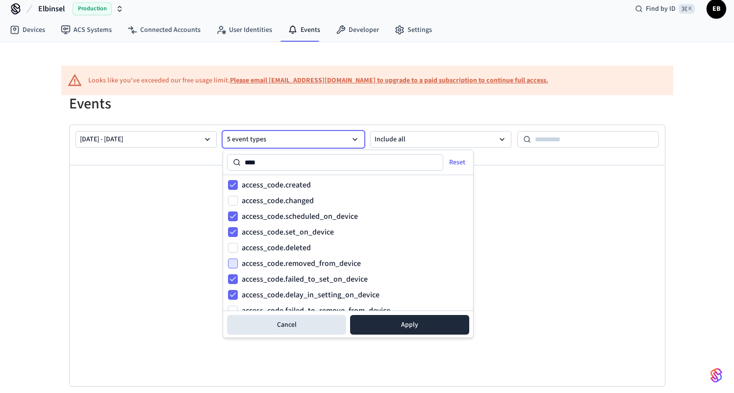
type input "****"
click at [232, 262] on button "access_code.removed_from_device" at bounding box center [233, 263] width 10 height 10
click at [232, 246] on button "access_code.deleted" at bounding box center [233, 248] width 10 height 10
click at [232, 200] on button "access_code.changed" at bounding box center [233, 201] width 10 height 10
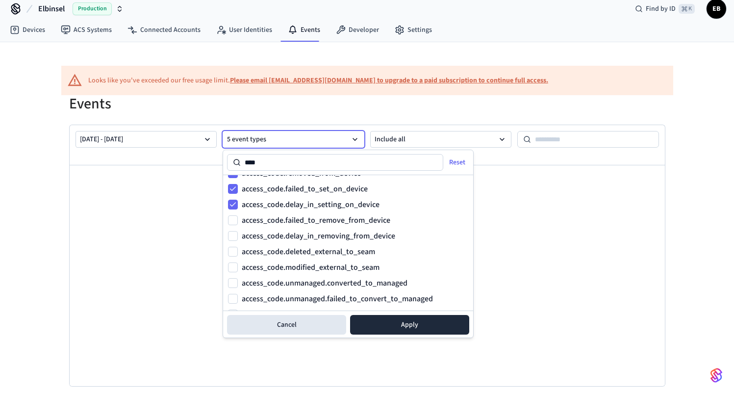
scroll to position [91, 0]
click at [233, 219] on button "access_code.failed_to_remove_from_device" at bounding box center [233, 219] width 10 height 10
click at [231, 237] on button "access_code.delay_in_removing_from_device" at bounding box center [233, 235] width 10 height 10
click at [232, 250] on button "access_code.deleted_external_to_seam" at bounding box center [233, 251] width 10 height 10
click at [232, 268] on button "access_code.modified_external_to_seam" at bounding box center [233, 266] width 10 height 10
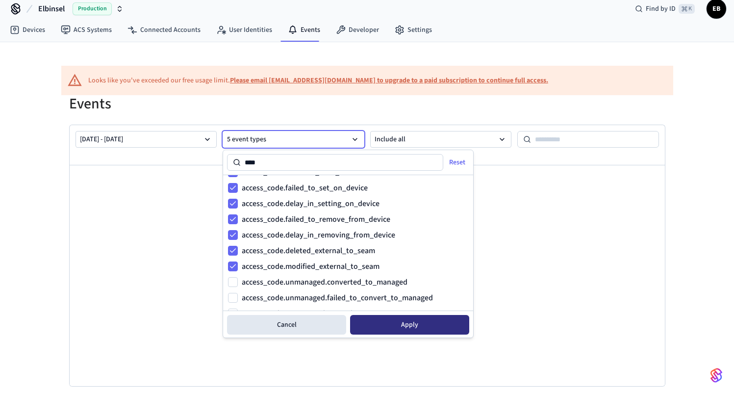
click at [402, 322] on button "Apply" at bounding box center [409, 325] width 119 height 20
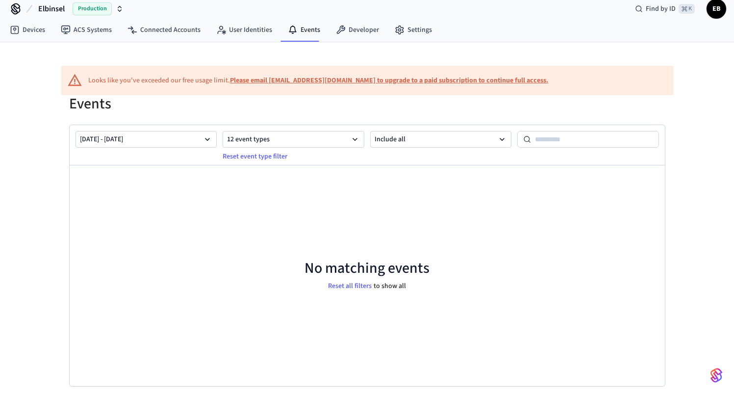
scroll to position [21, 0]
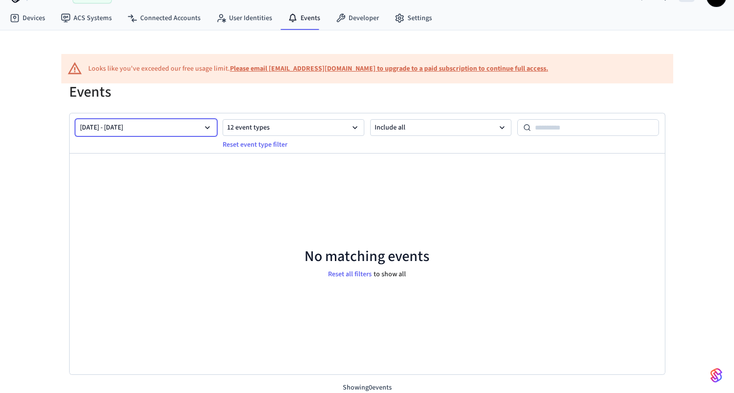
click at [207, 126] on icon "button" at bounding box center [208, 128] width 10 height 10
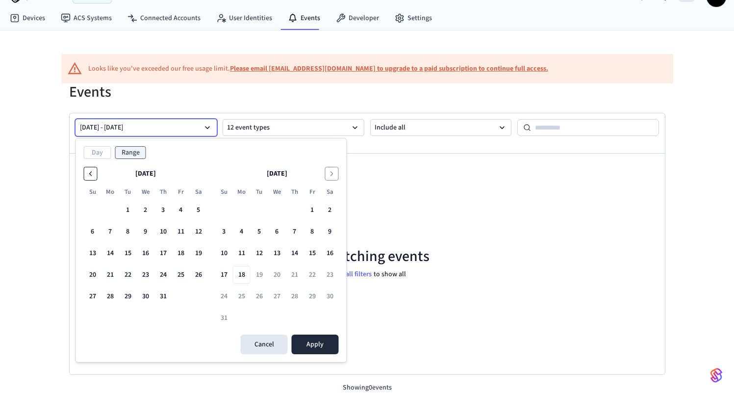
click at [91, 173] on icon "Go to the Previous Month" at bounding box center [91, 174] width 8 height 8
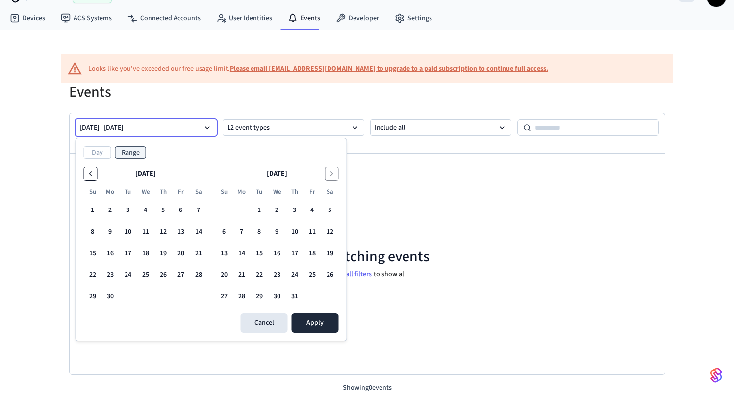
click at [91, 173] on icon "Go to the Previous Month" at bounding box center [91, 174] width 8 height 8
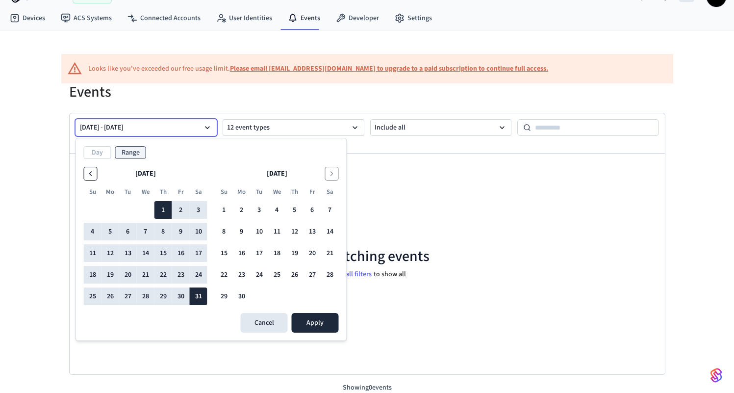
click at [91, 173] on icon "Go to the Previous Month" at bounding box center [91, 174] width 8 height 8
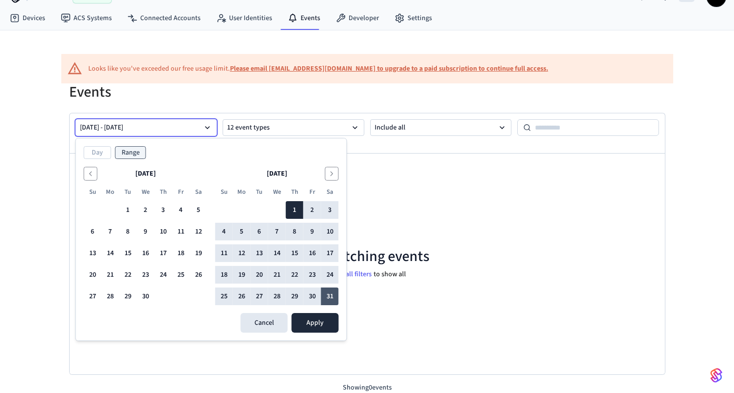
click at [328, 296] on button "31" at bounding box center [330, 296] width 18 height 18
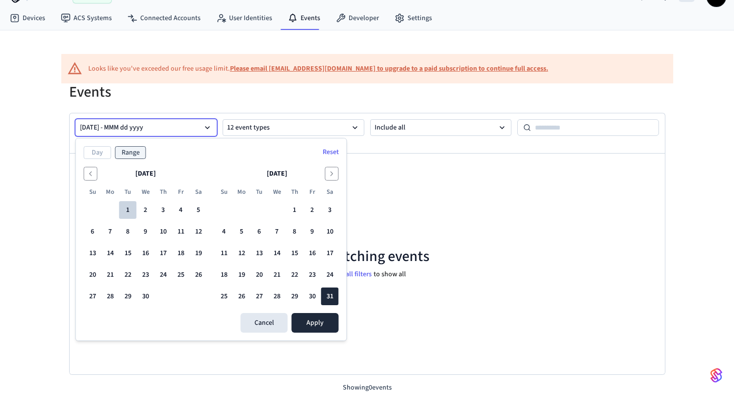
click at [131, 208] on button "1" at bounding box center [128, 210] width 18 height 18
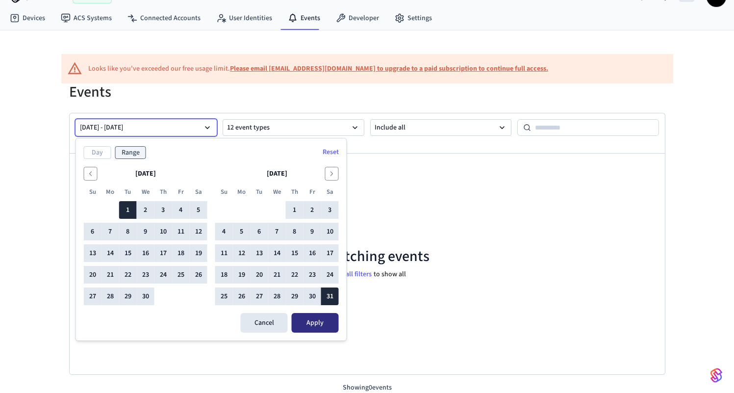
click at [327, 325] on button "Apply" at bounding box center [315, 323] width 47 height 20
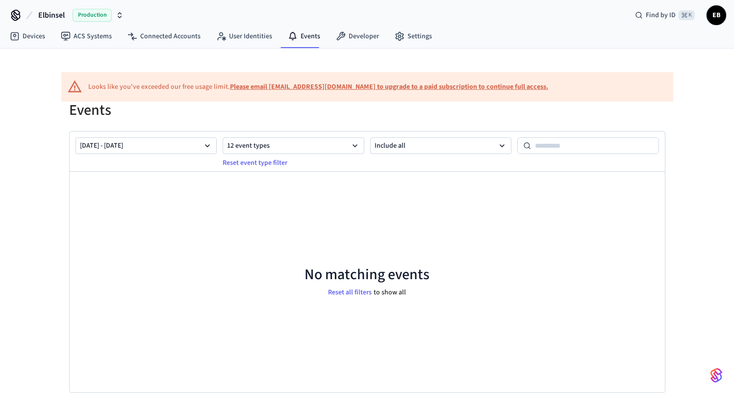
scroll to position [1, 0]
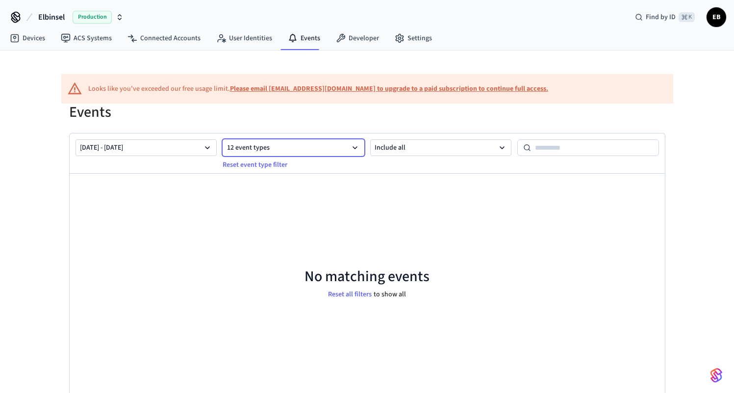
click at [311, 147] on button "12 event types" at bounding box center [294, 147] width 142 height 17
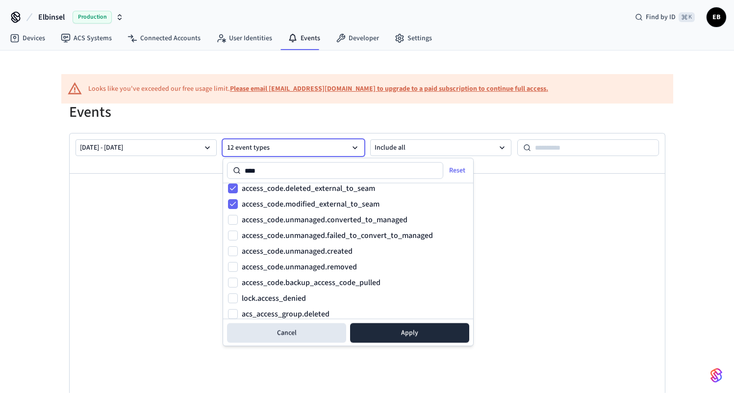
scroll to position [187, 0]
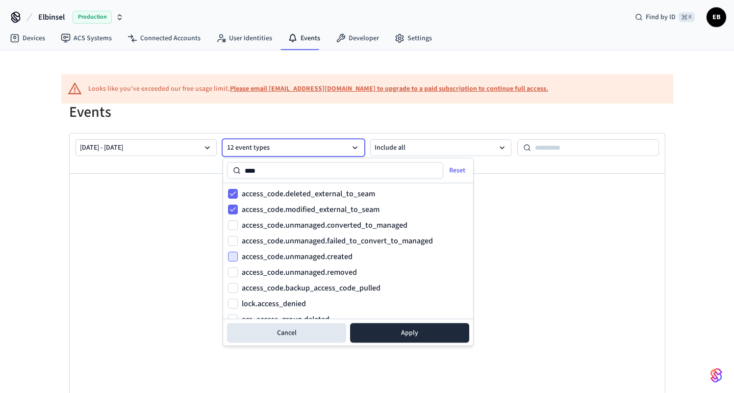
type input "****"
click at [231, 255] on button "access_code.unmanaged.created" at bounding box center [233, 257] width 10 height 10
click at [233, 272] on button "access_code.unmanaged.removed" at bounding box center [233, 273] width 10 height 10
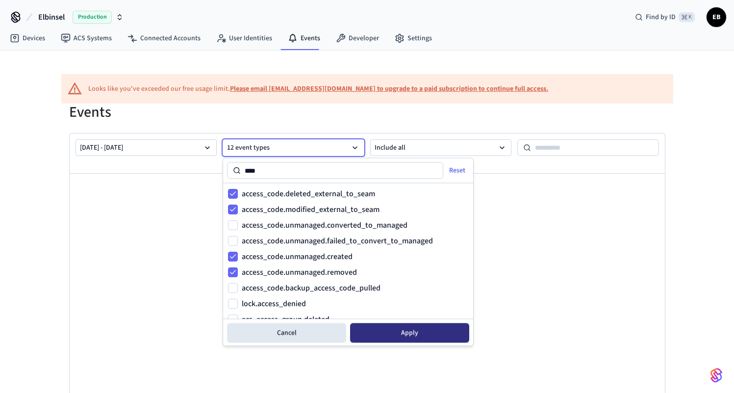
click at [433, 329] on button "Apply" at bounding box center [409, 333] width 119 height 20
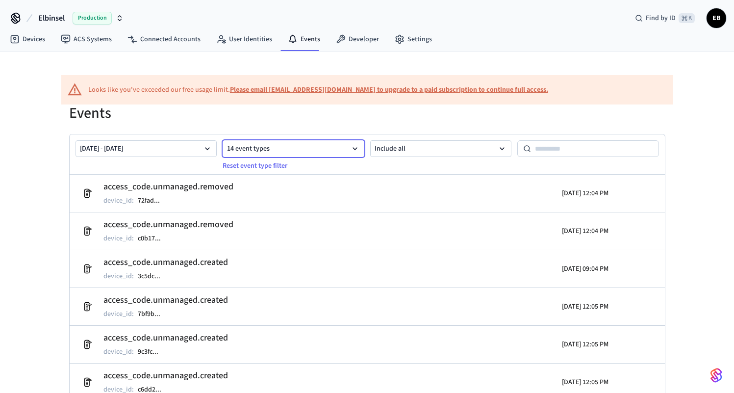
click at [358, 147] on icon "button" at bounding box center [355, 149] width 10 height 10
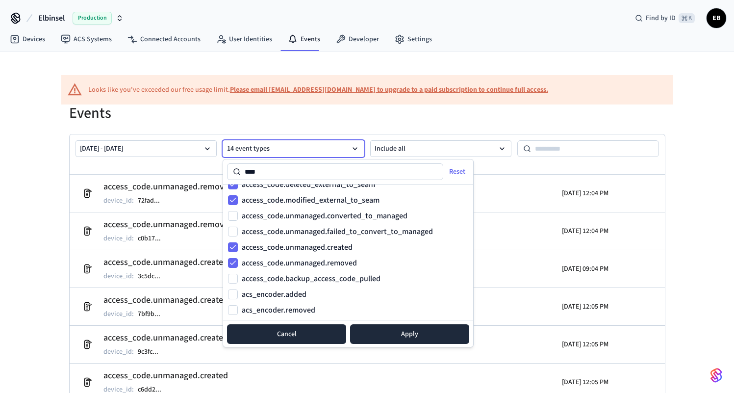
type input "****"
click at [279, 336] on button "Cancel" at bounding box center [286, 334] width 119 height 20
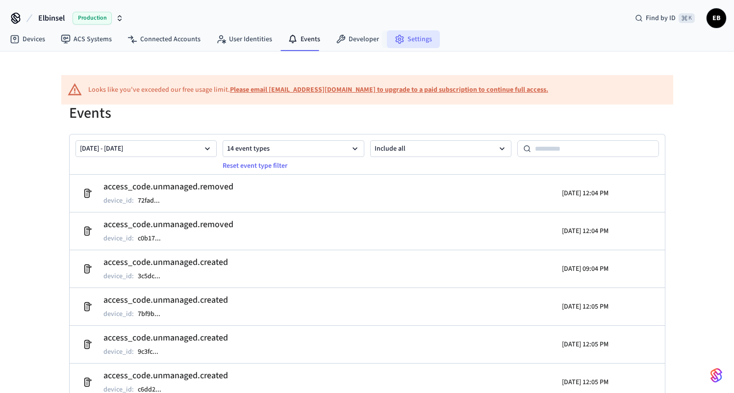
click at [409, 43] on link "Settings" at bounding box center [413, 39] width 53 height 18
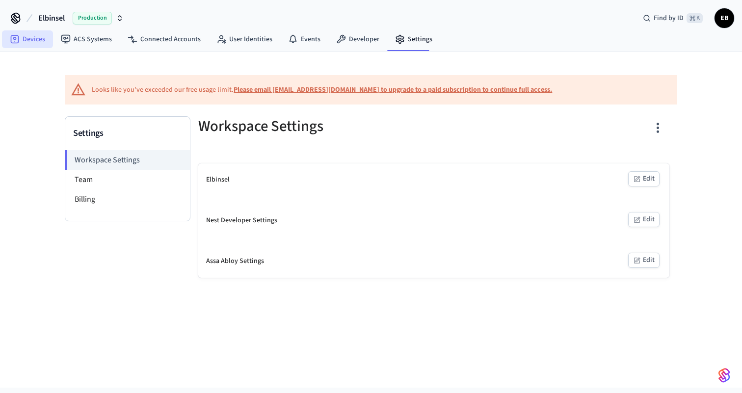
click at [41, 41] on link "Devices" at bounding box center [27, 39] width 51 height 18
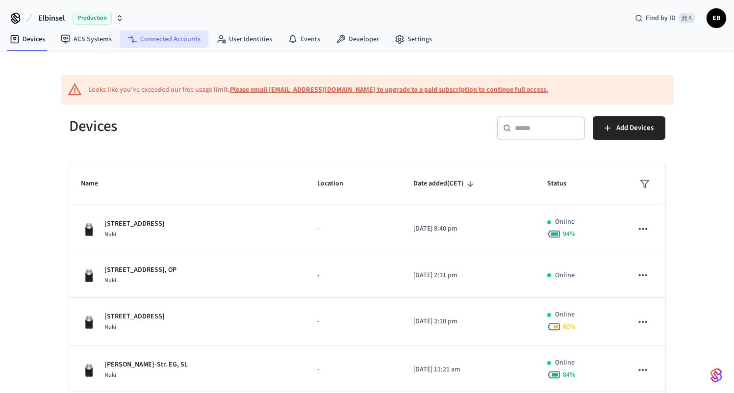
click at [191, 38] on link "Connected Accounts" at bounding box center [164, 39] width 89 height 18
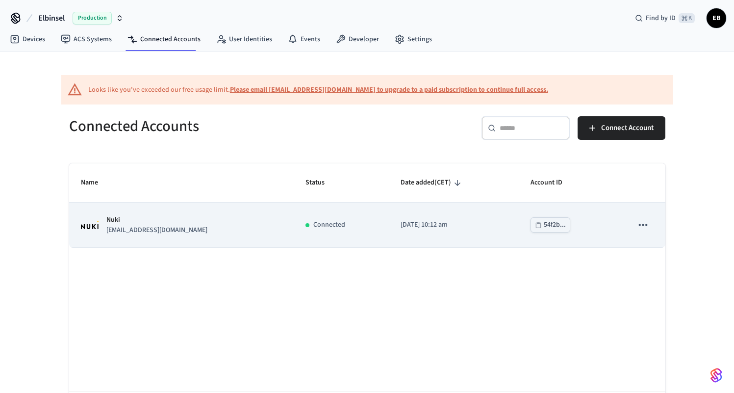
click at [641, 225] on icon "sticky table" at bounding box center [643, 224] width 13 height 13
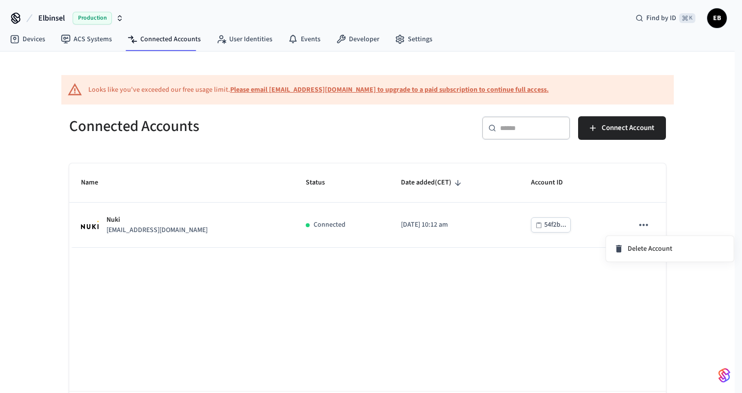
click at [577, 320] on div at bounding box center [371, 196] width 742 height 393
